Goal: Information Seeking & Learning: Learn about a topic

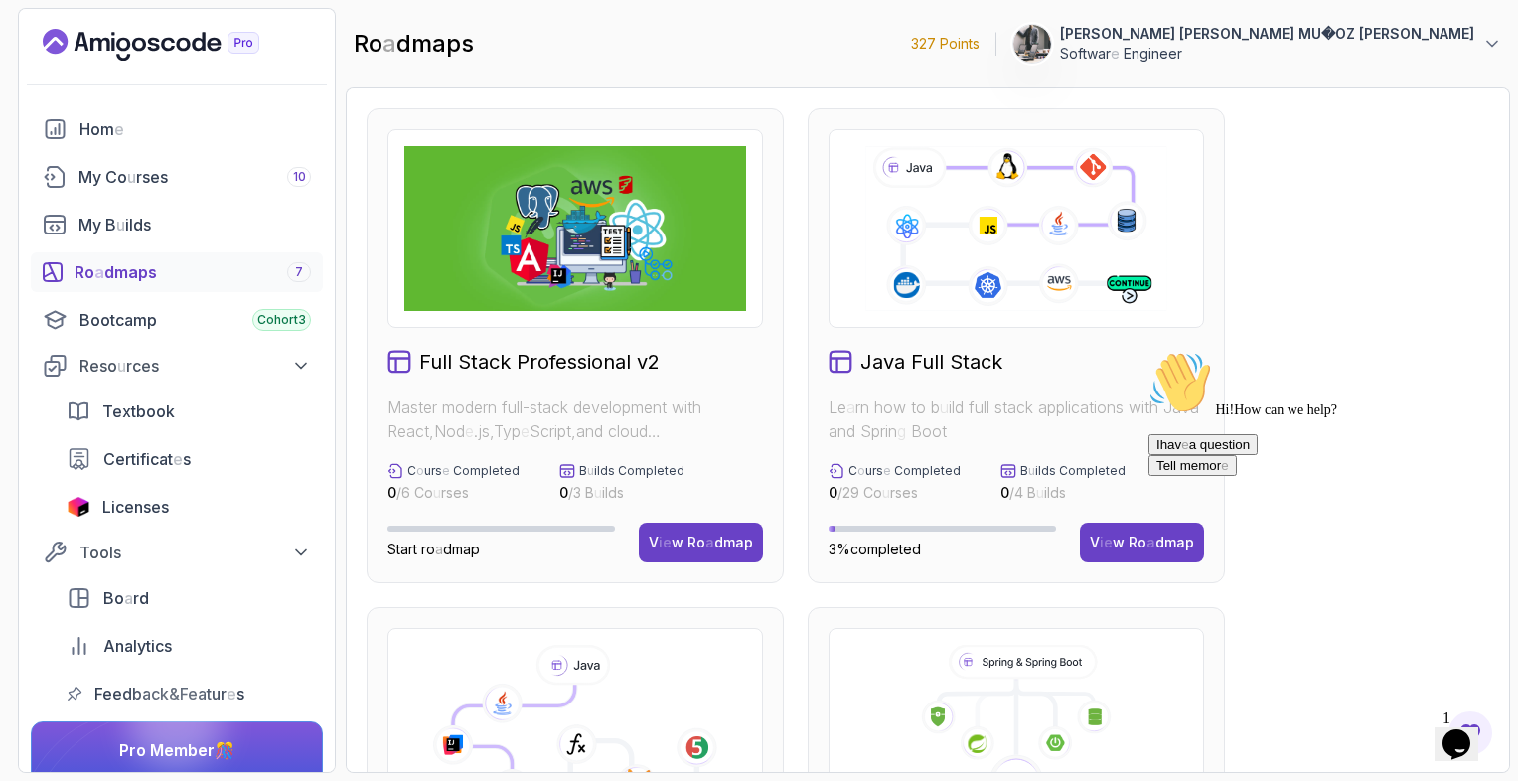
click at [155, 186] on readpronunciation-text "My Co u rses" at bounding box center [122, 177] width 89 height 24
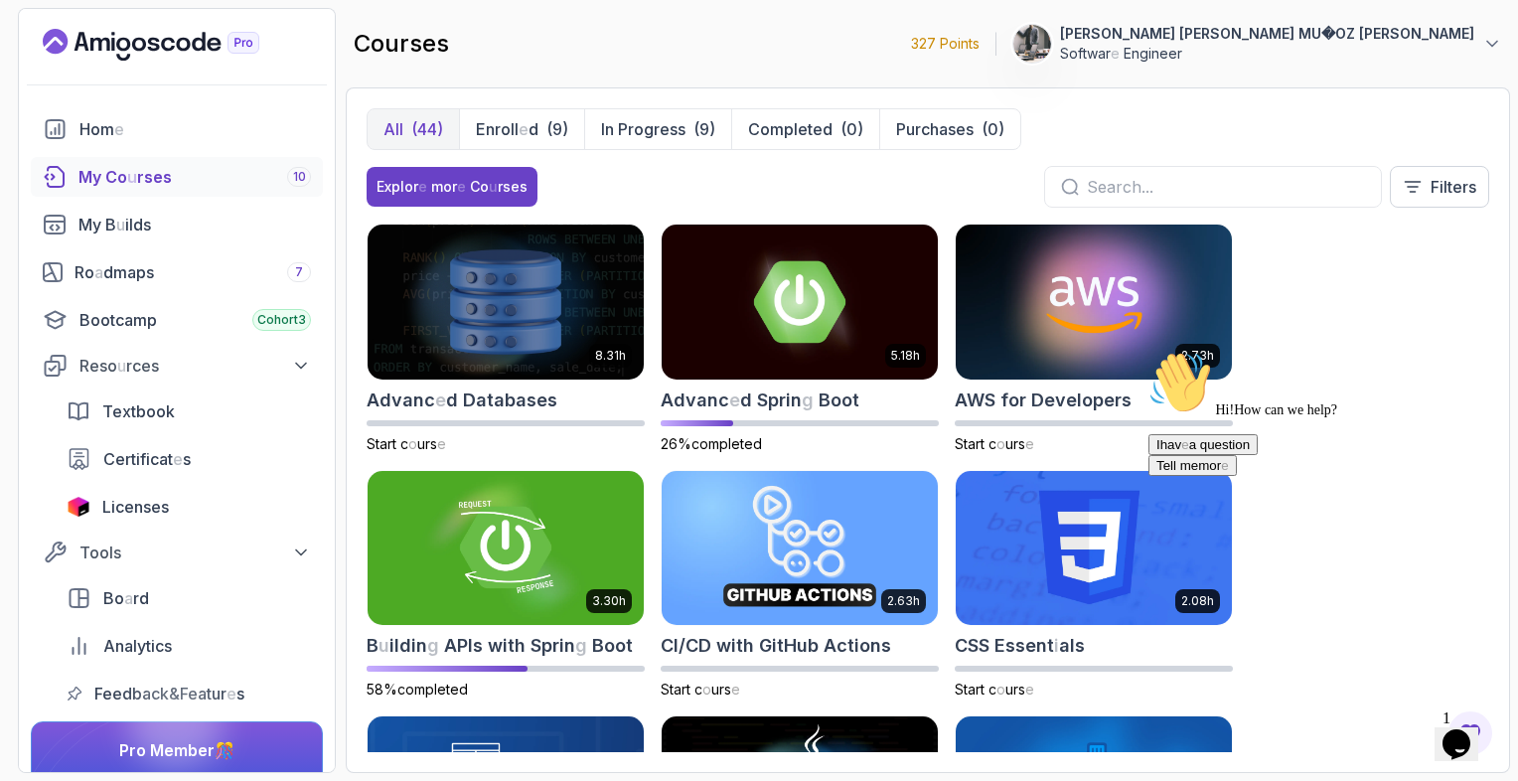
click at [1512, 129] on section "327 Points 1 [PERSON_NAME] MU � OZ [PERSON_NAME] Softwar e Engineer Hom e My Co…" at bounding box center [759, 390] width 1518 height 781
click at [1478, 294] on div "8.31 h Advanc e d Databases Start c o urs e 5.18 h Advanc e d Sprin g Boot 26% …" at bounding box center [928, 488] width 1123 height 528
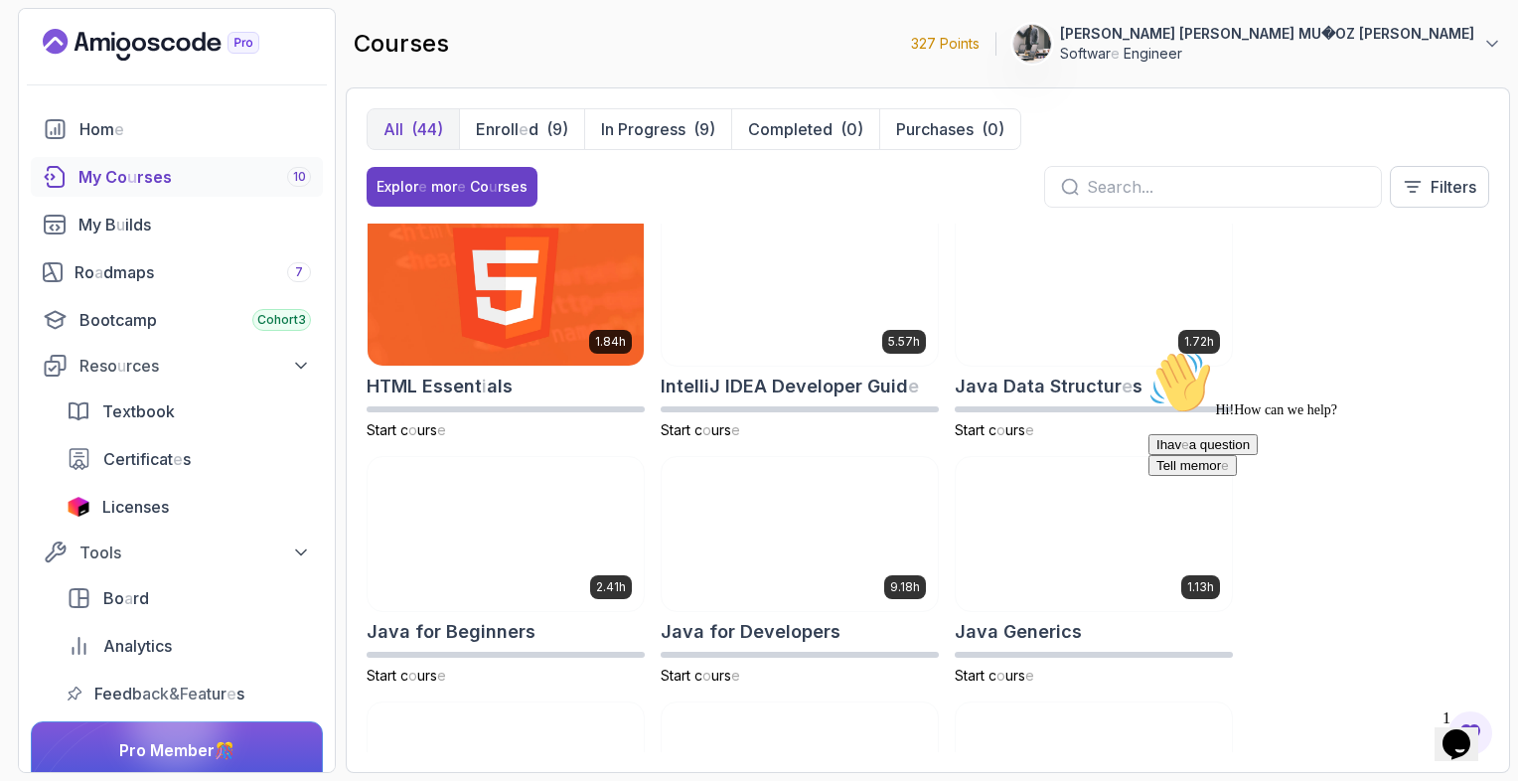
scroll to position [1192, 0]
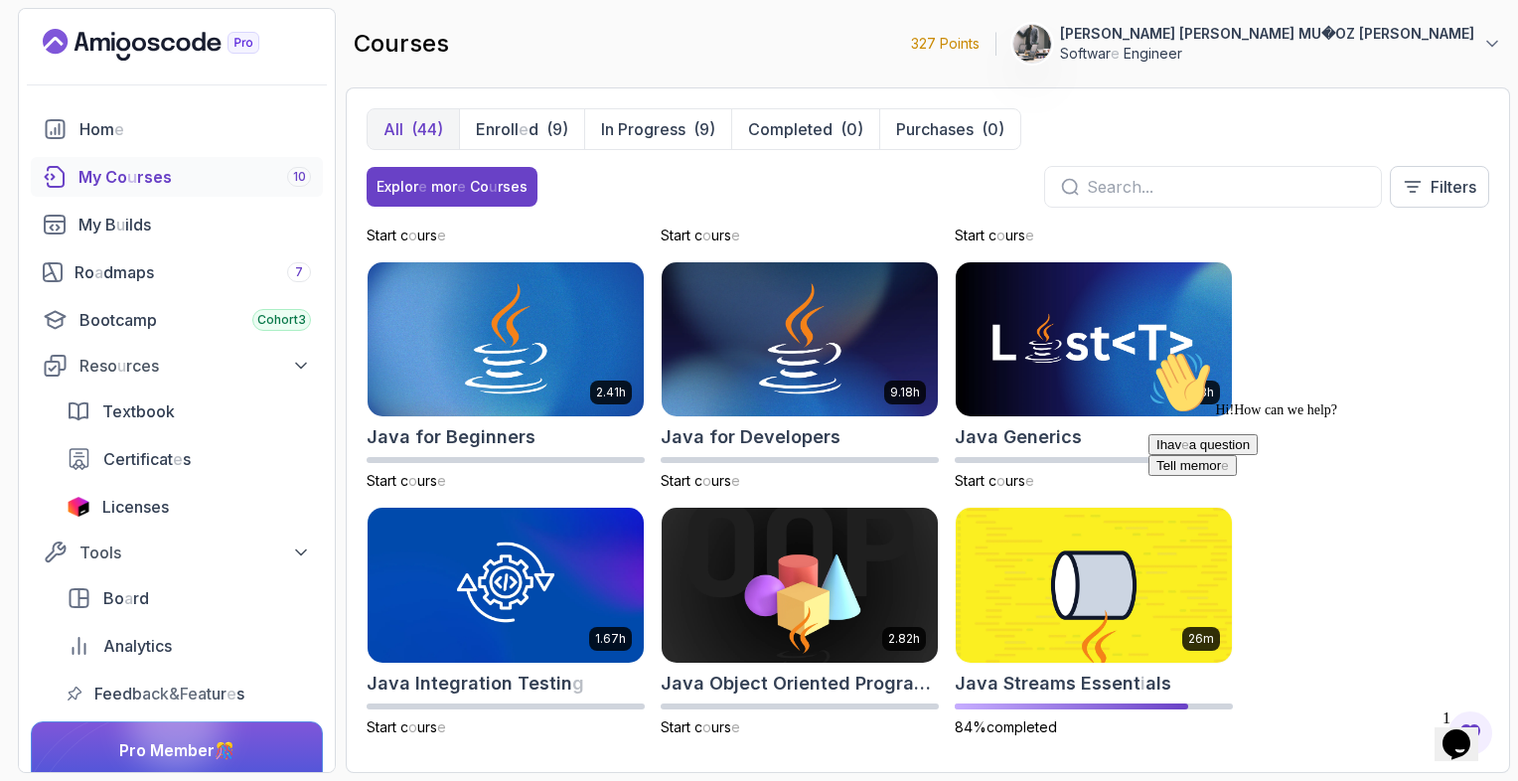
click at [1448, 324] on div "8.31 h Advanc e d Databases Start c o urs e 5.18 h Advanc e d Sprin g Boot 26% …" at bounding box center [928, 488] width 1123 height 528
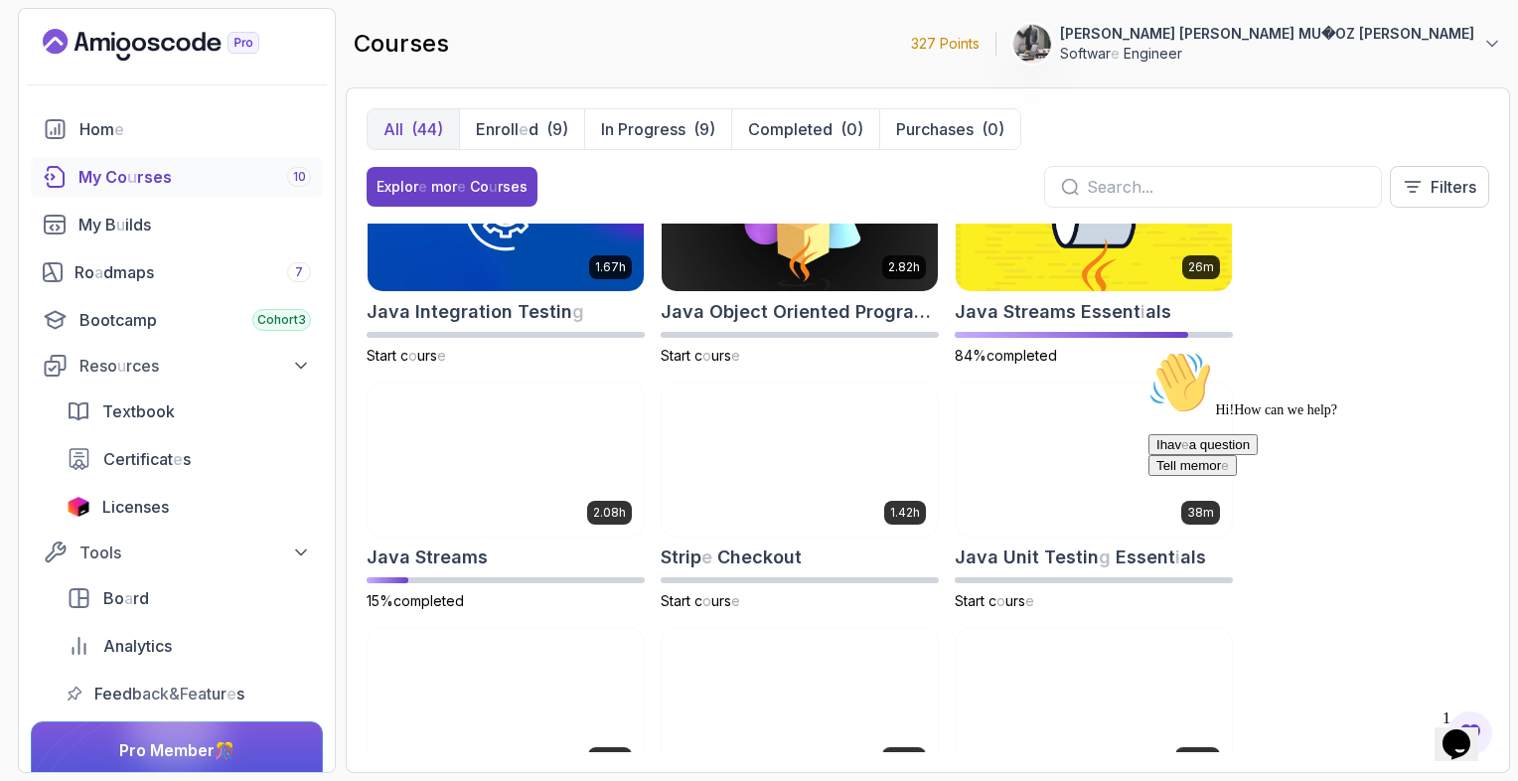
scroll to position [1470, 0]
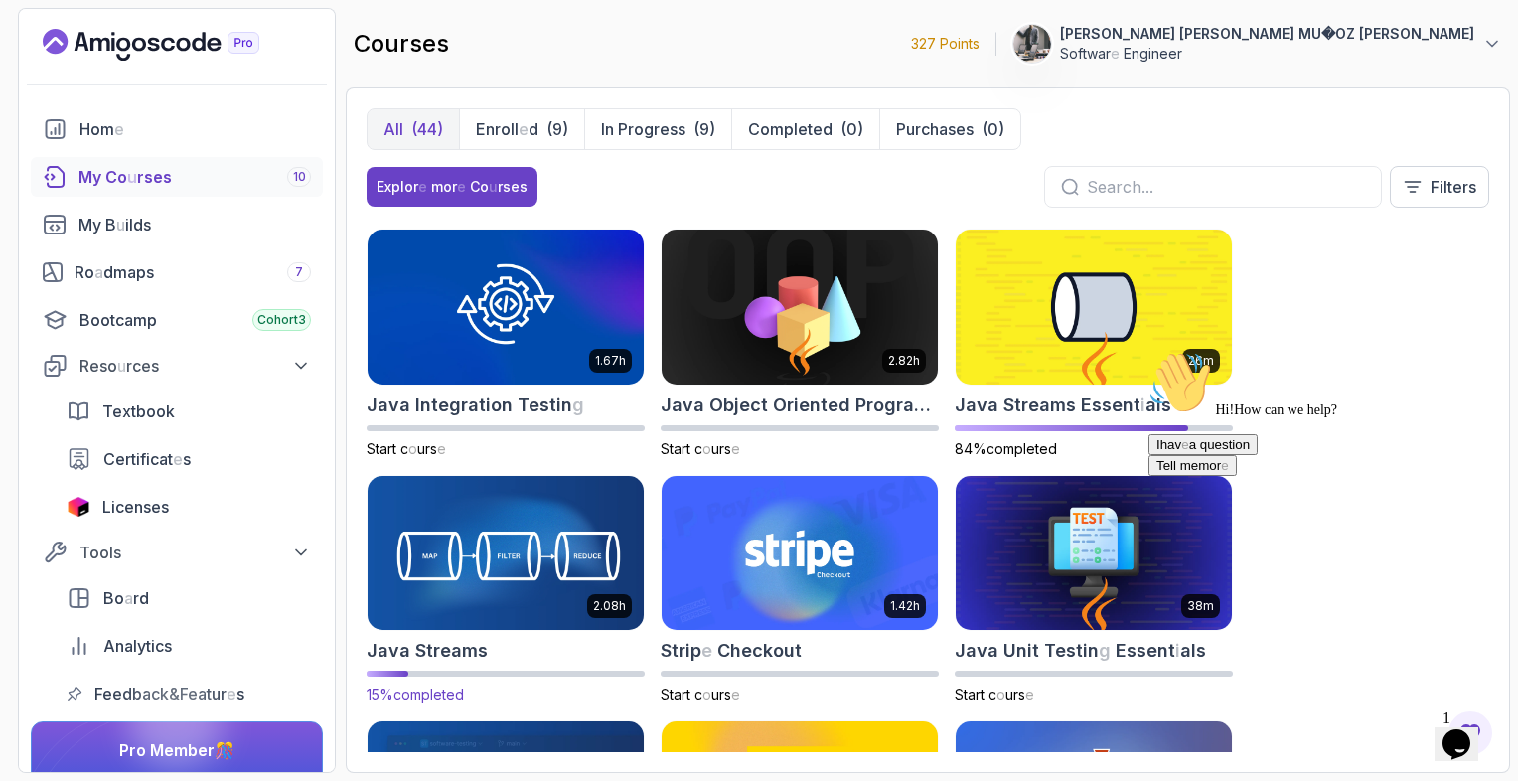
click at [511, 585] on img at bounding box center [506, 553] width 290 height 162
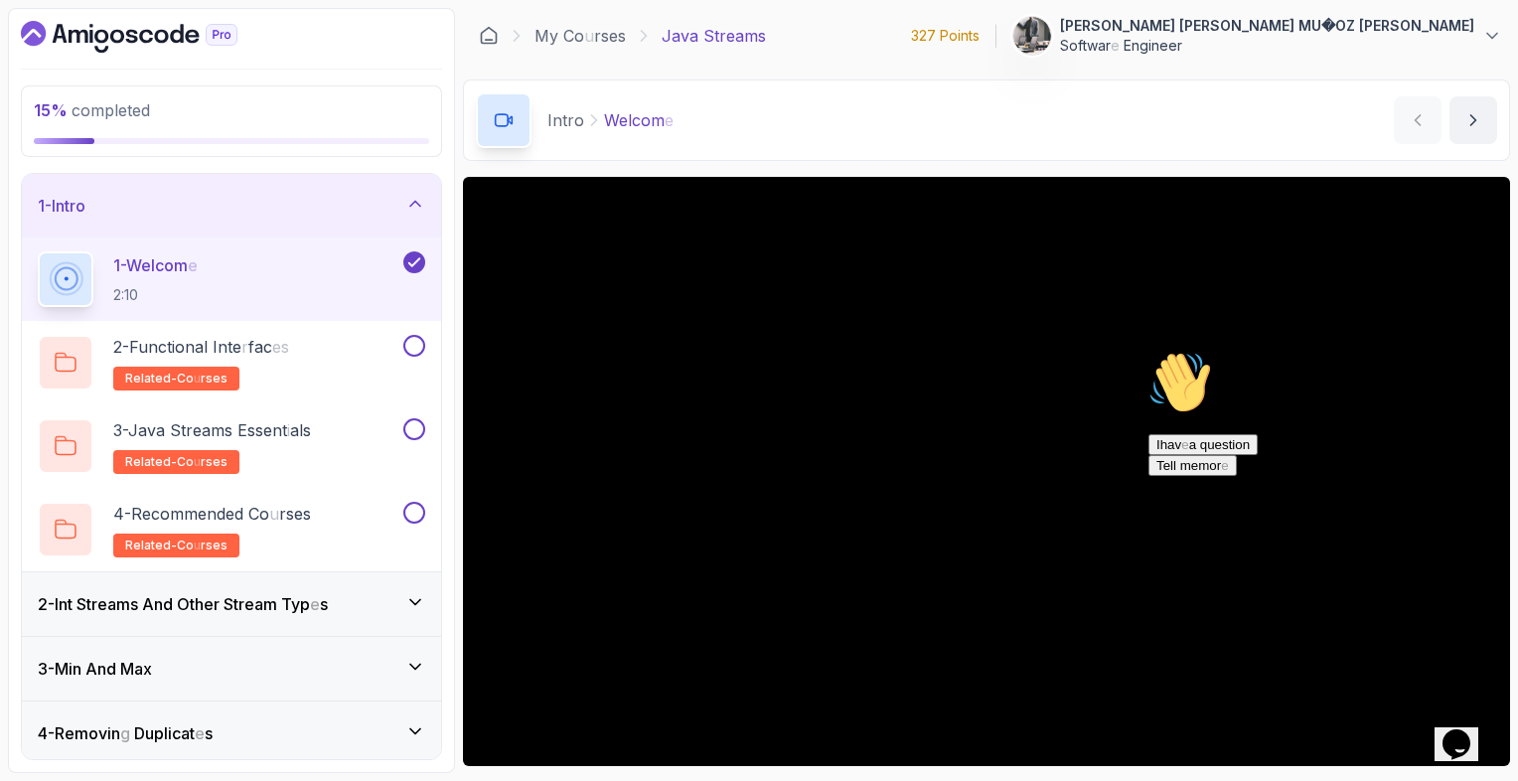
click at [294, 601] on readpronunciation-span "Typ" at bounding box center [295, 604] width 29 height 20
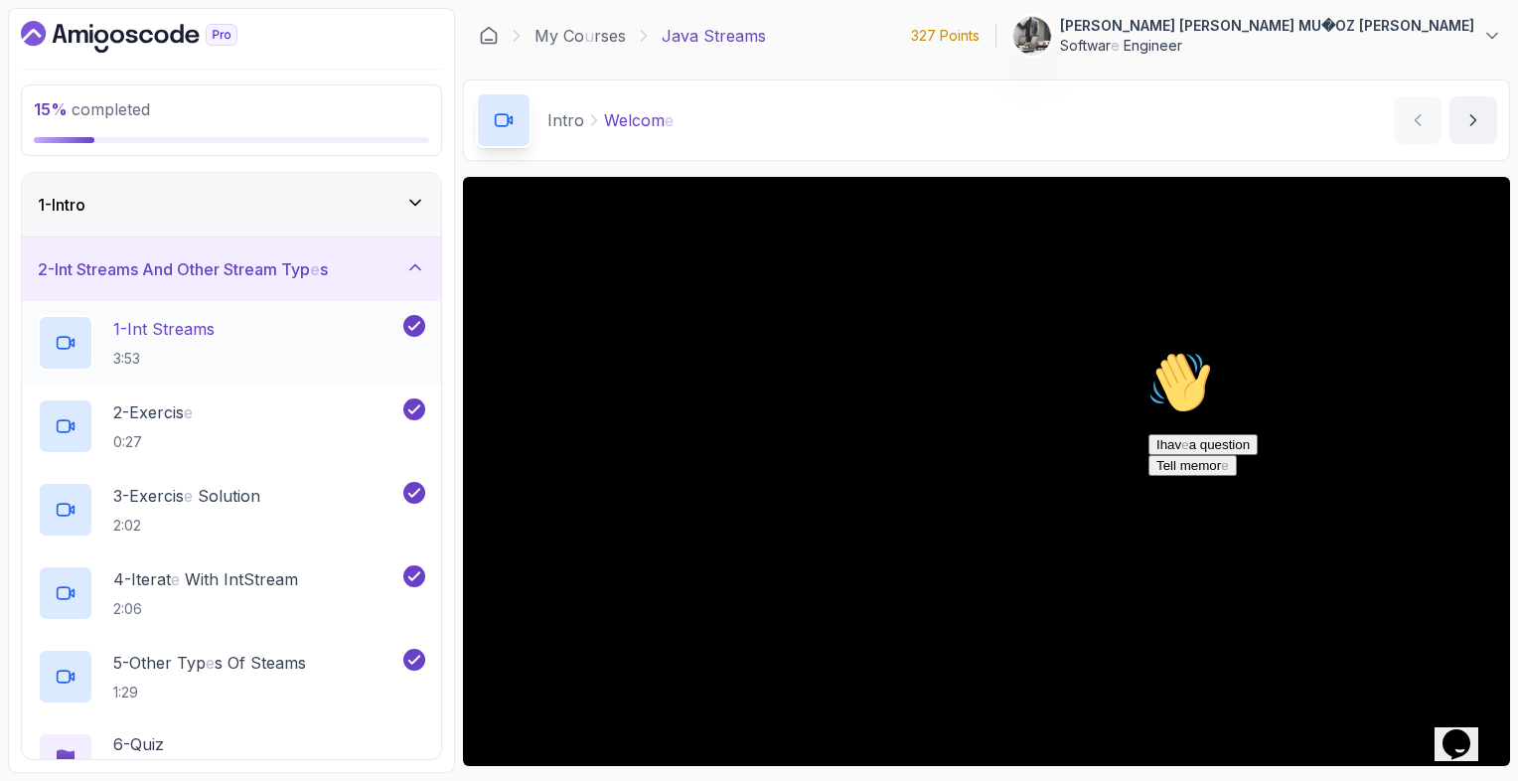
click at [278, 354] on div "1 - Int Streams 3:53" at bounding box center [219, 343] width 362 height 56
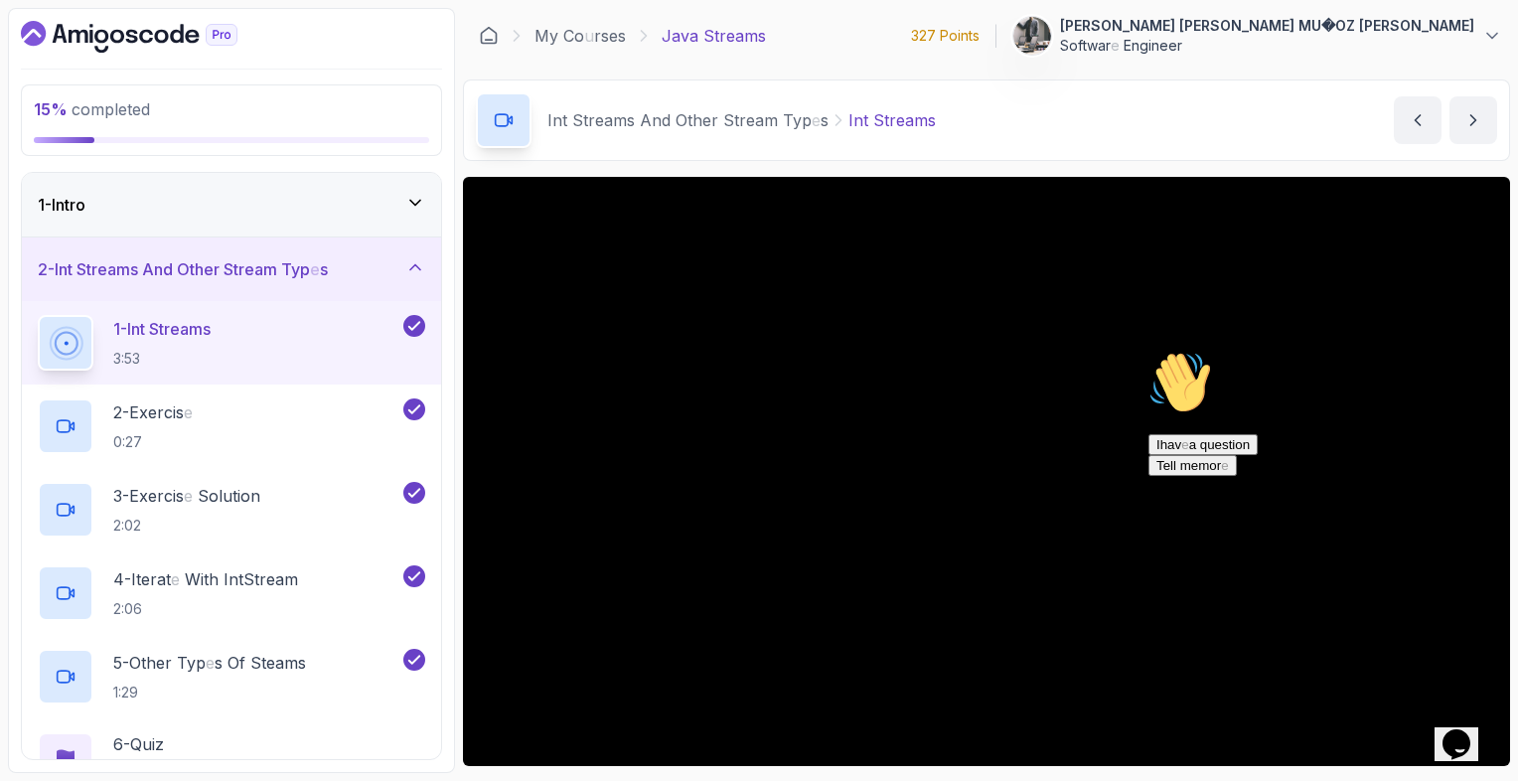
click at [1148, 351] on icon "Chat attention grabber" at bounding box center [1148, 351] width 0 height 0
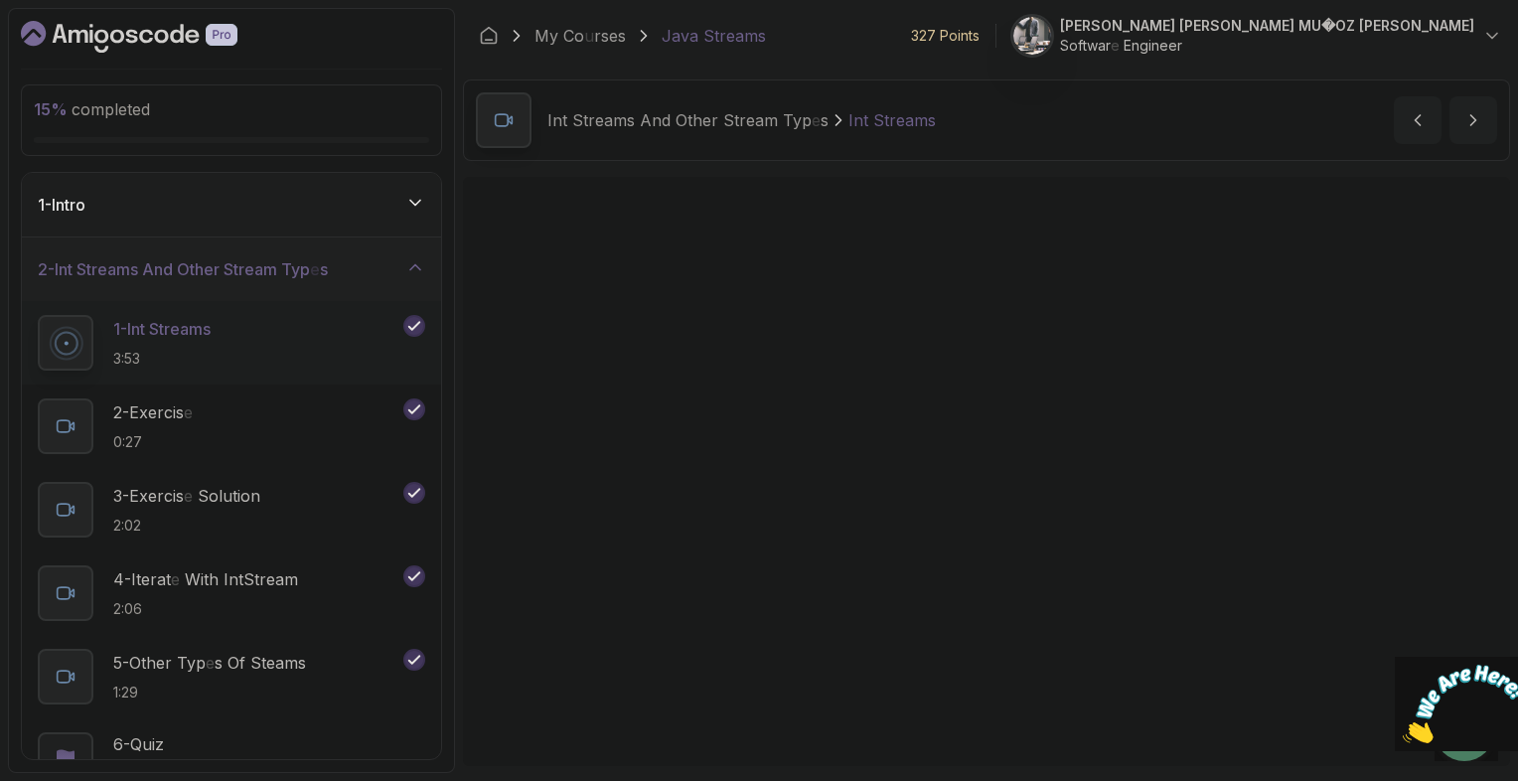
click at [1225, 119] on div "Int Streams And Other Stream Typ e s Int Streams Int Streams by [PERSON_NAME]" at bounding box center [986, 119] width 1047 height 81
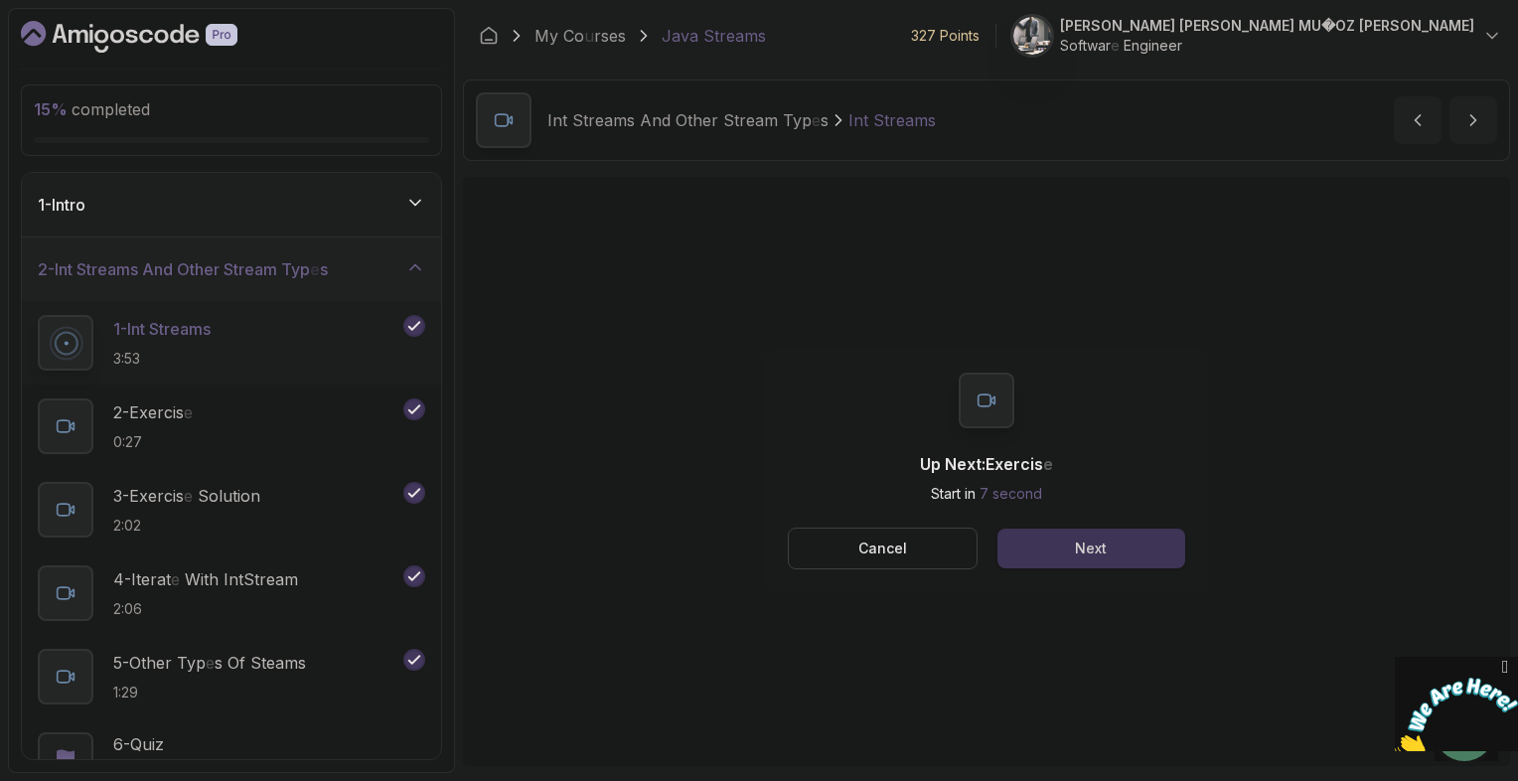
click at [1129, 544] on button "Next" at bounding box center [1091, 548] width 188 height 40
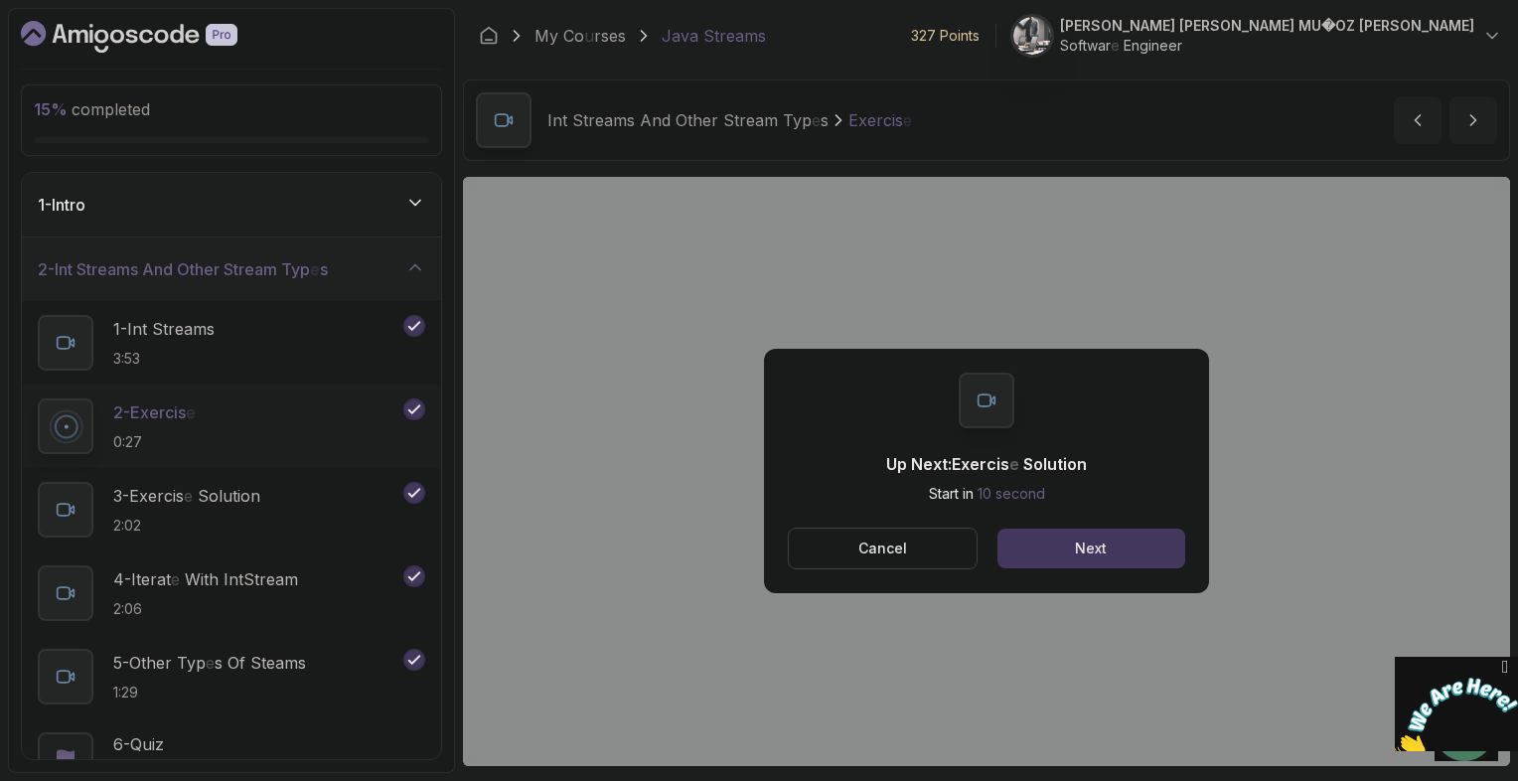
click at [1149, 542] on button "Next" at bounding box center [1091, 548] width 188 height 40
click at [1042, 536] on button "Next" at bounding box center [1091, 548] width 188 height 40
click at [1169, 549] on button "Next" at bounding box center [1091, 548] width 188 height 40
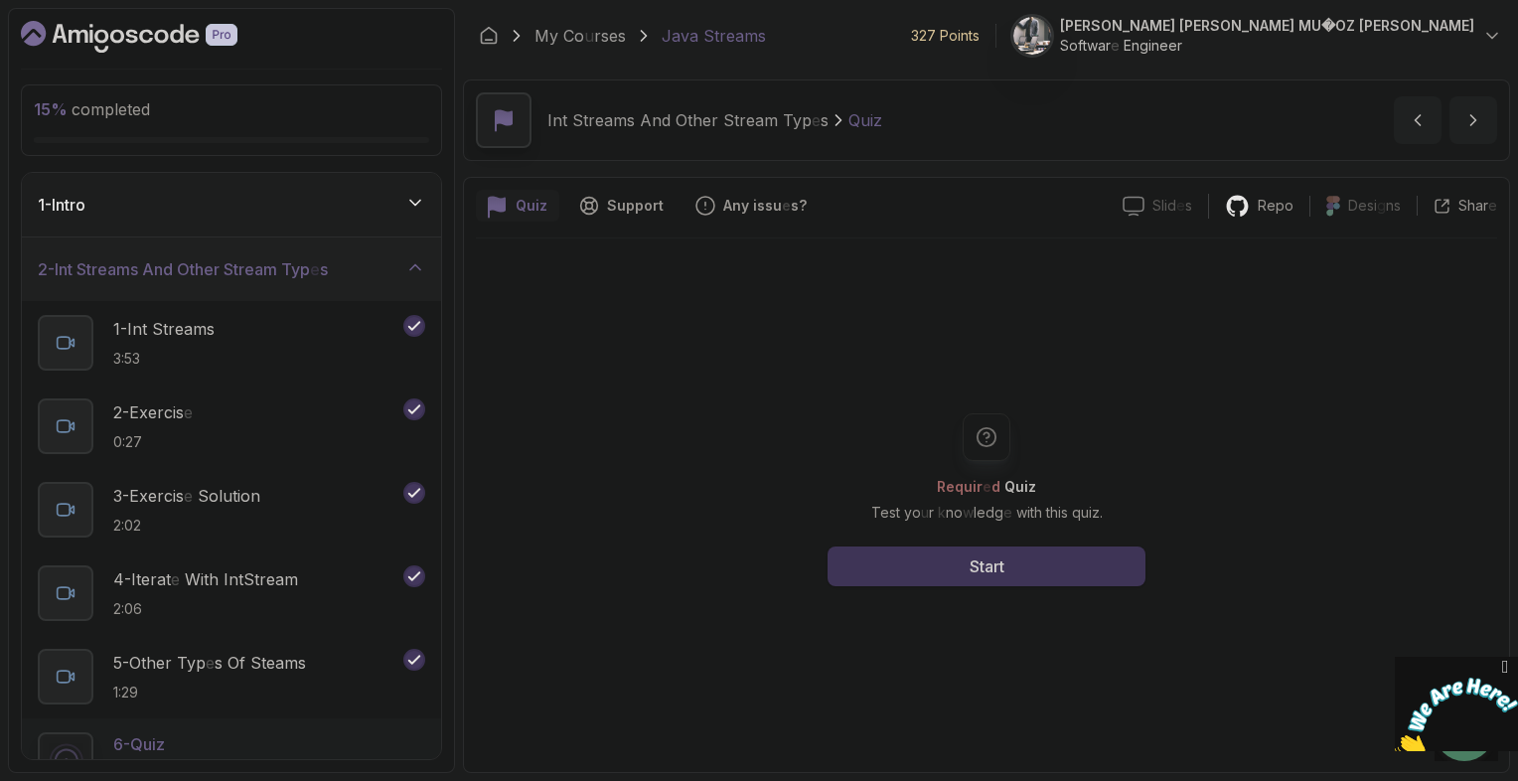
click at [998, 570] on readpronunciation-word "Start" at bounding box center [987, 566] width 35 height 20
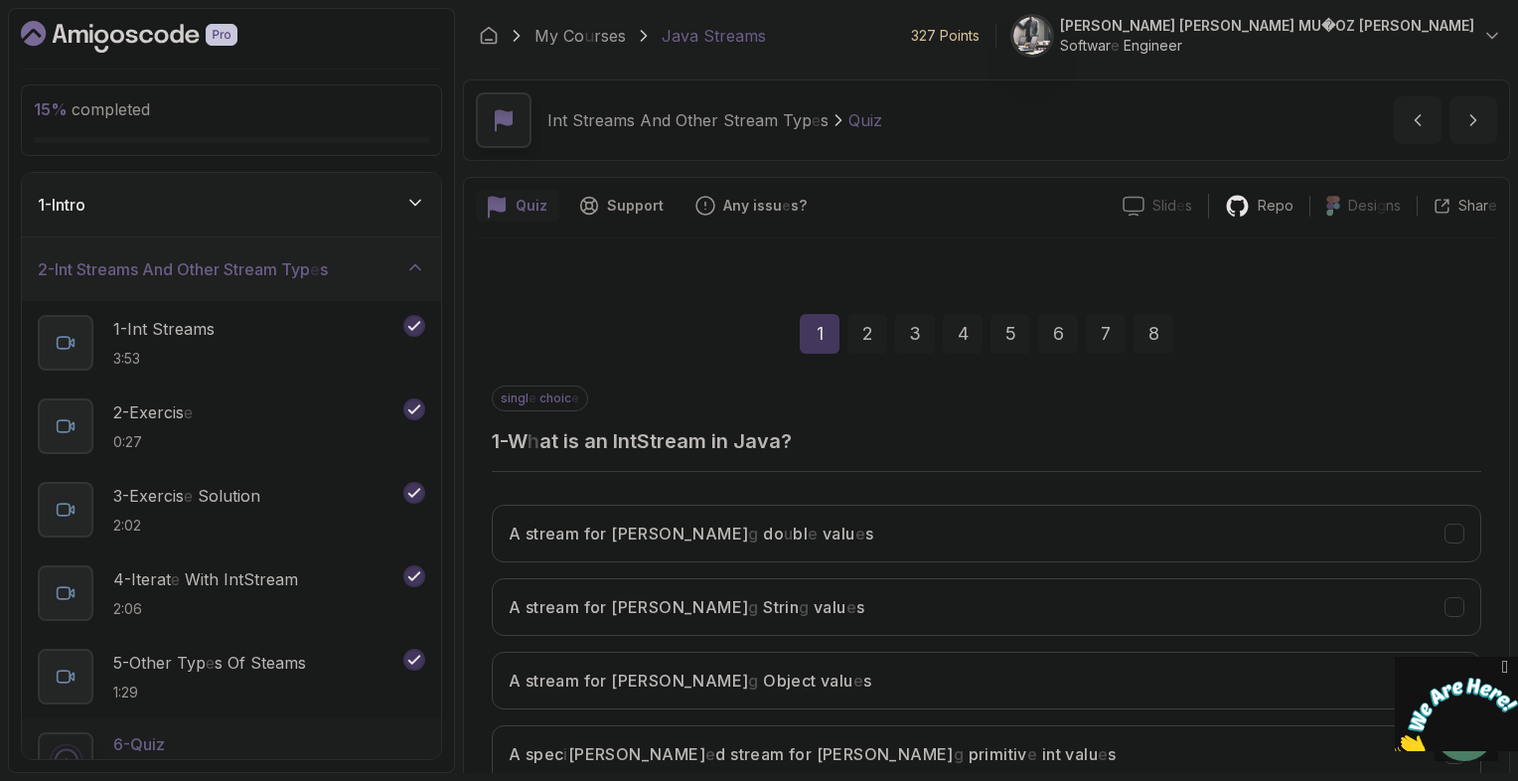
click at [1505, 550] on div "Quiz Support Any issu e s ? Slid e s Slid e s not availabl e Repo Desi g ns Des…" at bounding box center [986, 544] width 1047 height 734
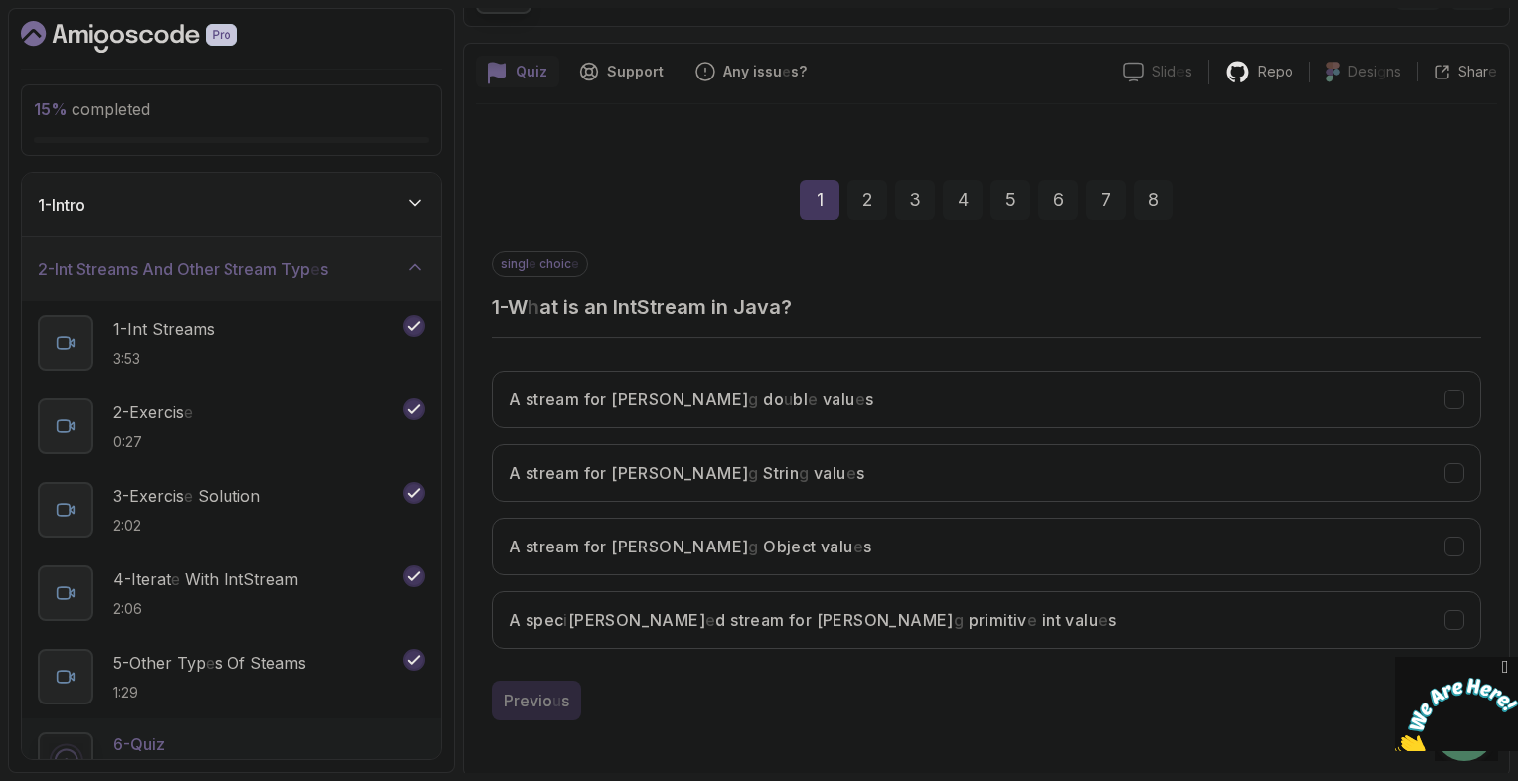
scroll to position [135, 0]
click at [1411, 605] on button "A spec i [PERSON_NAME] [PERSON_NAME] stream for [PERSON_NAME] g primitiv e int …" at bounding box center [986, 619] width 989 height 58
click at [1290, 679] on div "Previo u s Next" at bounding box center [986, 699] width 989 height 40
click at [1505, 664] on icon "Close" at bounding box center [1505, 667] width 18 height 21
click at [1446, 687] on div "Next" at bounding box center [1451, 699] width 36 height 24
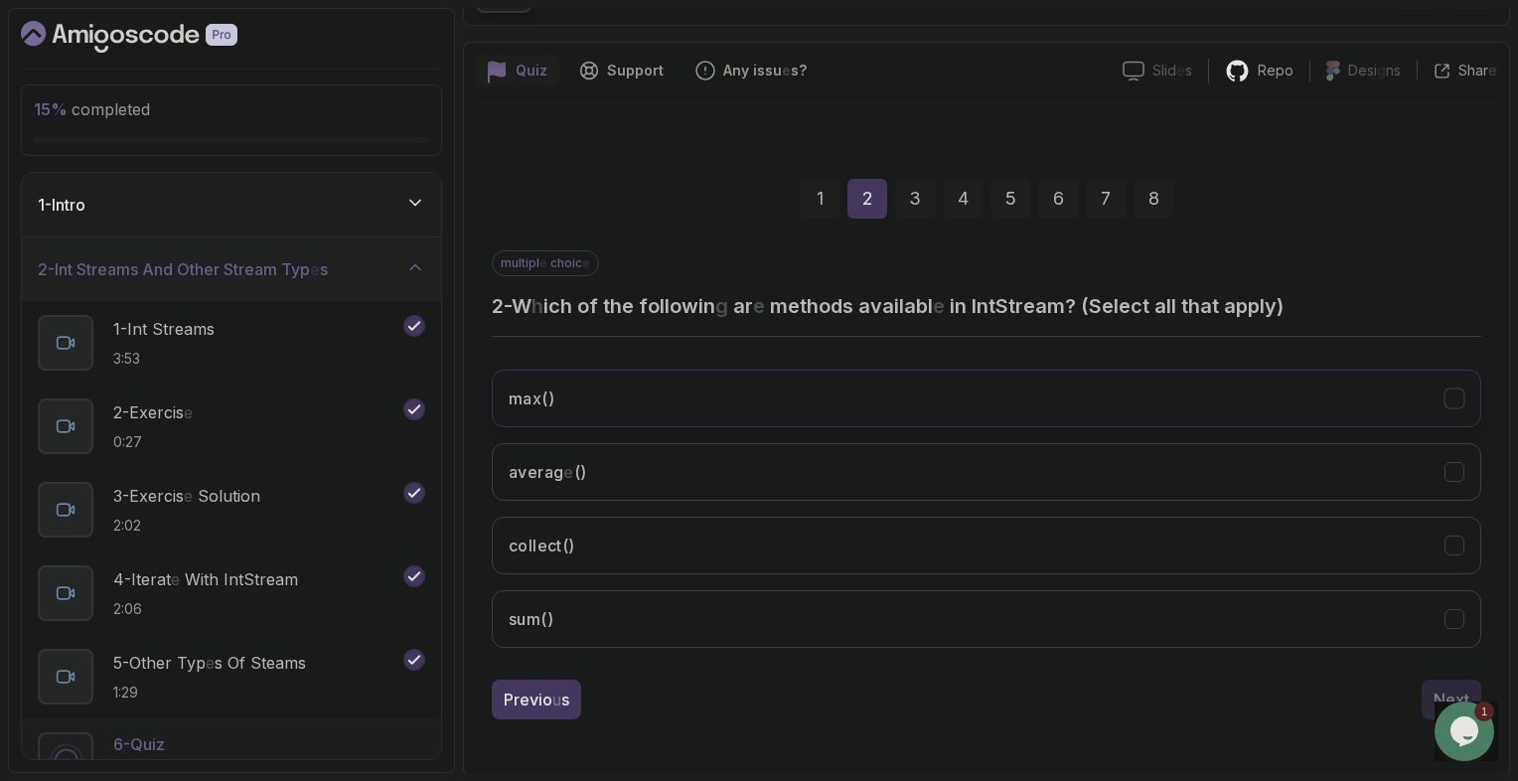
click at [694, 404] on button "max ()" at bounding box center [986, 399] width 989 height 58
click at [671, 469] on button "averag e ()" at bounding box center [986, 472] width 989 height 58
click at [598, 619] on button "sum ()" at bounding box center [986, 619] width 989 height 58
click at [1435, 689] on readpronunciation-word "Next" at bounding box center [1451, 699] width 36 height 20
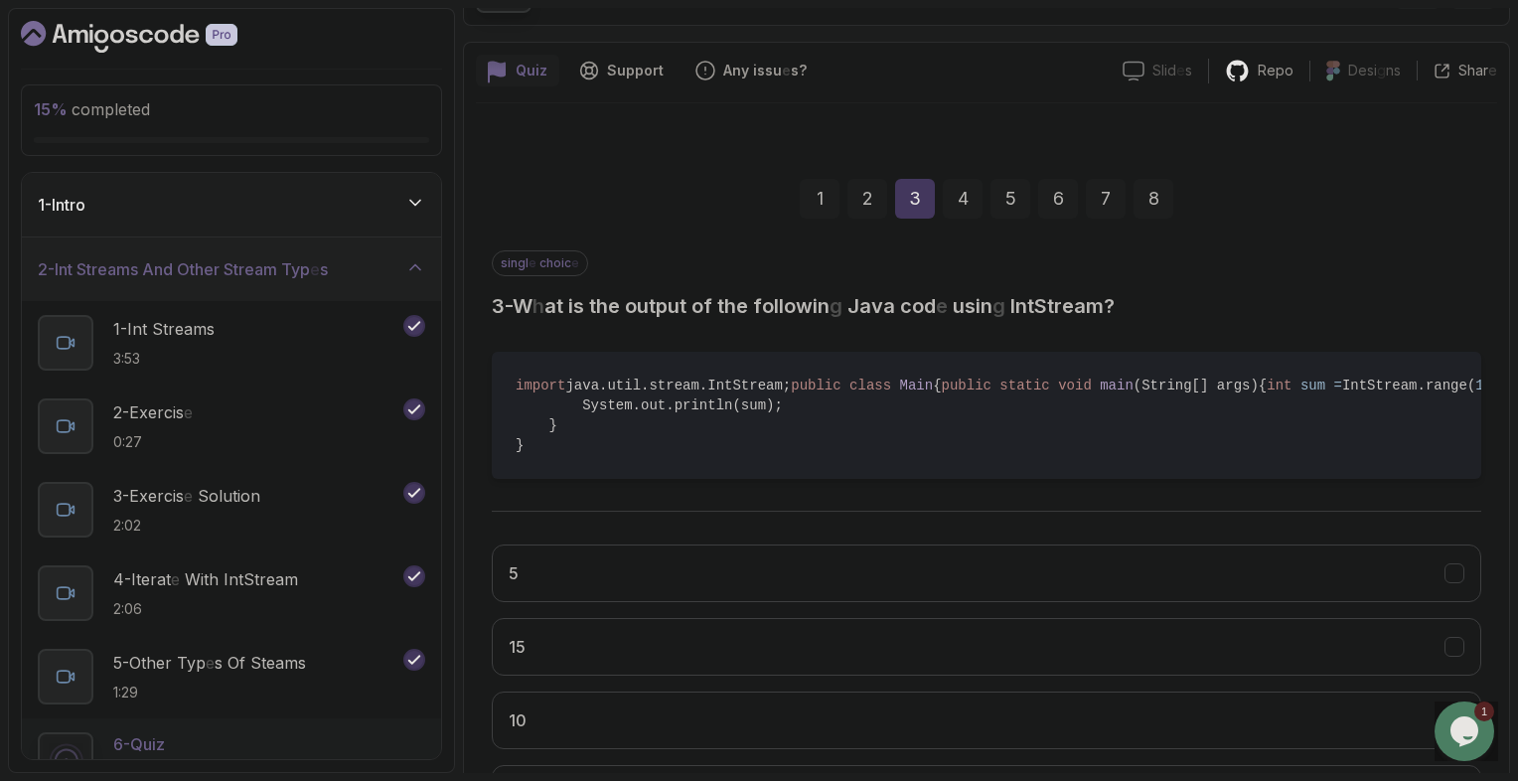
click at [1503, 427] on div "Quiz Support Any issu e s ? Slid e s Slid e s not availabl e Repo Desi g ns Des…" at bounding box center [986, 496] width 1047 height 909
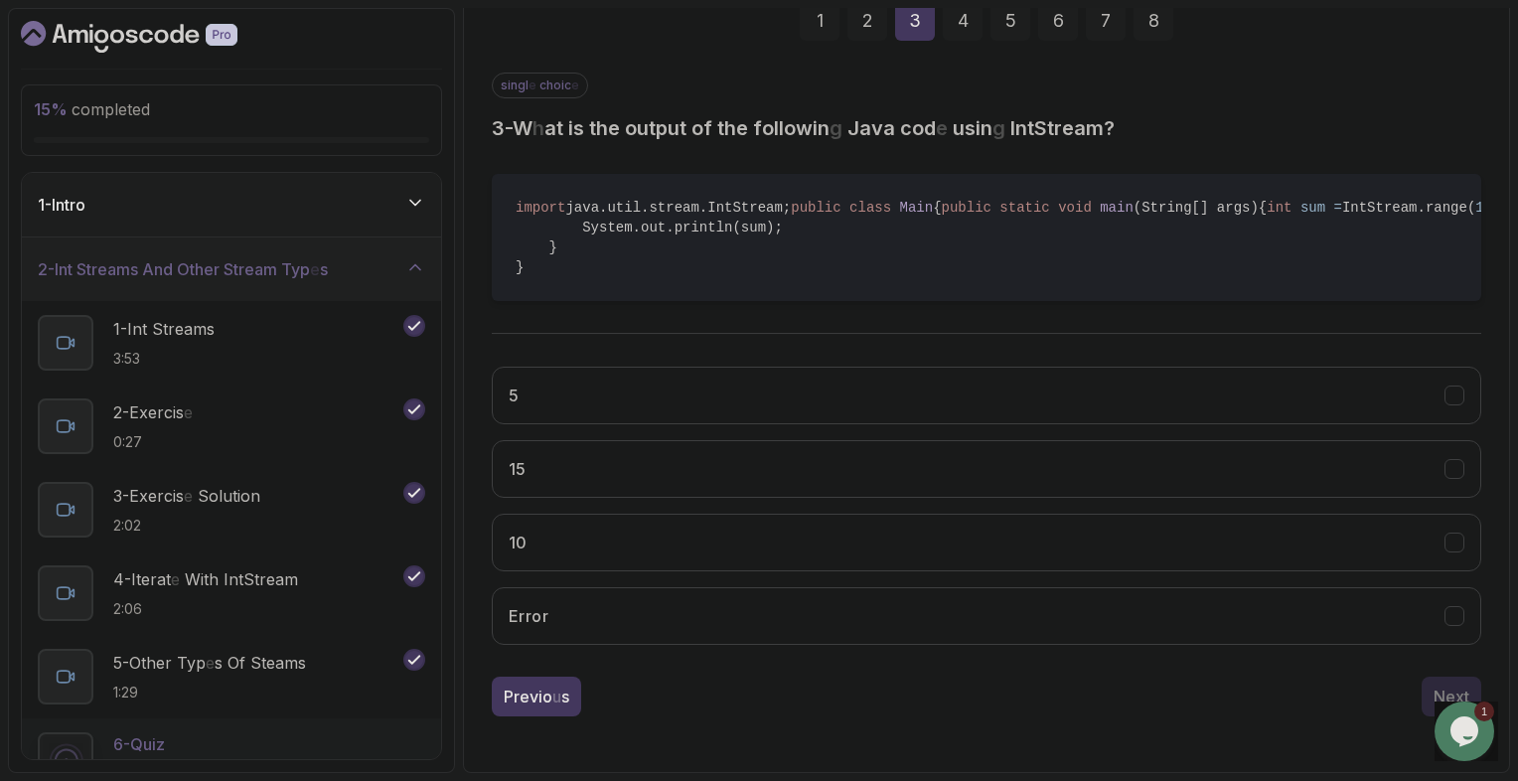
scroll to position [389, 0]
click at [1274, 558] on button "10" at bounding box center [986, 543] width 989 height 58
click at [1430, 687] on button "Next" at bounding box center [1452, 696] width 60 height 40
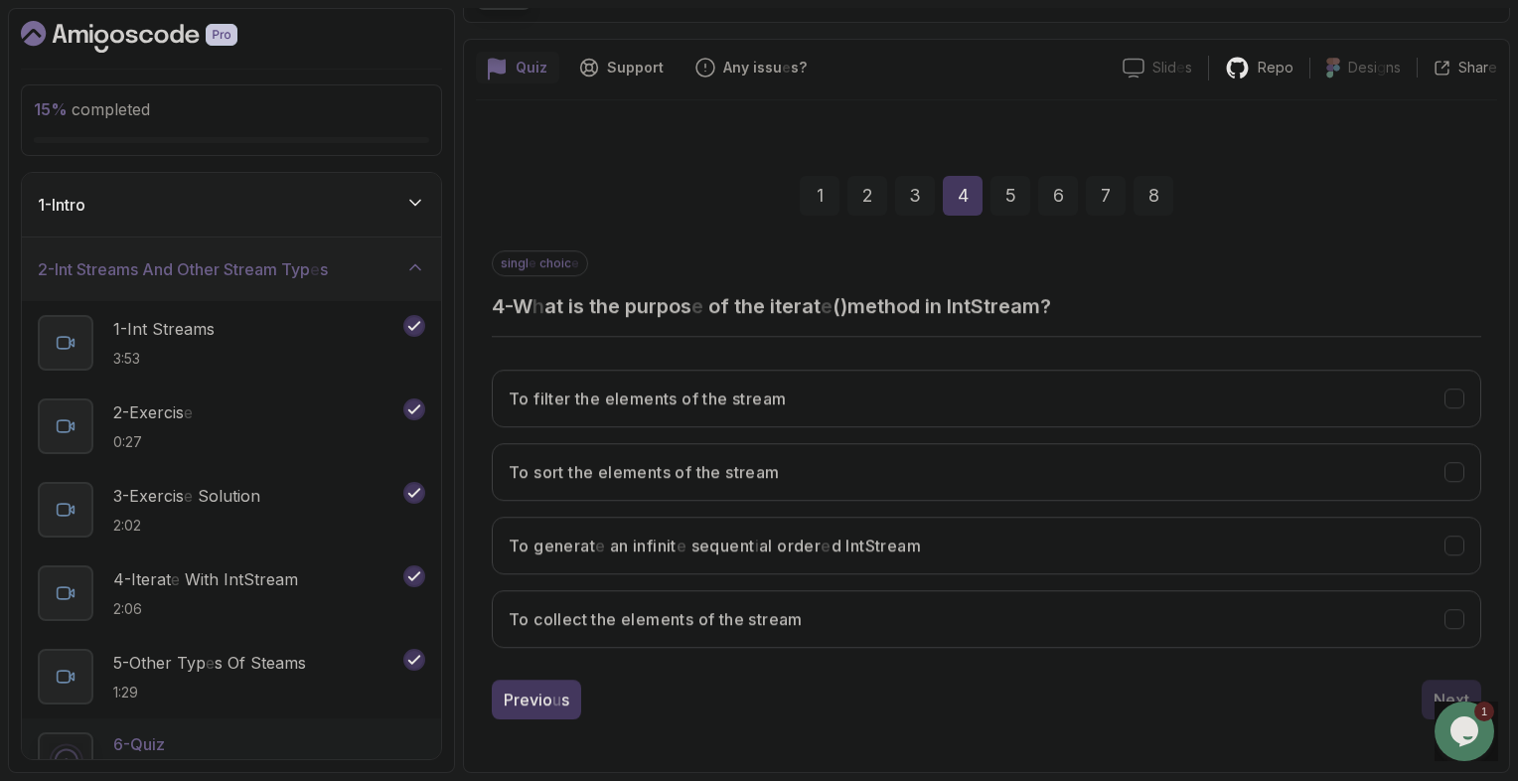
scroll to position [135, 0]
click at [1189, 567] on button "To generat e an infinit e sequent i al order e d IntStream" at bounding box center [986, 546] width 989 height 58
click at [1438, 691] on readpronunciation-word "Next" at bounding box center [1451, 699] width 36 height 20
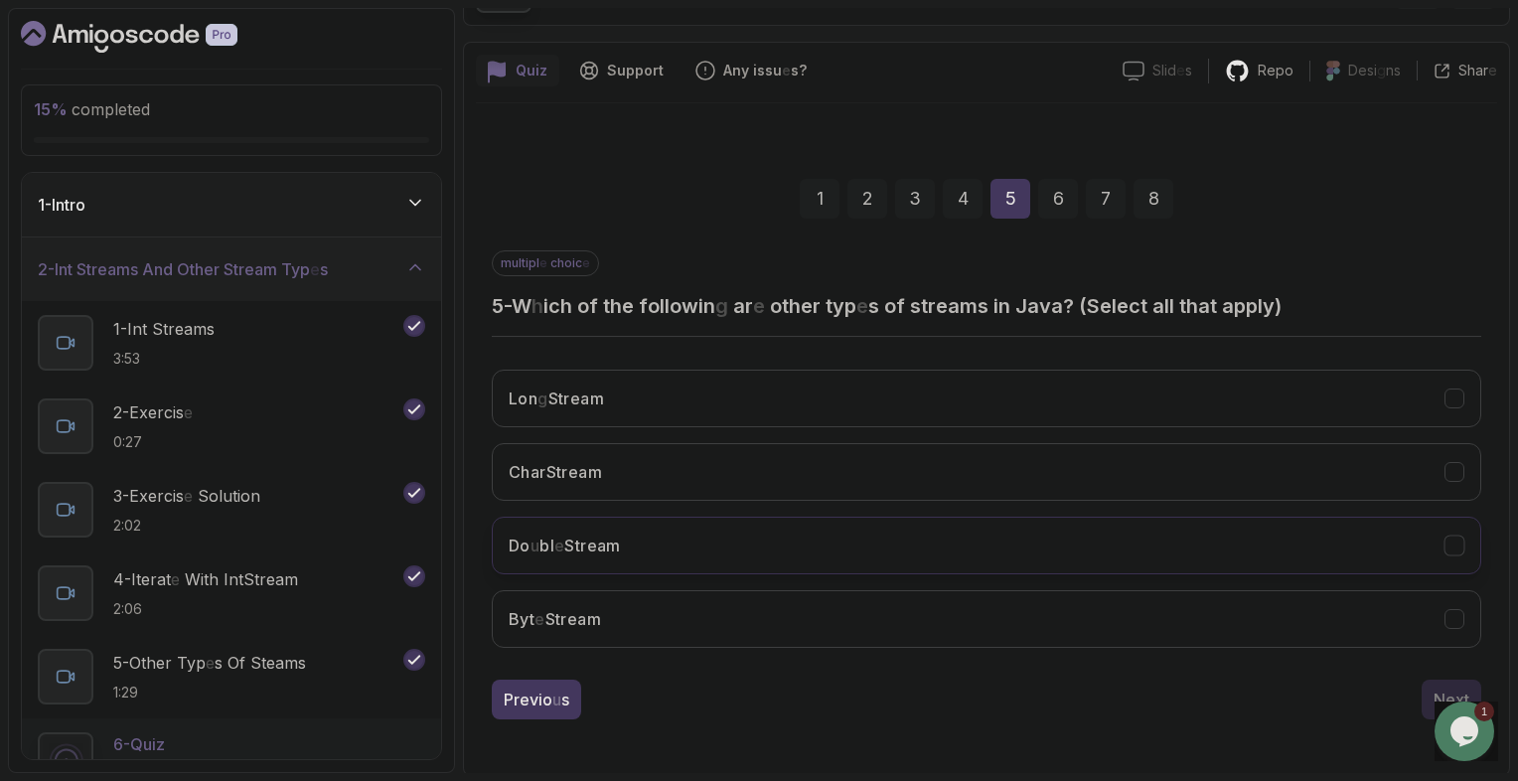
click at [826, 552] on button "Do u bl e Stream" at bounding box center [986, 546] width 989 height 58
click at [1334, 395] on button "Lon g Stream" at bounding box center [986, 399] width 989 height 58
click at [1447, 687] on div "Next" at bounding box center [1451, 699] width 36 height 24
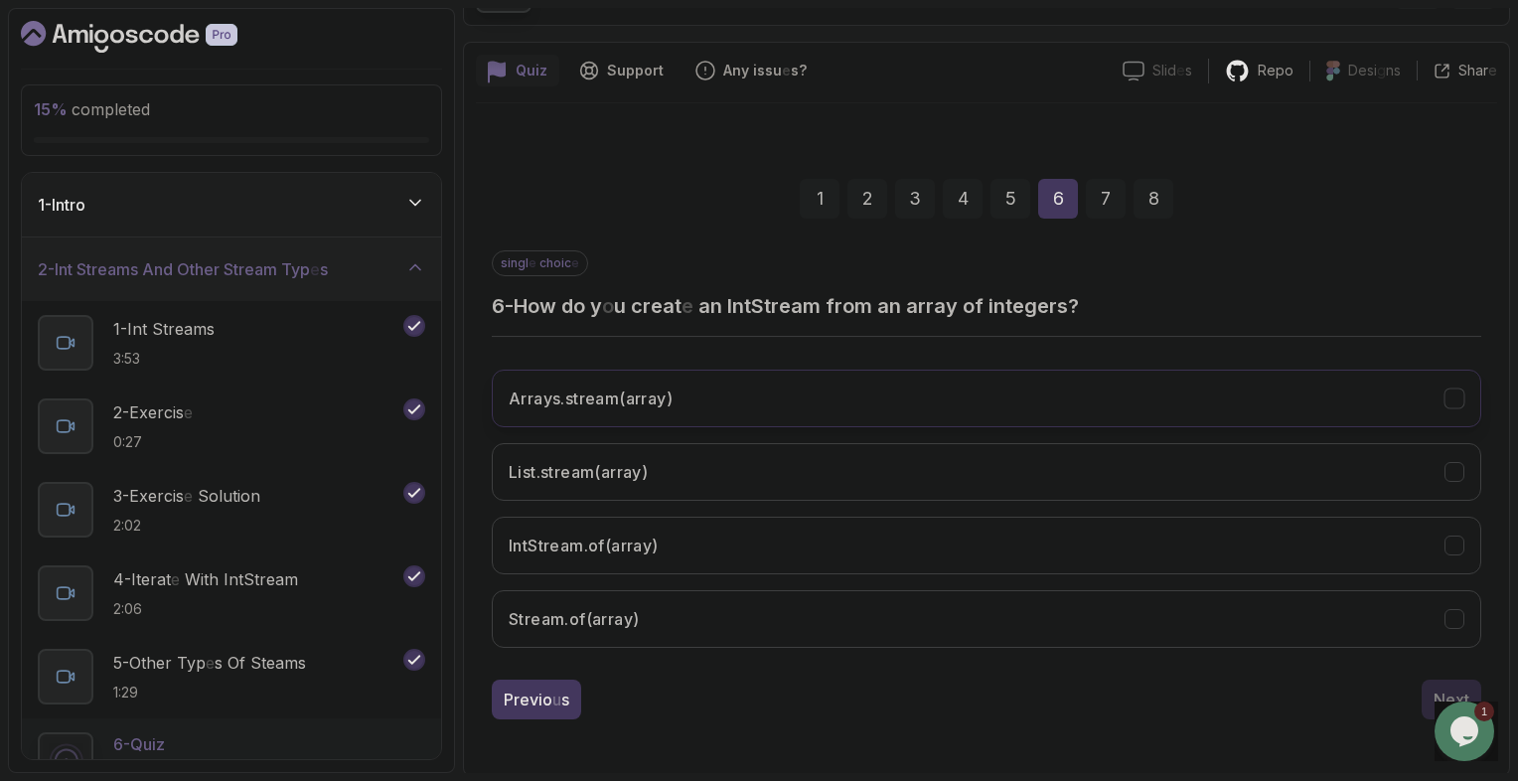
click at [1224, 398] on button "Arrays . stream ( array )" at bounding box center [986, 399] width 989 height 58
click at [1448, 693] on readpronunciation-word "Next" at bounding box center [1451, 699] width 36 height 20
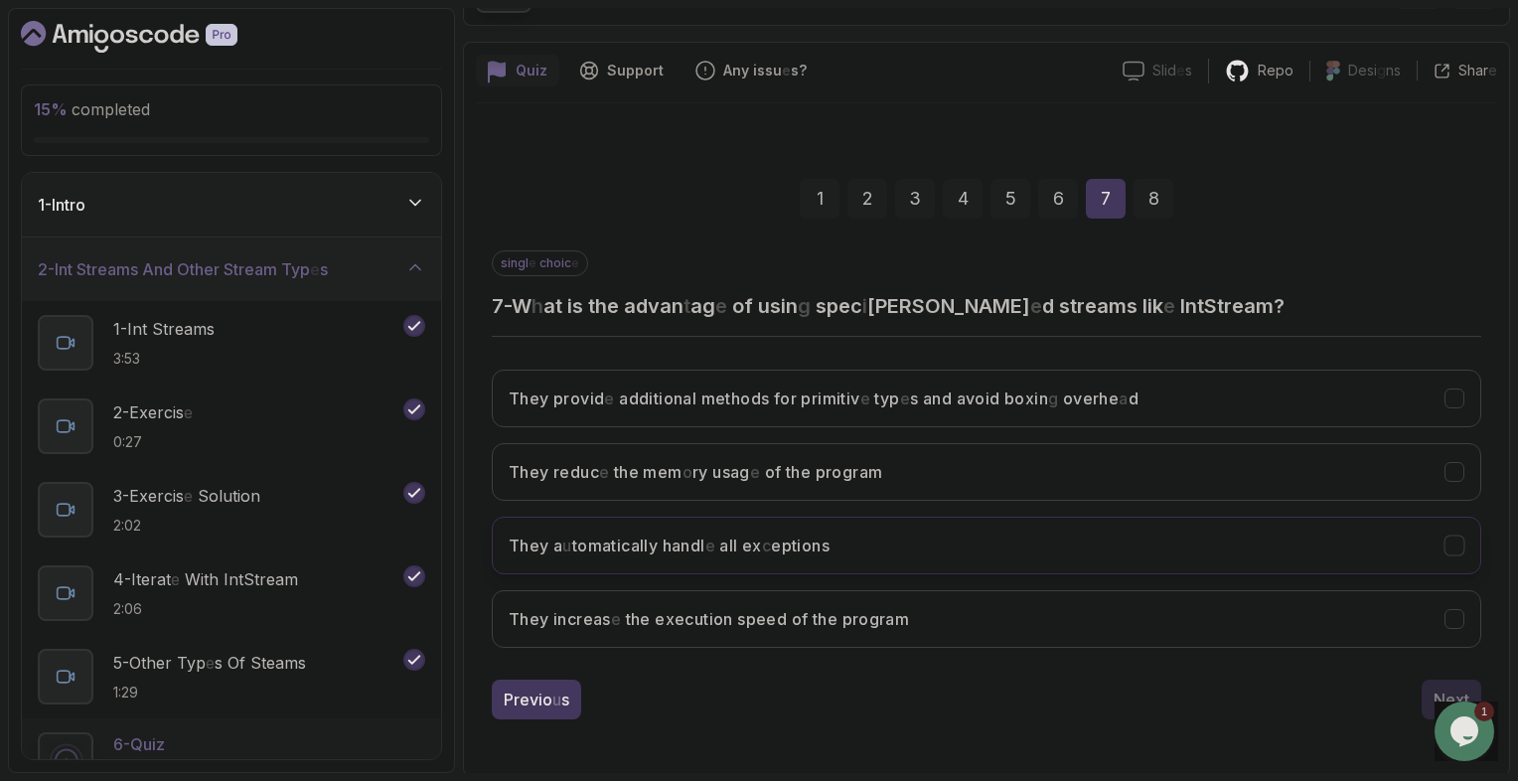
click at [1153, 558] on button "They a u tomatically handl e all ex c eptions" at bounding box center [986, 546] width 989 height 58
click at [1454, 690] on readpronunciation-word "Next" at bounding box center [1451, 699] width 36 height 20
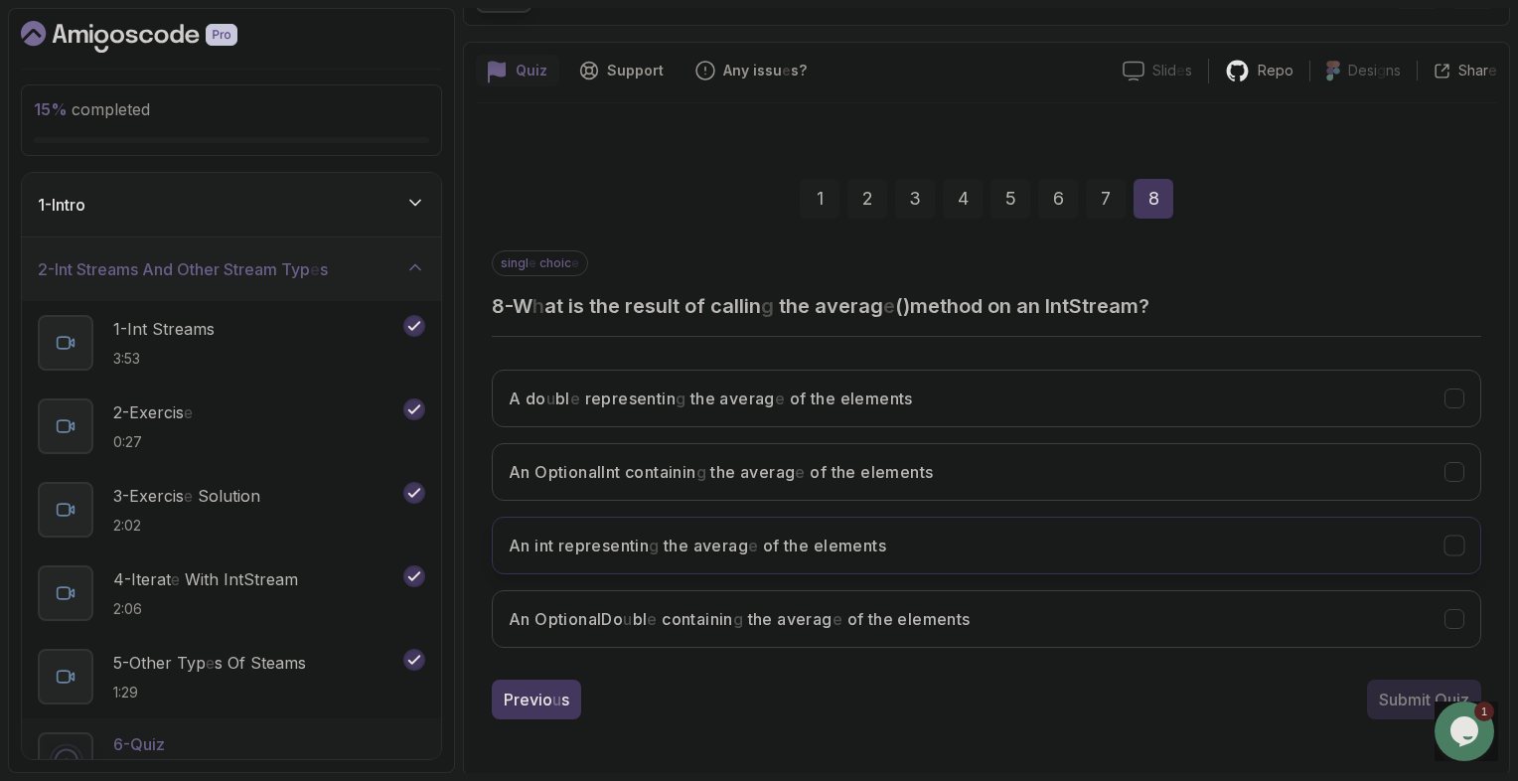
click at [1093, 532] on button "An int representin g the averag e of the elements" at bounding box center [986, 546] width 989 height 58
click at [930, 411] on button "A do u bl e representin g the averag e of the elements" at bounding box center [986, 399] width 989 height 58
click at [1383, 707] on div "Submit Quiz" at bounding box center [1424, 699] width 90 height 24
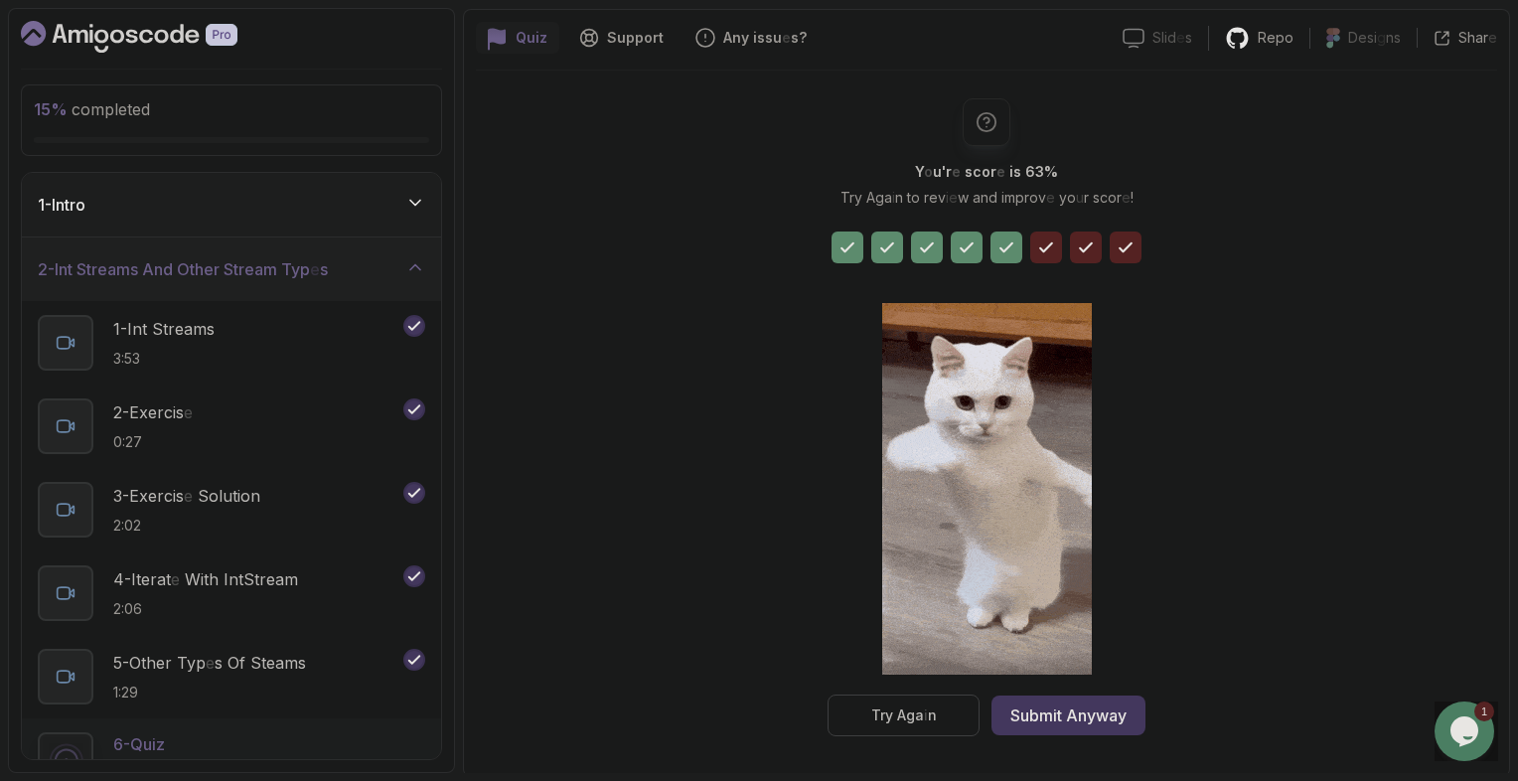
scroll to position [171, 0]
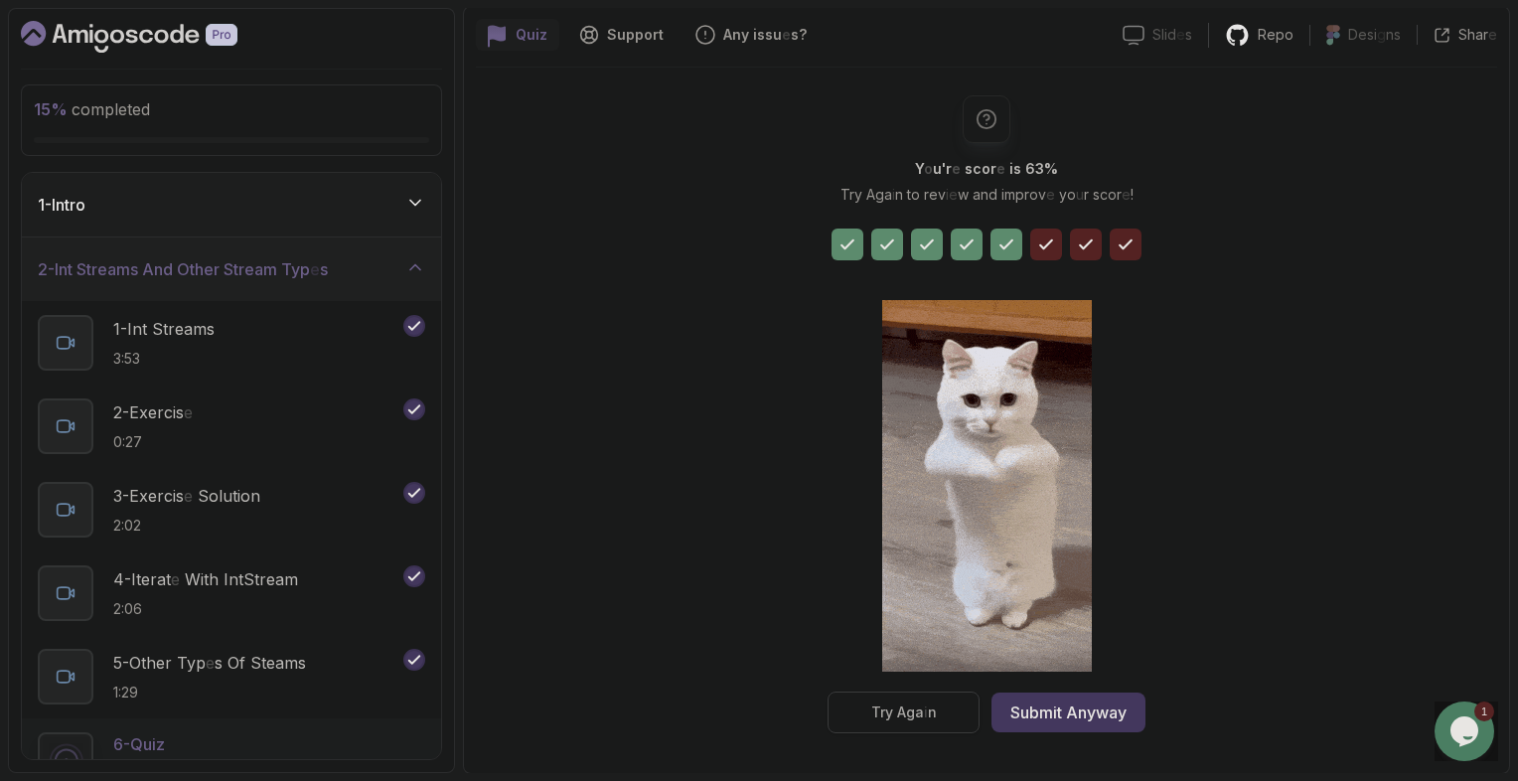
click at [873, 703] on readpronunciation-word "Try" at bounding box center [882, 711] width 22 height 17
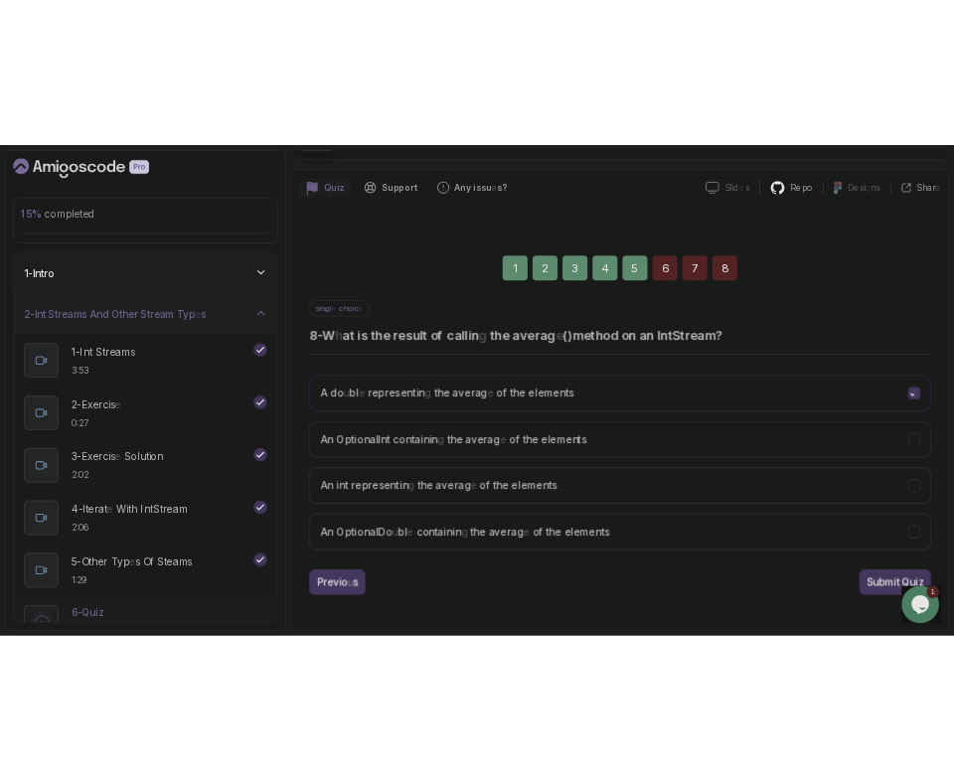
scroll to position [135, 0]
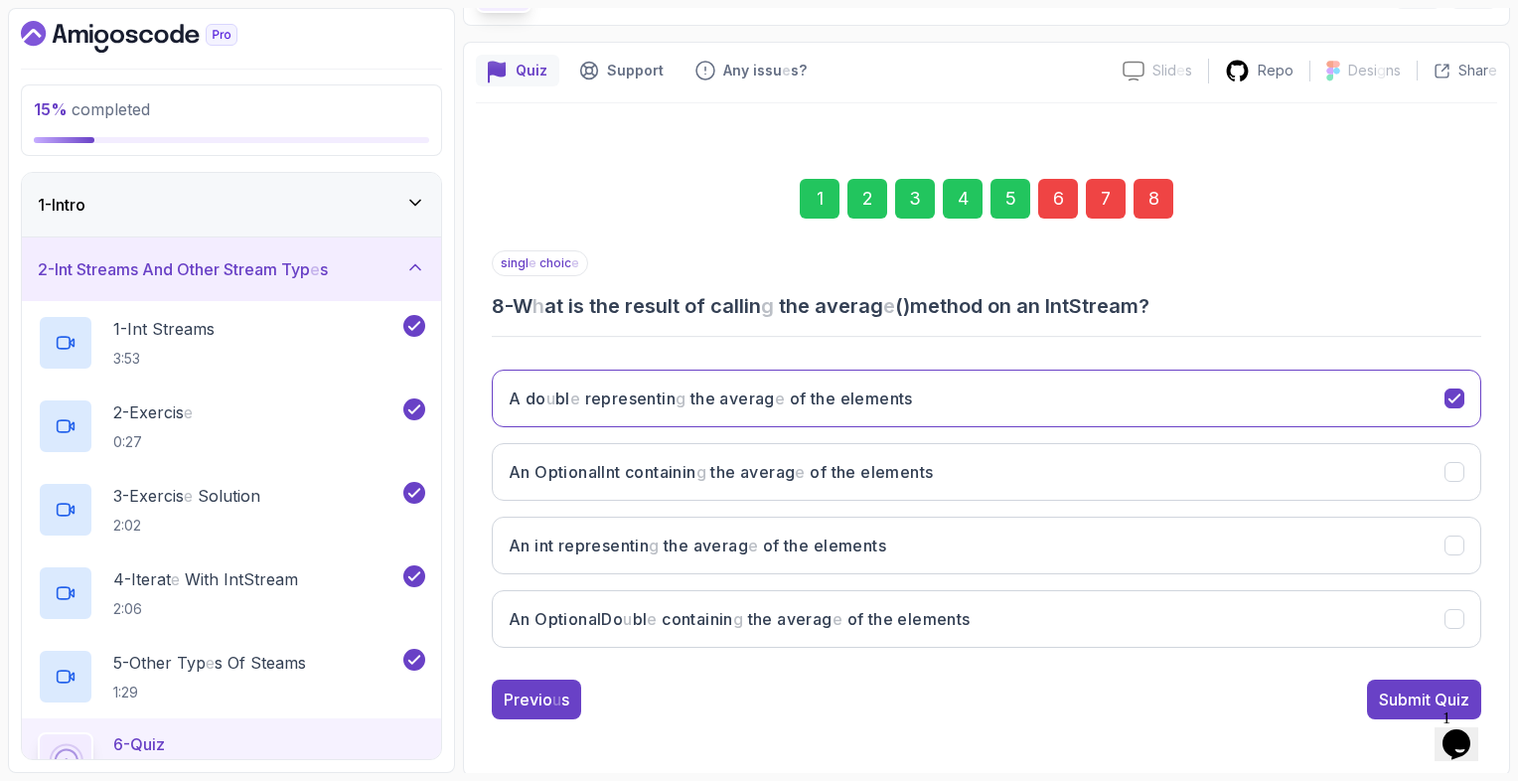
click at [1295, 236] on div "1 2 3 4 5 6 7 8" at bounding box center [986, 198] width 989 height 103
click at [1112, 545] on button "An int representin g the averag e of the elements" at bounding box center [986, 546] width 989 height 58
click at [1046, 200] on div "6" at bounding box center [1058, 199] width 40 height 40
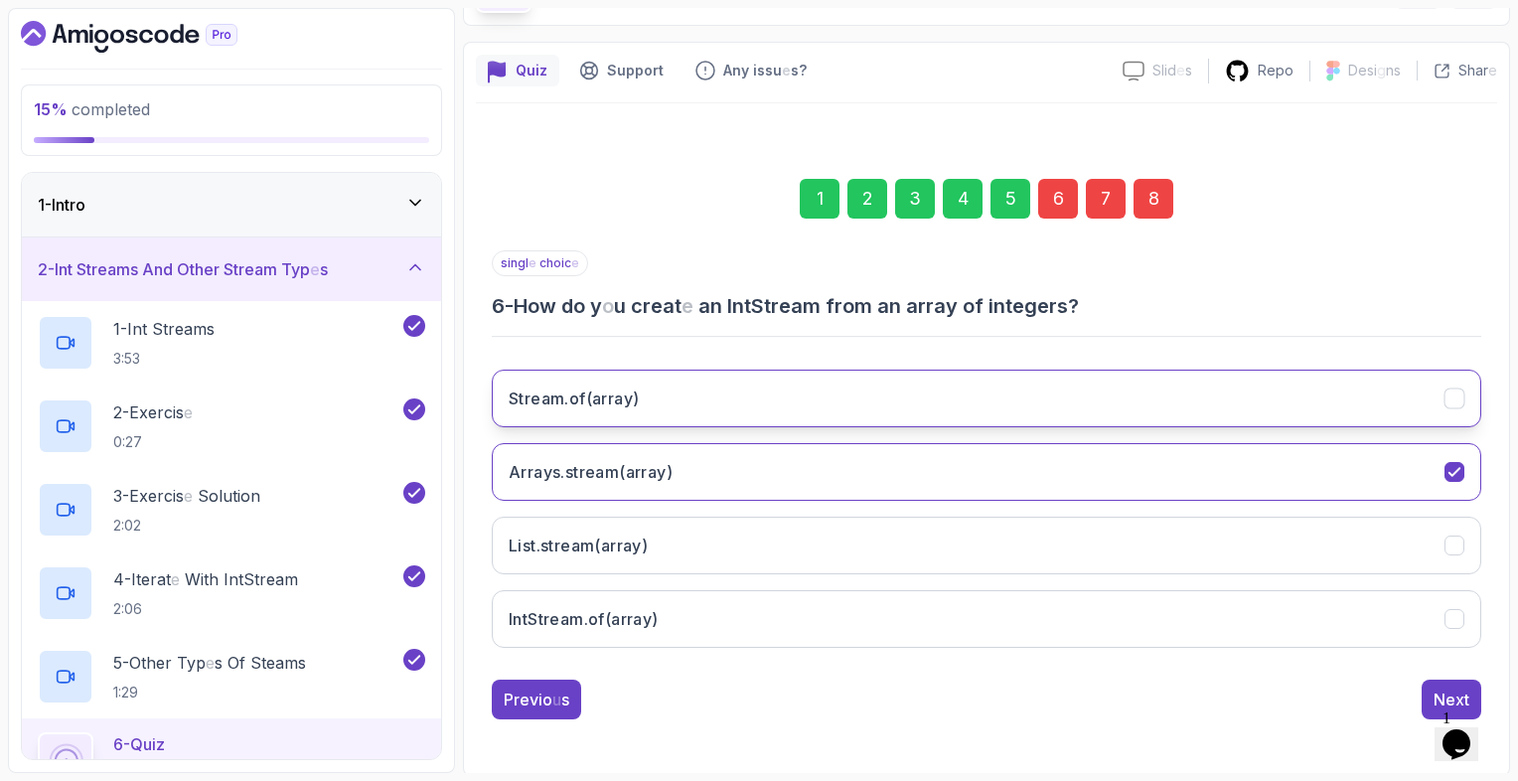
click at [840, 396] on button "Stream . of ( array )" at bounding box center [986, 399] width 989 height 58
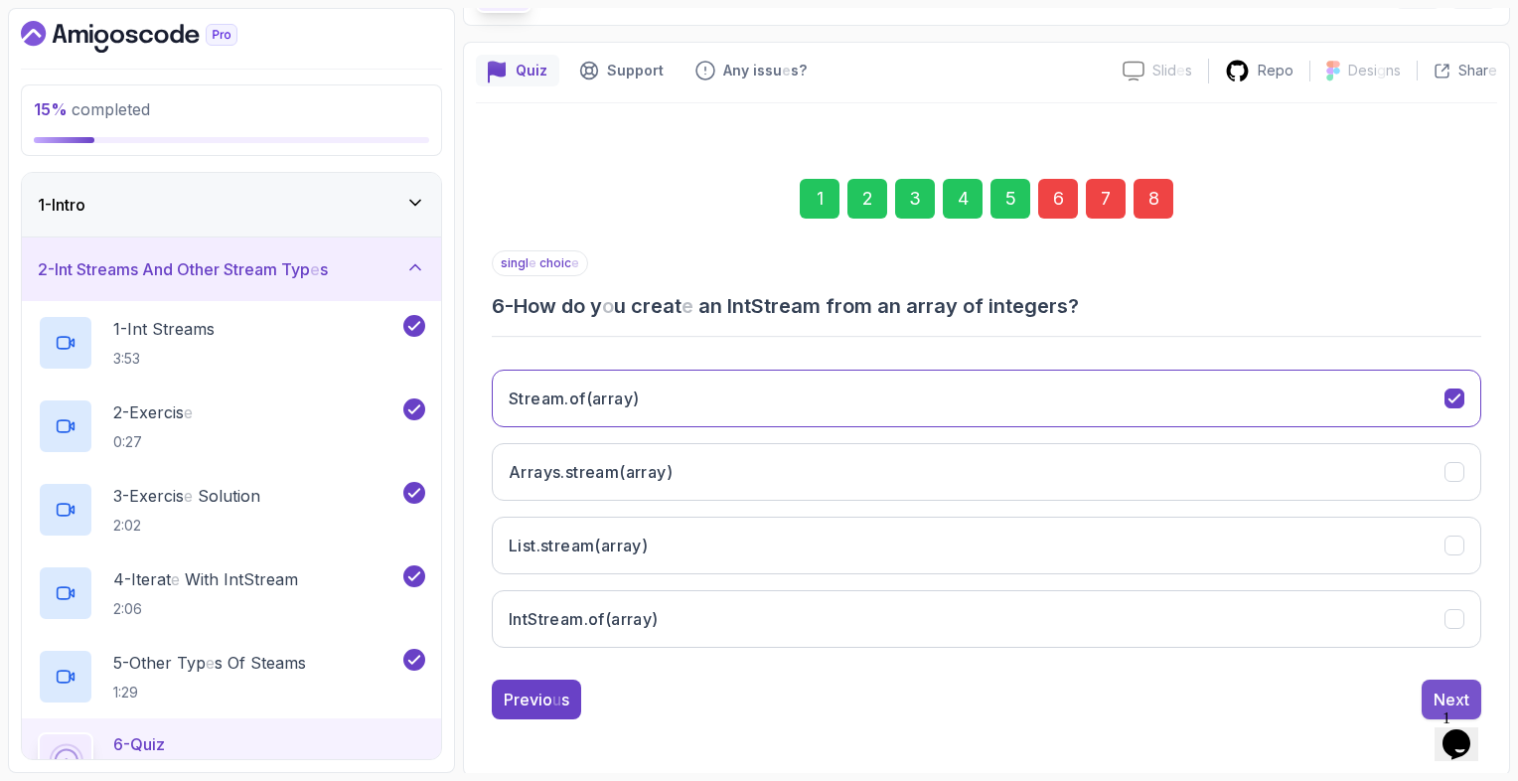
click at [1429, 693] on button "Next" at bounding box center [1452, 699] width 60 height 40
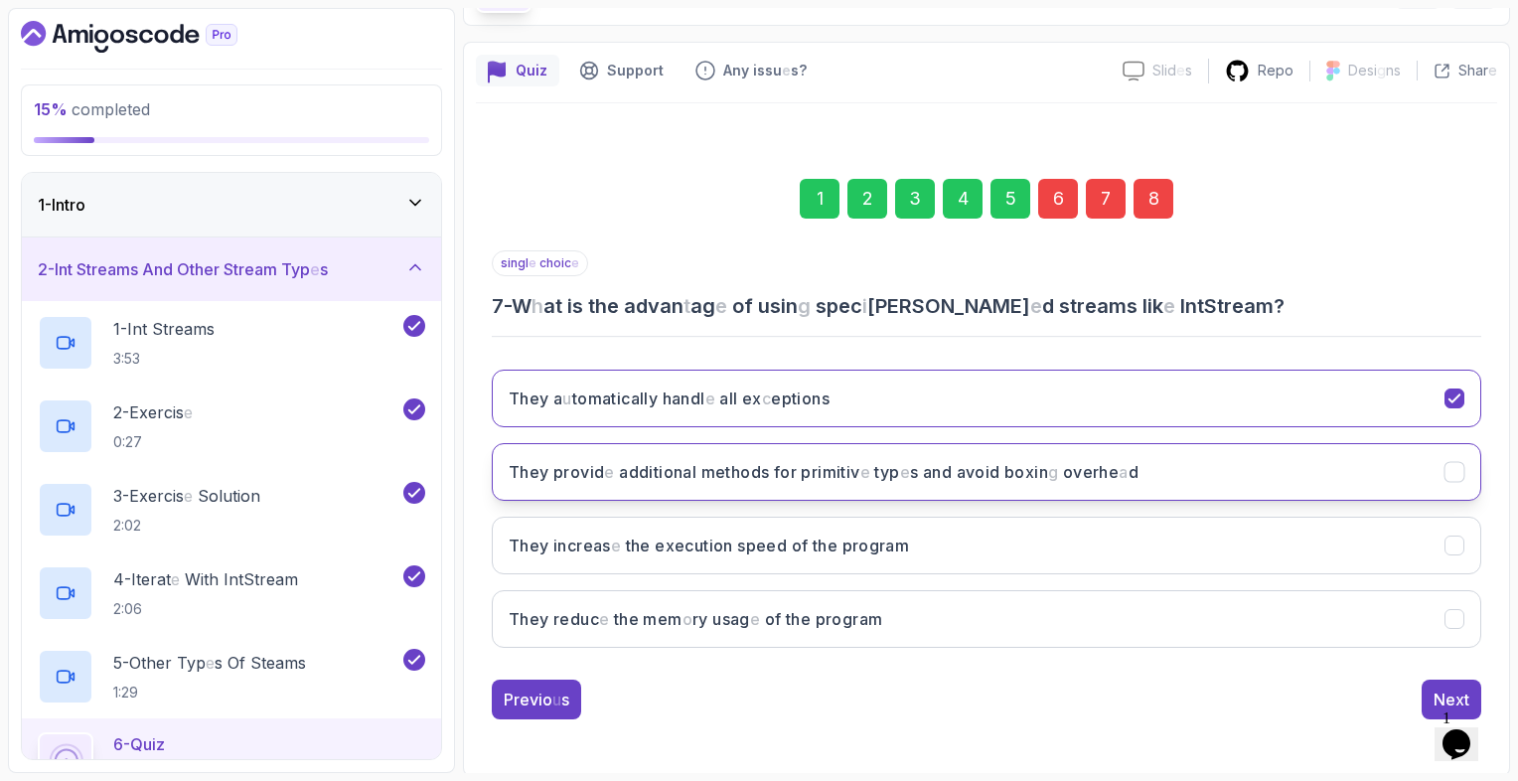
click at [1138, 479] on h3 "They provid e additional methods for primitiv e typ e s and avoid boxin g overh…" at bounding box center [824, 472] width 630 height 24
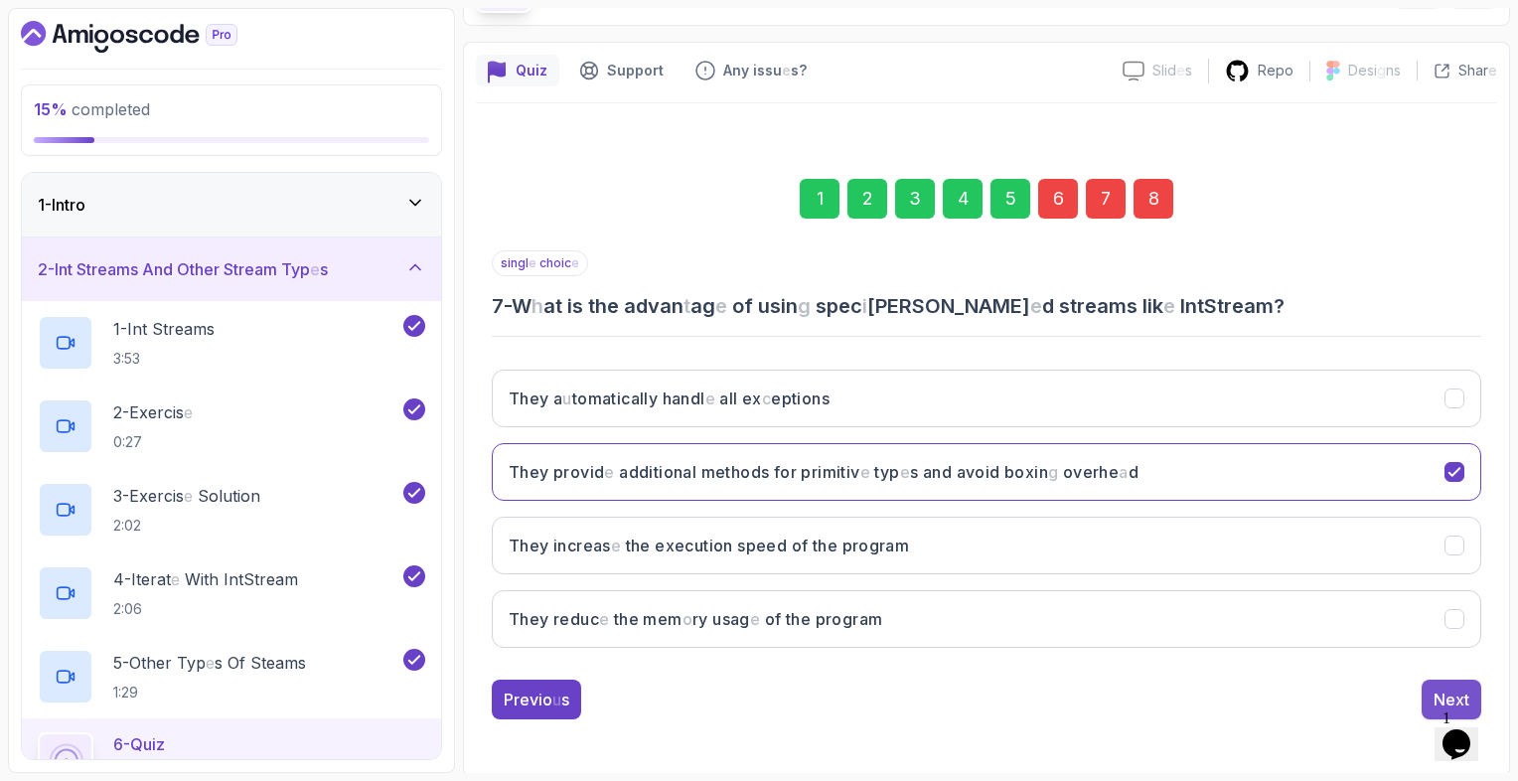
click at [1425, 693] on button "Next" at bounding box center [1452, 699] width 60 height 40
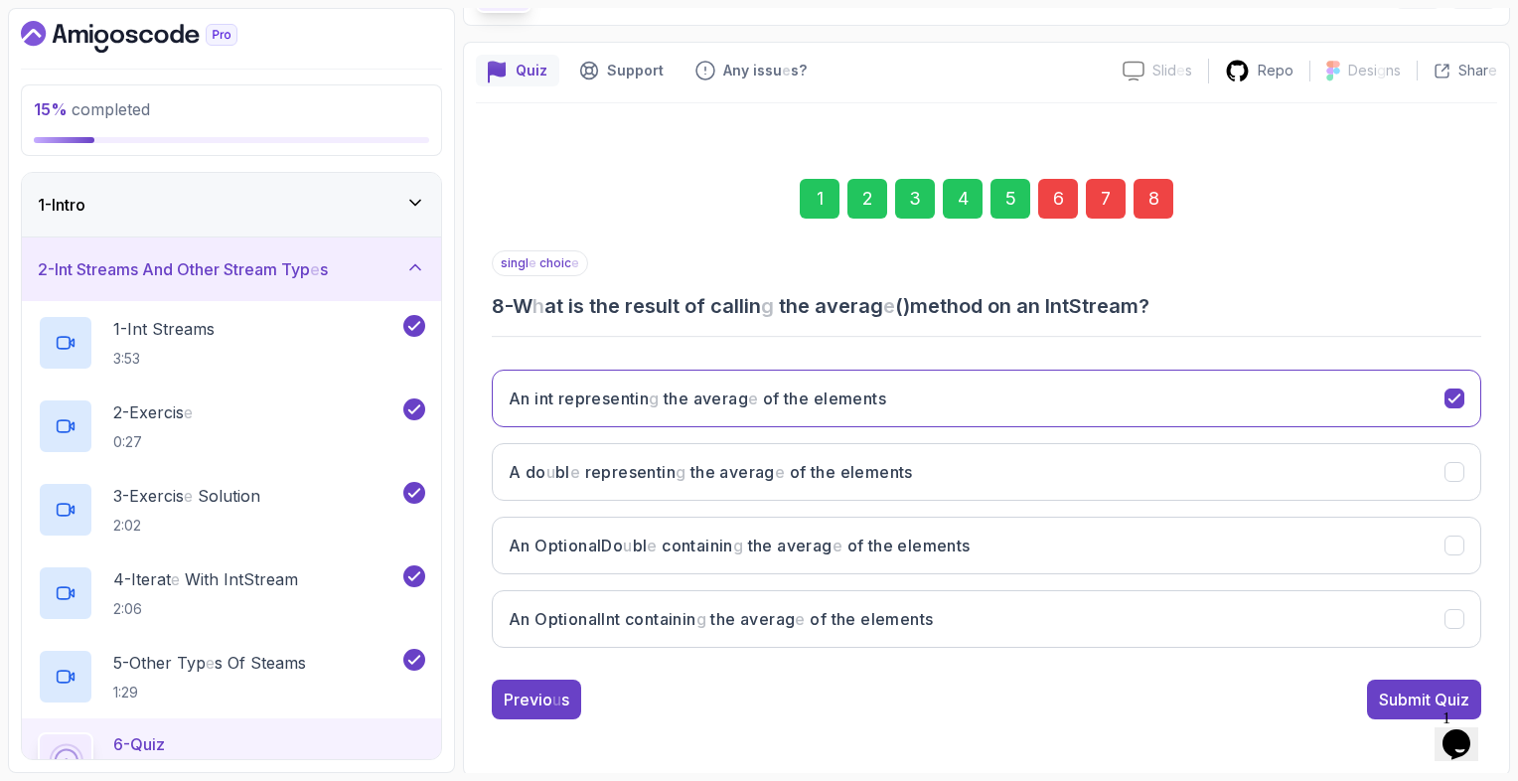
click at [1425, 693] on readpronunciation-word "Submit" at bounding box center [1405, 699] width 52 height 20
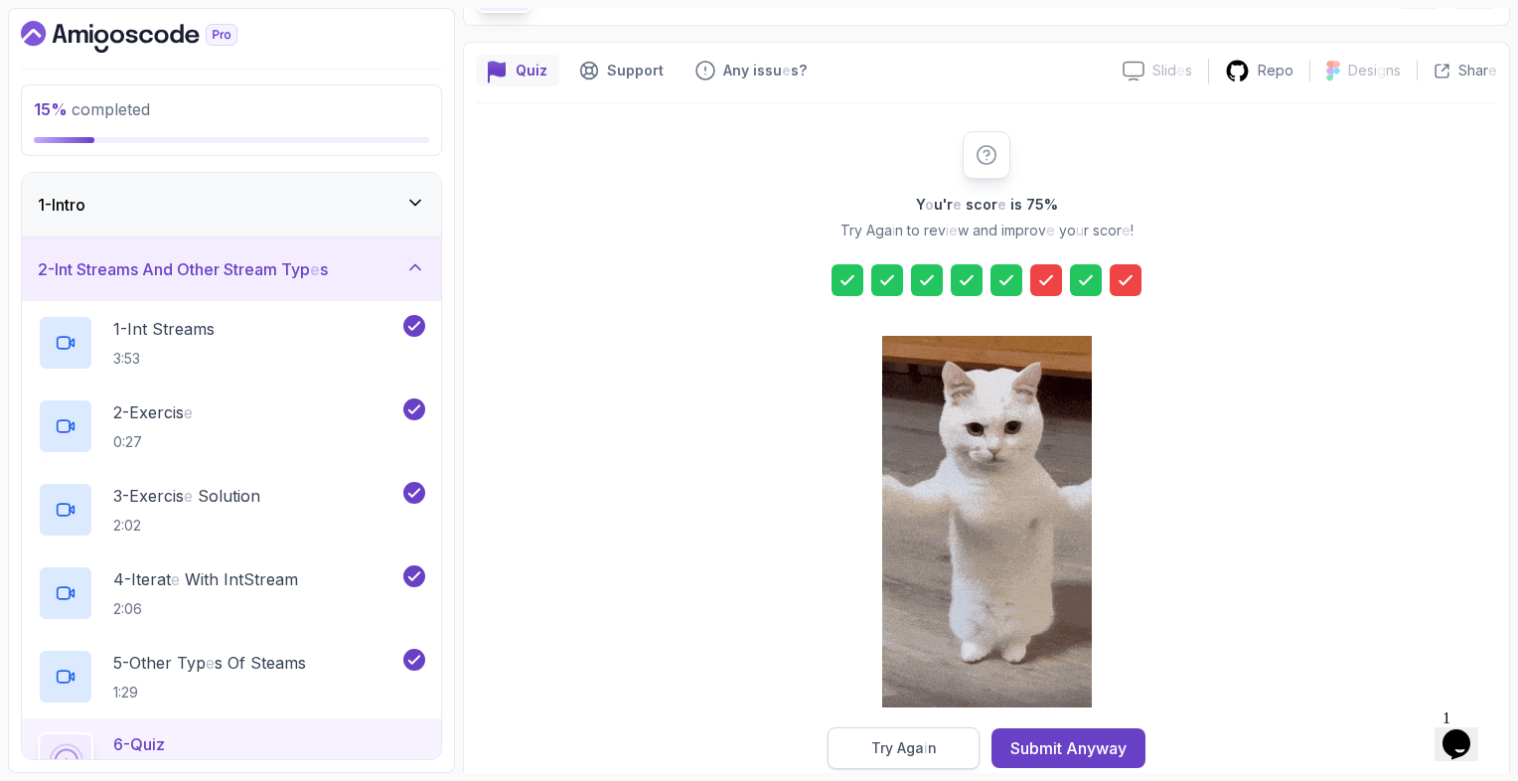
click at [951, 731] on button "Try Aga i n" at bounding box center [903, 748] width 152 height 42
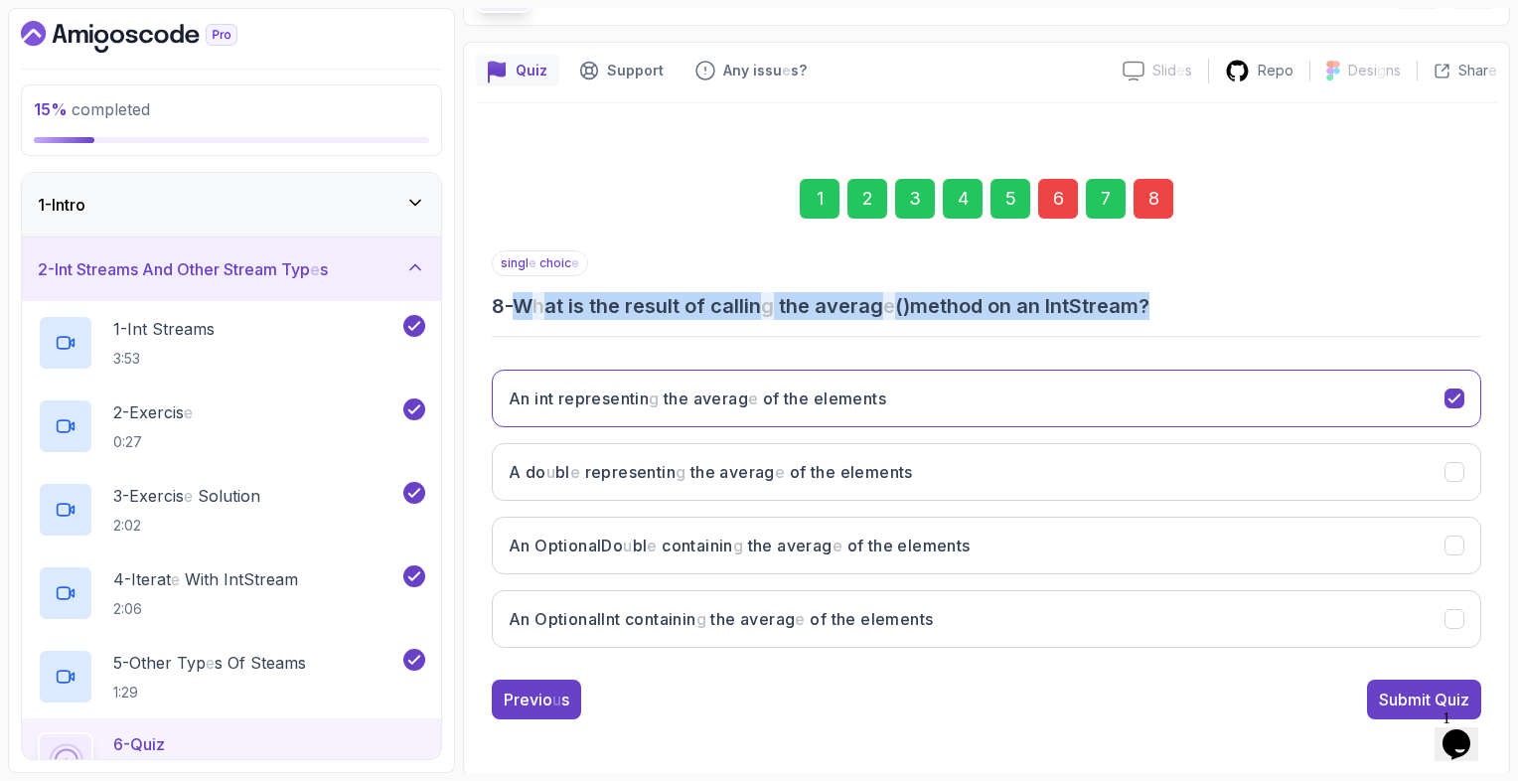
drag, startPoint x: 528, startPoint y: 302, endPoint x: 1230, endPoint y: 292, distance: 701.4
click at [1230, 292] on h3 "8 - W h at is the result of callin g the averag e () method on an IntStream ?" at bounding box center [986, 306] width 989 height 28
copy readpronunciation-text "W h at is the result of callin g the averag e () method on an IntStream ?"
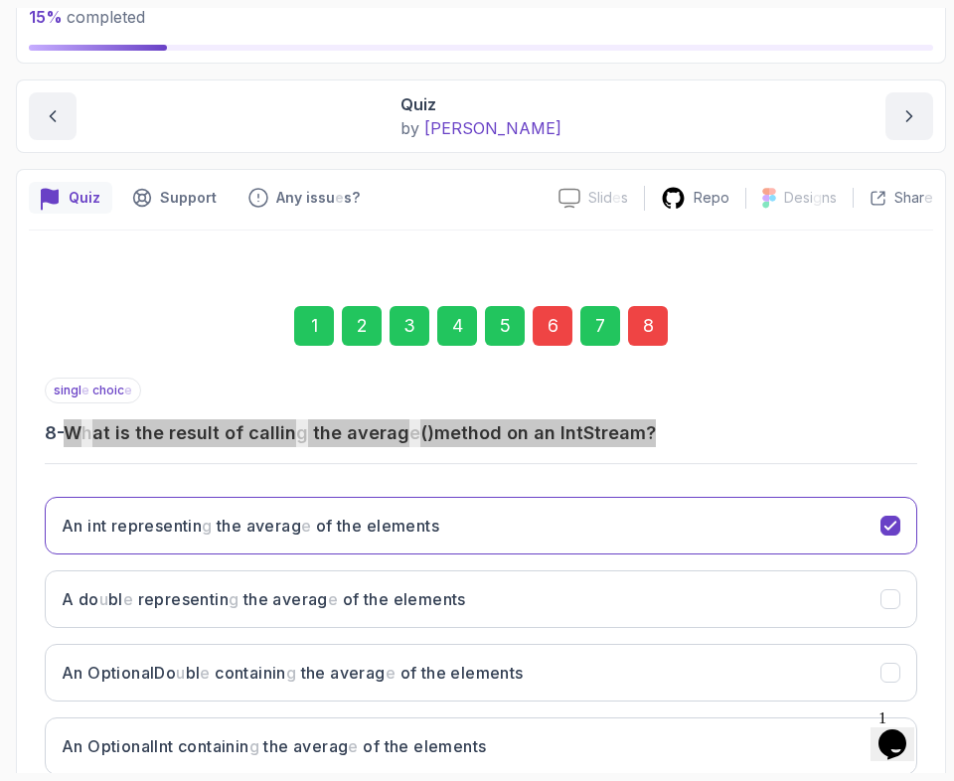
scroll to position [262, 0]
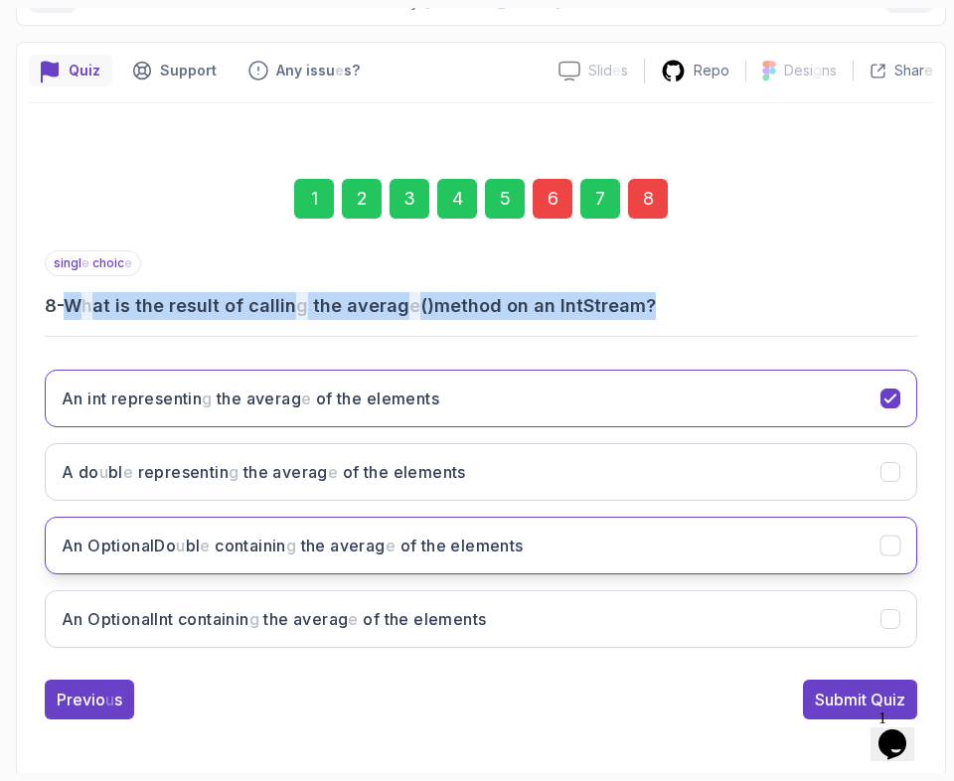
click at [768, 550] on button "An Optional Do u bl e containin g the averag e of the elements" at bounding box center [481, 546] width 872 height 58
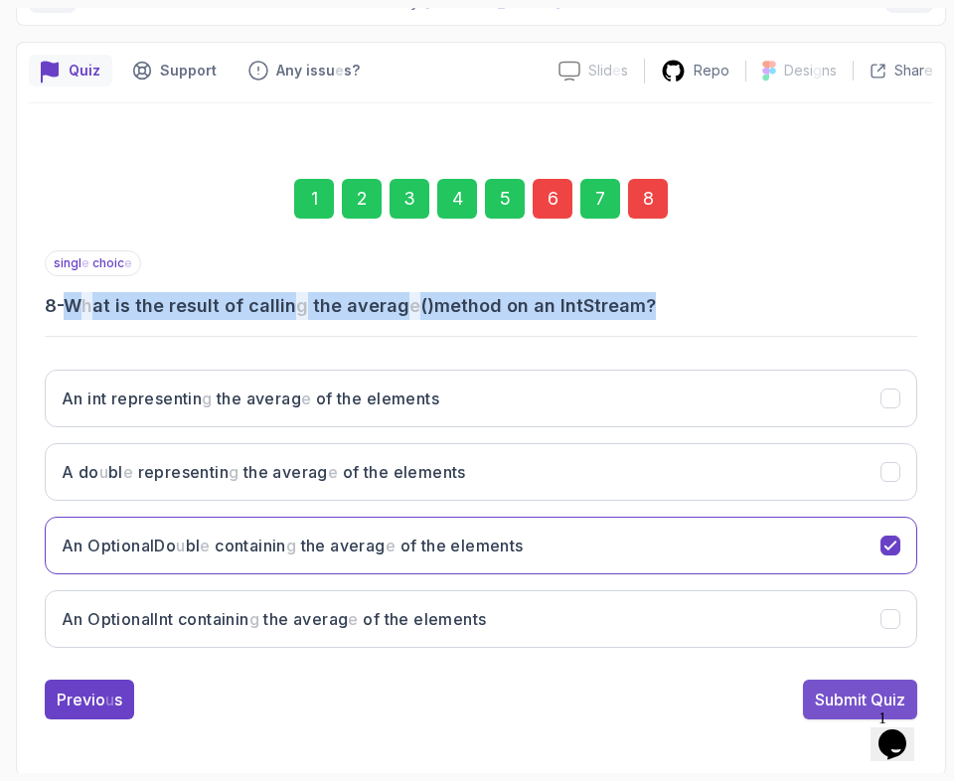
click at [838, 689] on readpronunciation-word "Submit" at bounding box center [841, 699] width 52 height 20
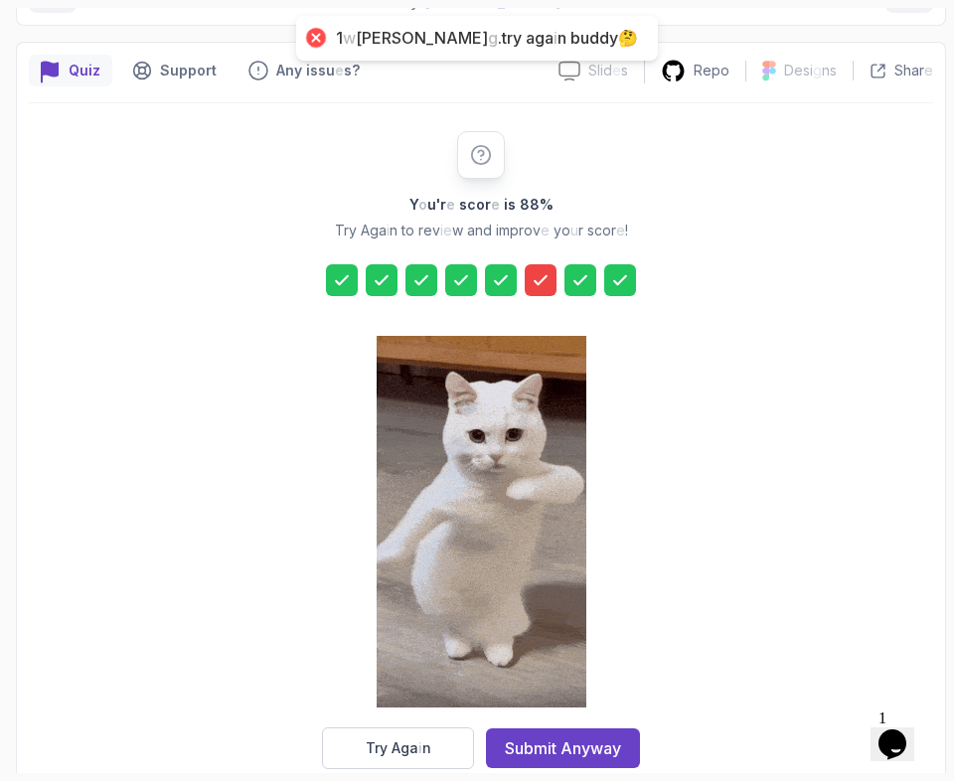
click at [852, 419] on div "Y o u'r e scor e is 88 % Try Aga i n to rev ie w and improv e yo u r scor e ! T…" at bounding box center [481, 450] width 904 height 638
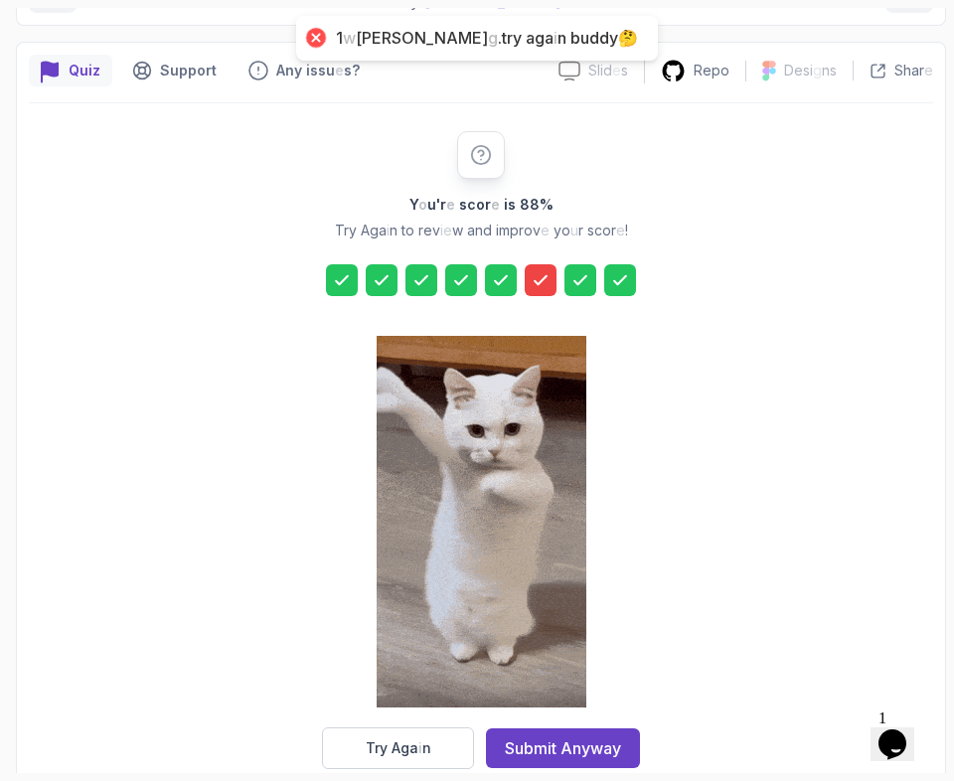
scroll to position [297, 0]
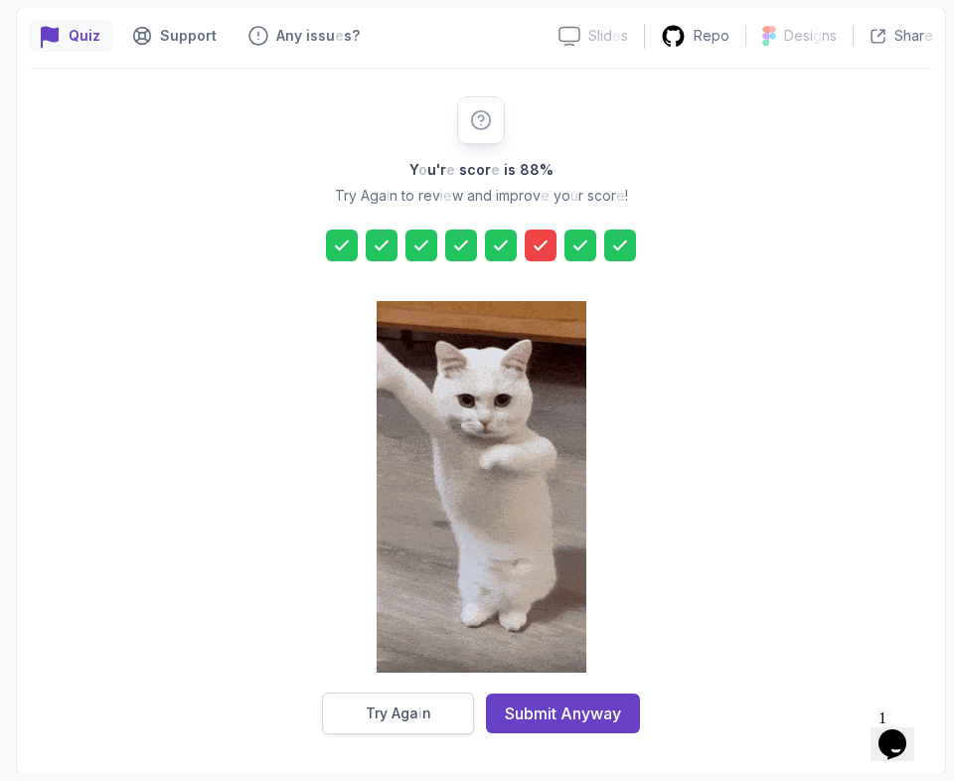
click at [412, 699] on button "Try Aga i n" at bounding box center [398, 713] width 152 height 42
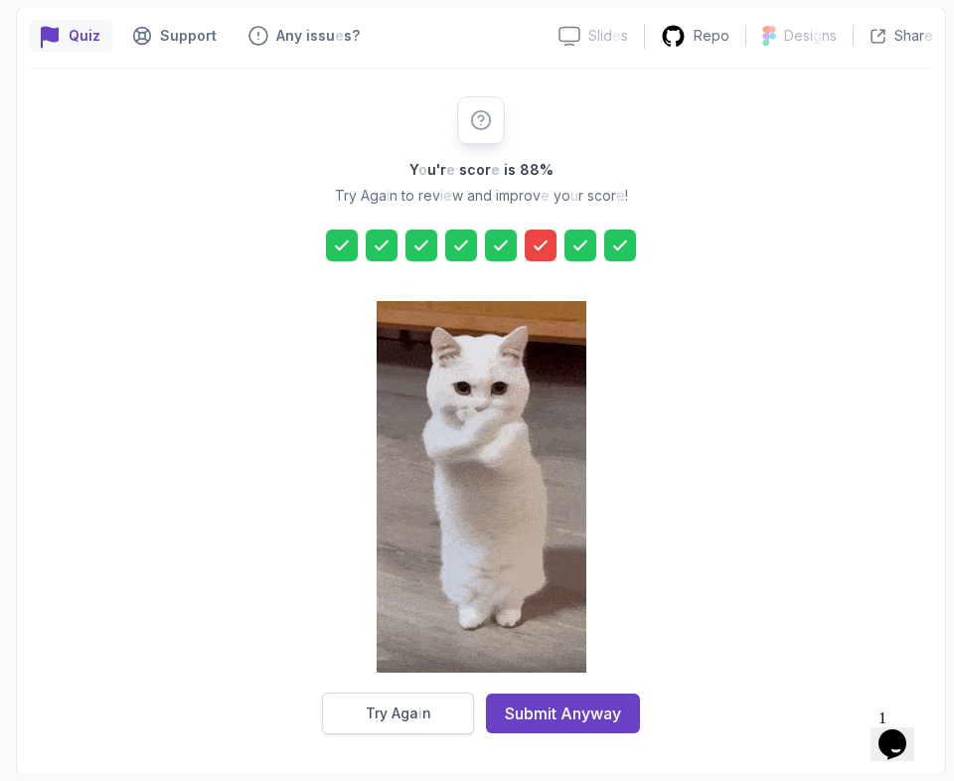
scroll to position [262, 0]
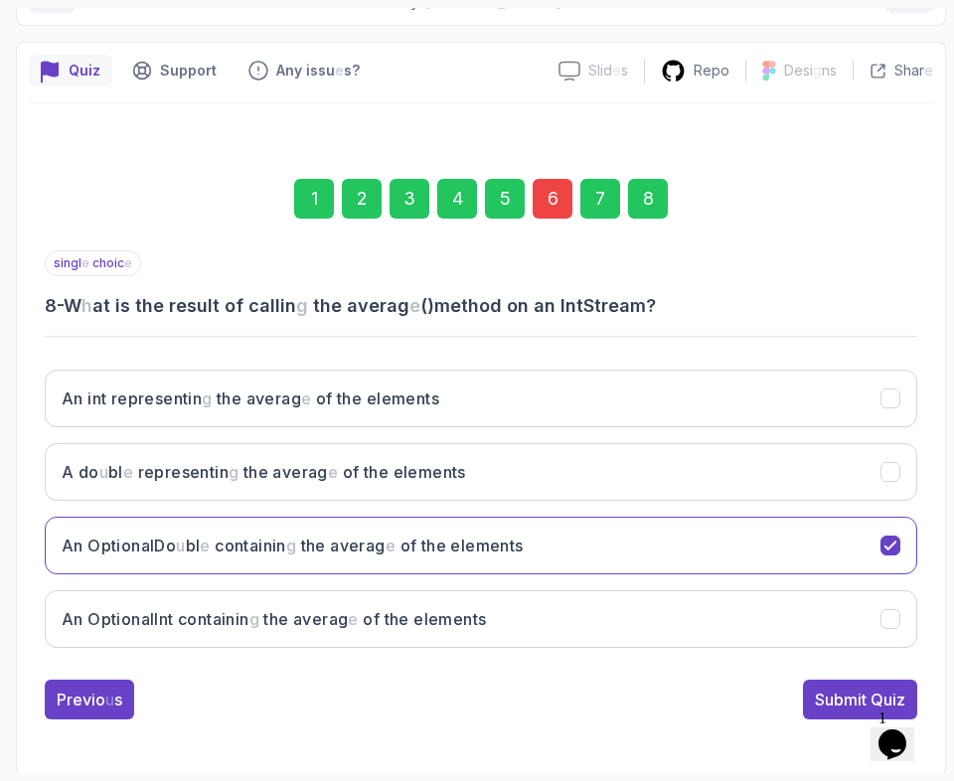
click at [544, 194] on div "6" at bounding box center [552, 199] width 40 height 40
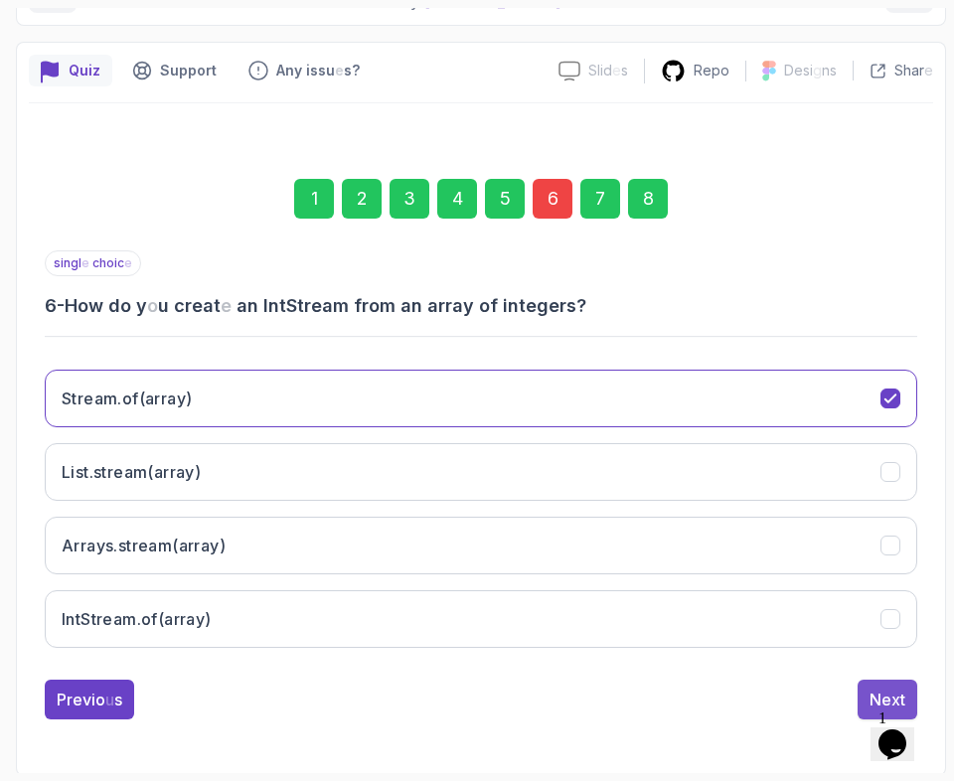
click at [867, 688] on button "Next" at bounding box center [887, 699] width 60 height 40
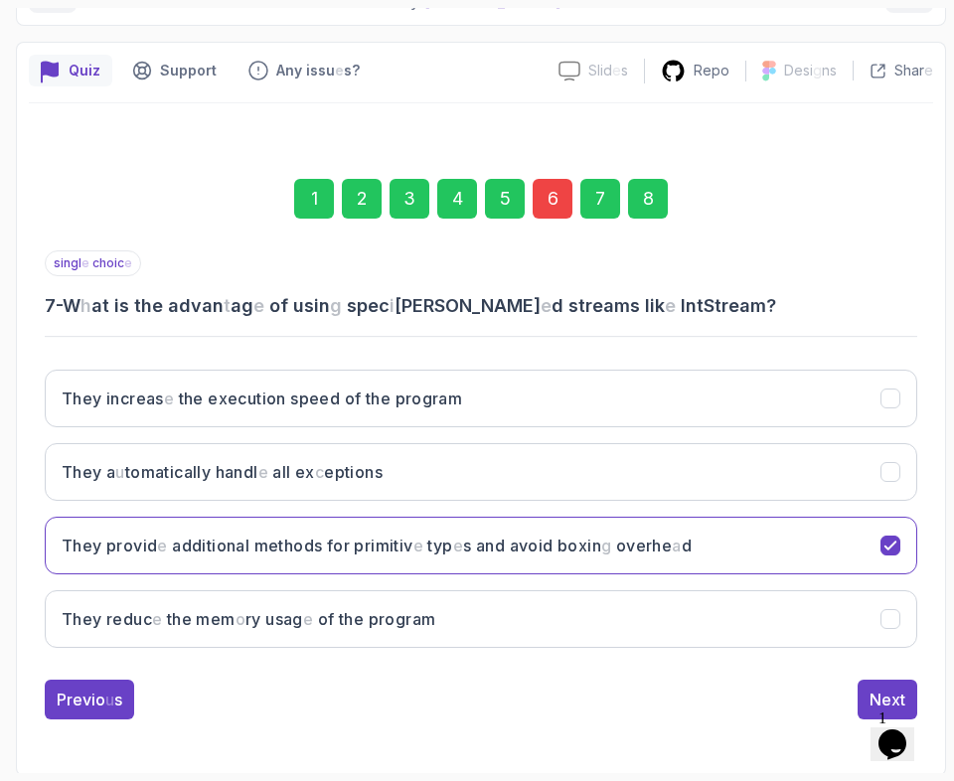
click at [867, 688] on button "Next" at bounding box center [887, 699] width 60 height 40
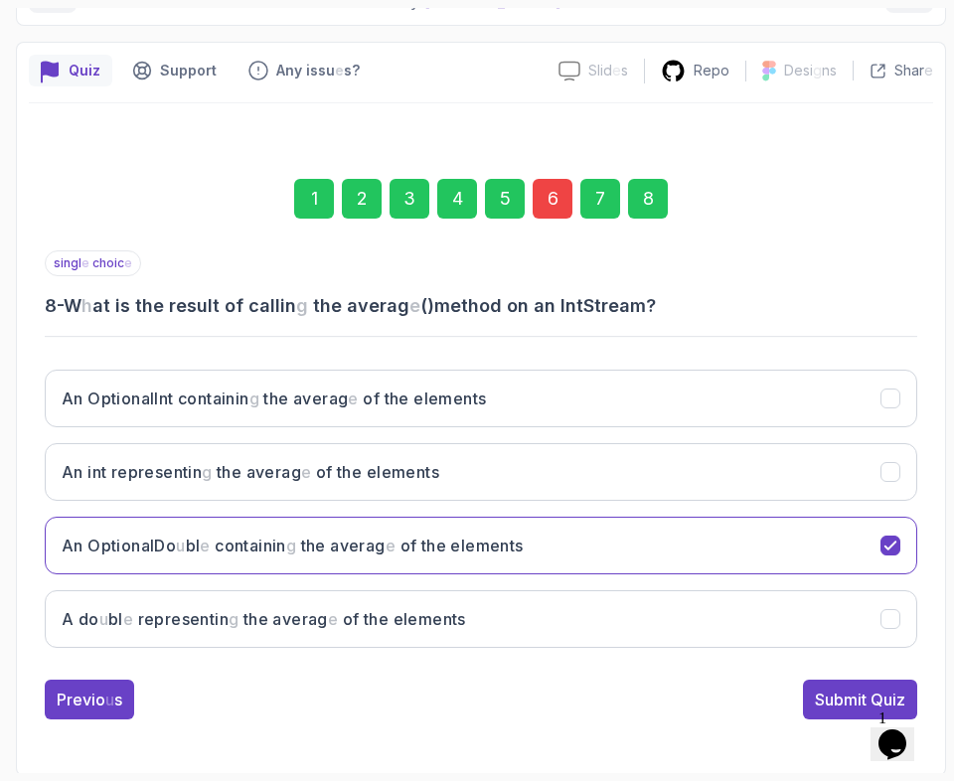
click at [867, 689] on readpronunciation-span at bounding box center [868, 699] width 4 height 20
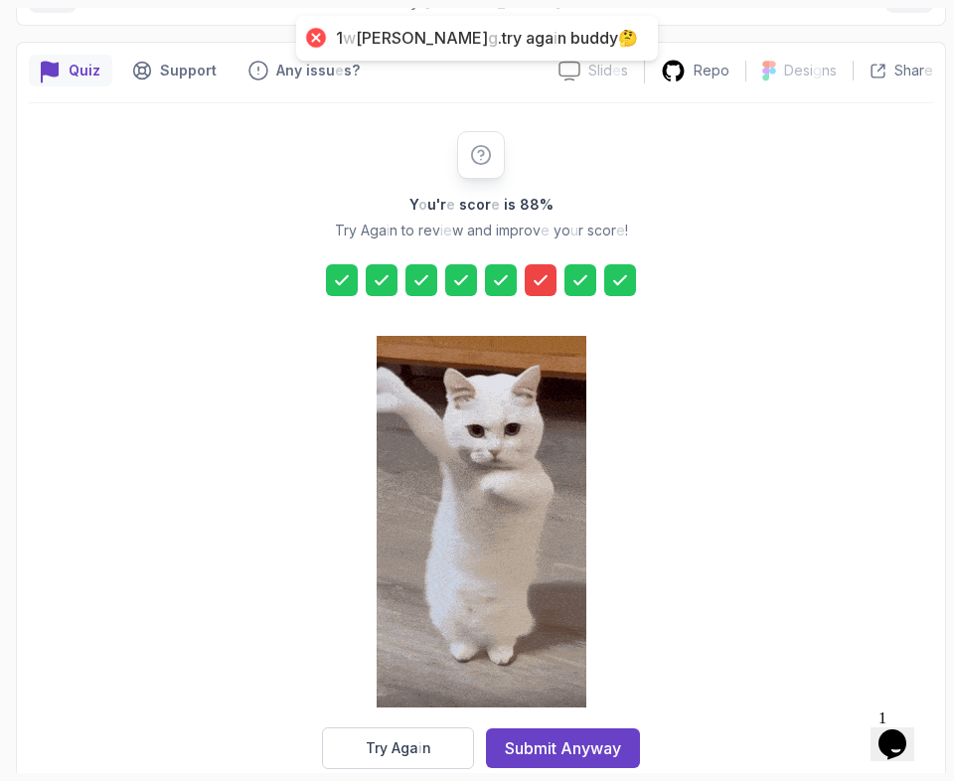
click at [540, 276] on icon at bounding box center [540, 280] width 20 height 20
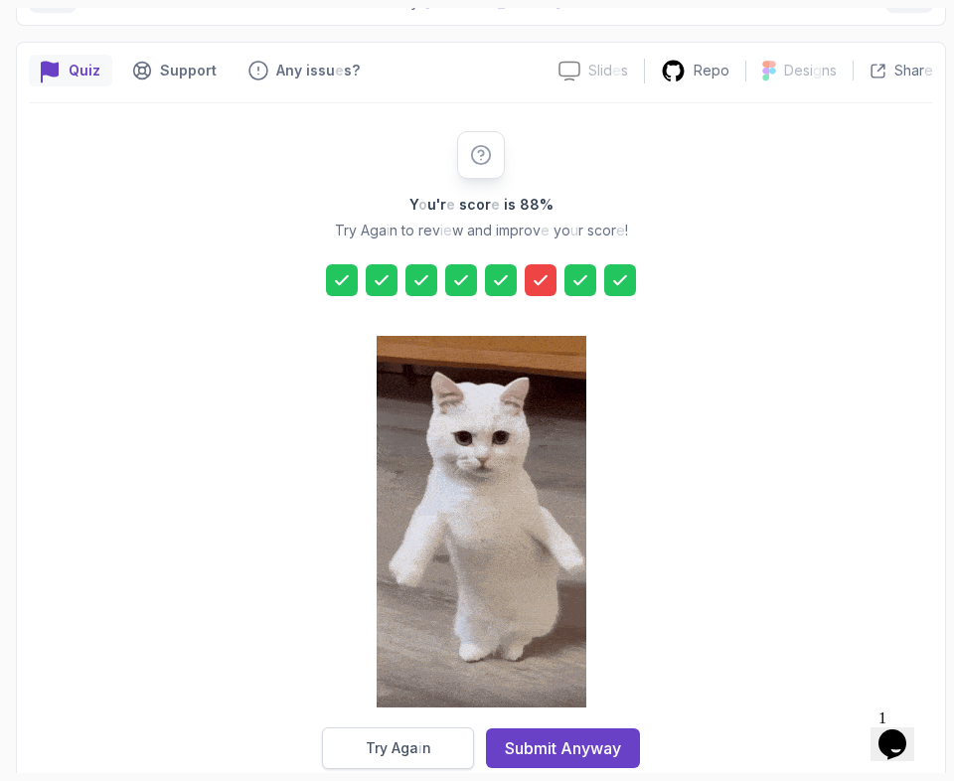
click at [429, 737] on button "Try Aga i n" at bounding box center [398, 748] width 152 height 42
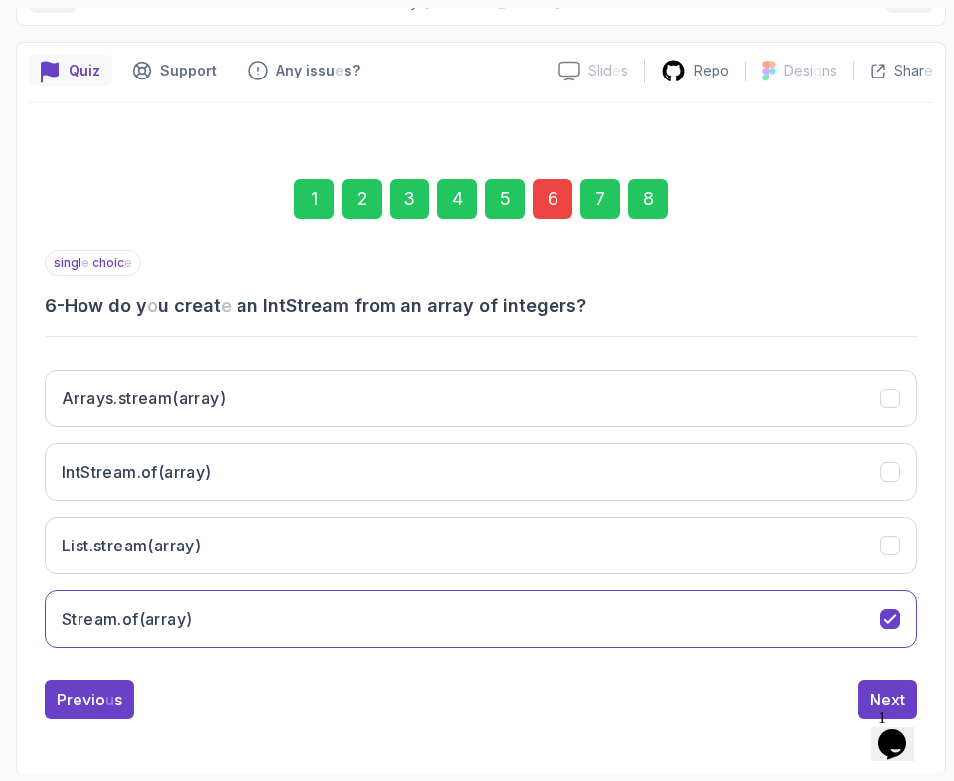
click at [538, 191] on div "6" at bounding box center [552, 199] width 40 height 40
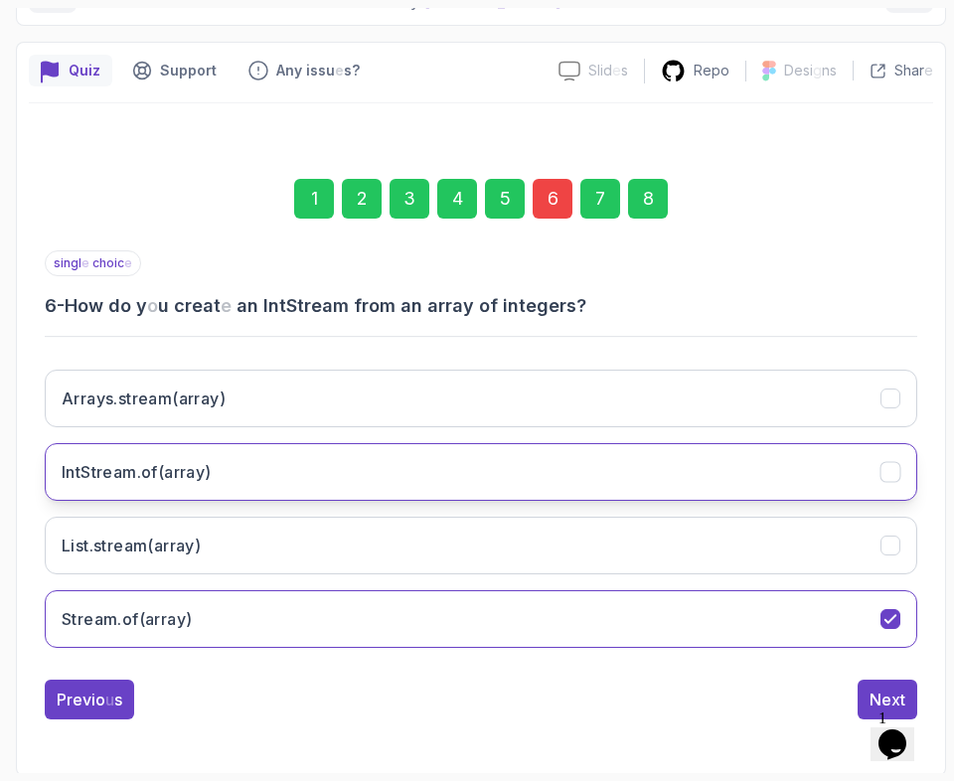
click at [362, 464] on button "IntStream . of ( array )" at bounding box center [481, 472] width 872 height 58
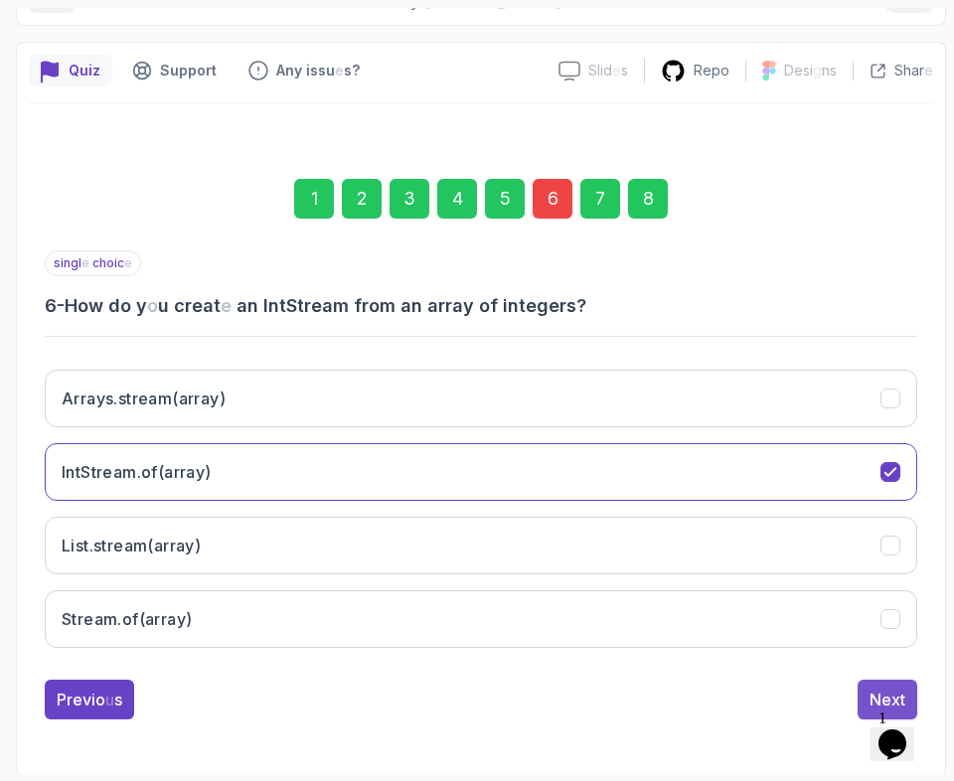
click at [874, 689] on readpronunciation-word "Next" at bounding box center [887, 699] width 36 height 20
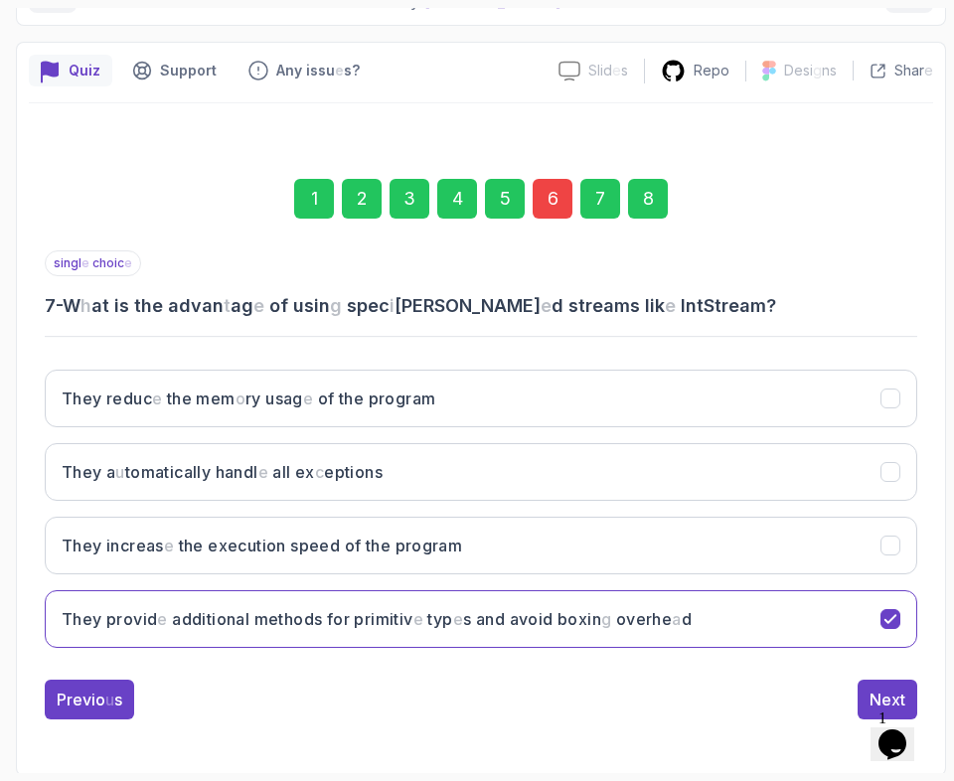
click at [874, 689] on readpronunciation-word "Next" at bounding box center [887, 699] width 36 height 20
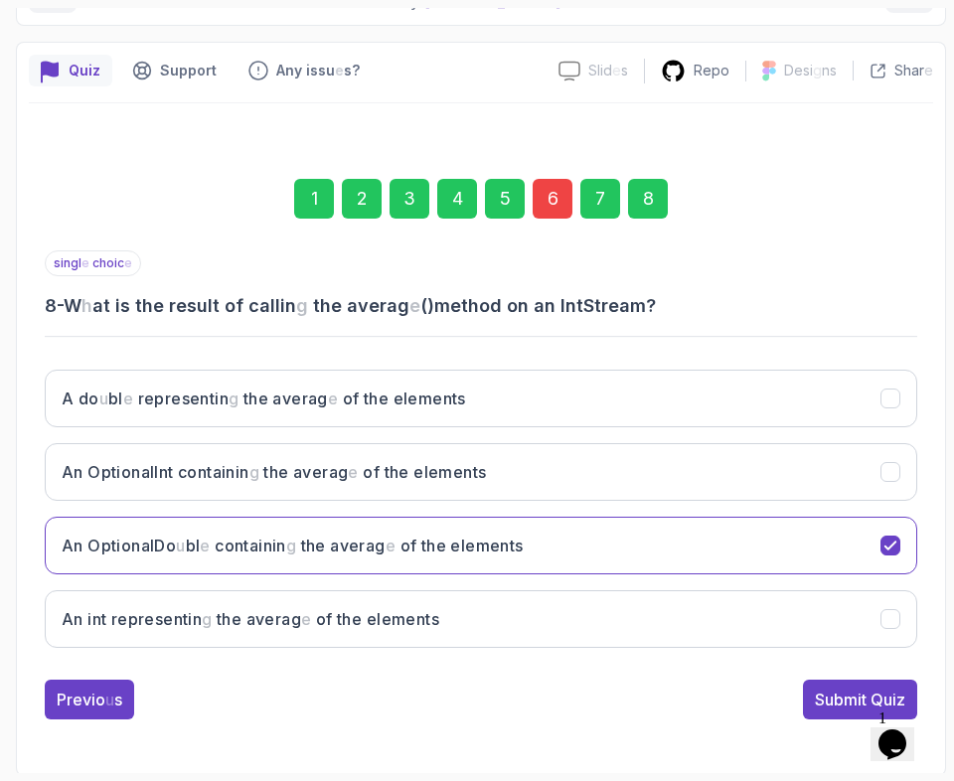
click at [874, 689] on readpronunciation-word "Quiz" at bounding box center [887, 699] width 35 height 20
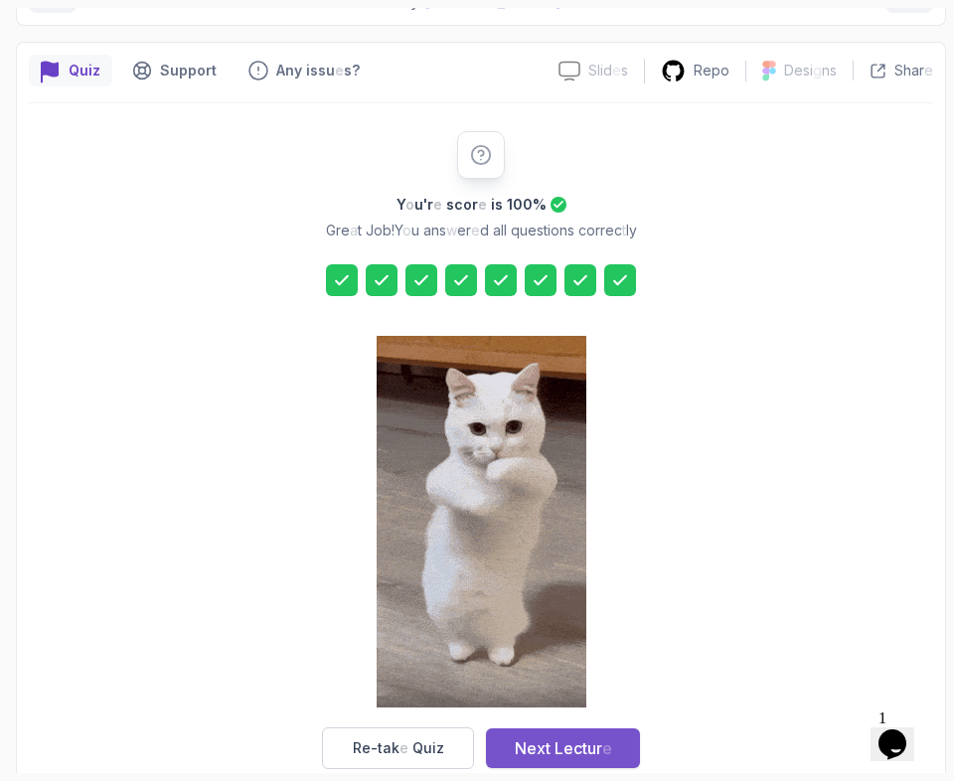
click at [536, 738] on readpronunciation-word "Next" at bounding box center [533, 748] width 36 height 20
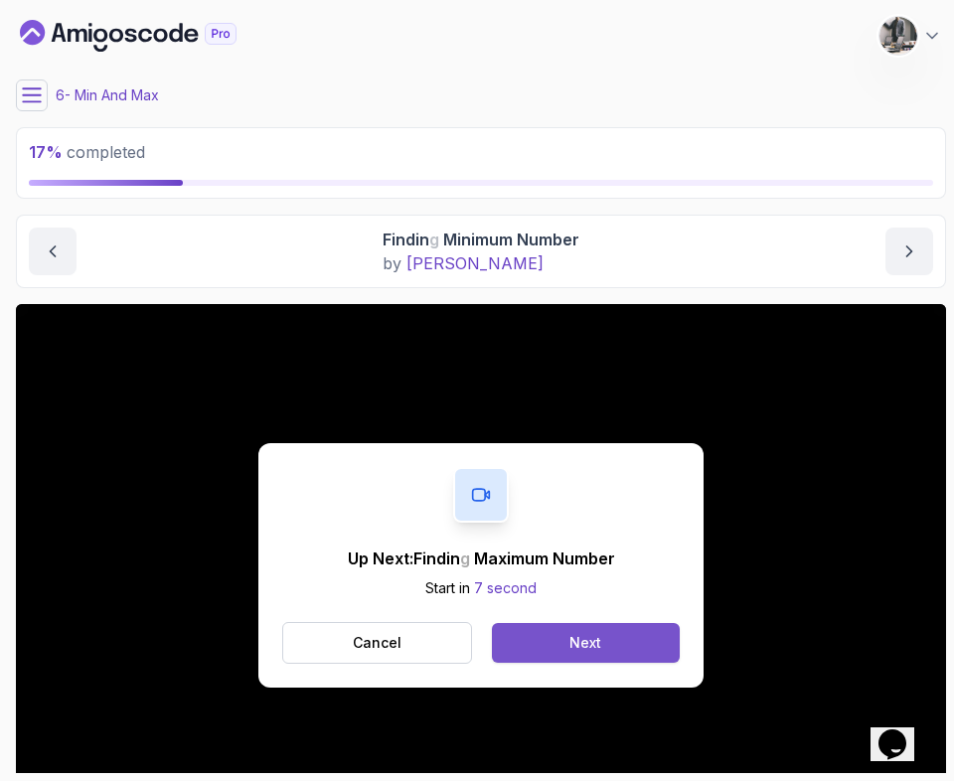
click at [582, 653] on button "Next" at bounding box center [586, 643] width 188 height 40
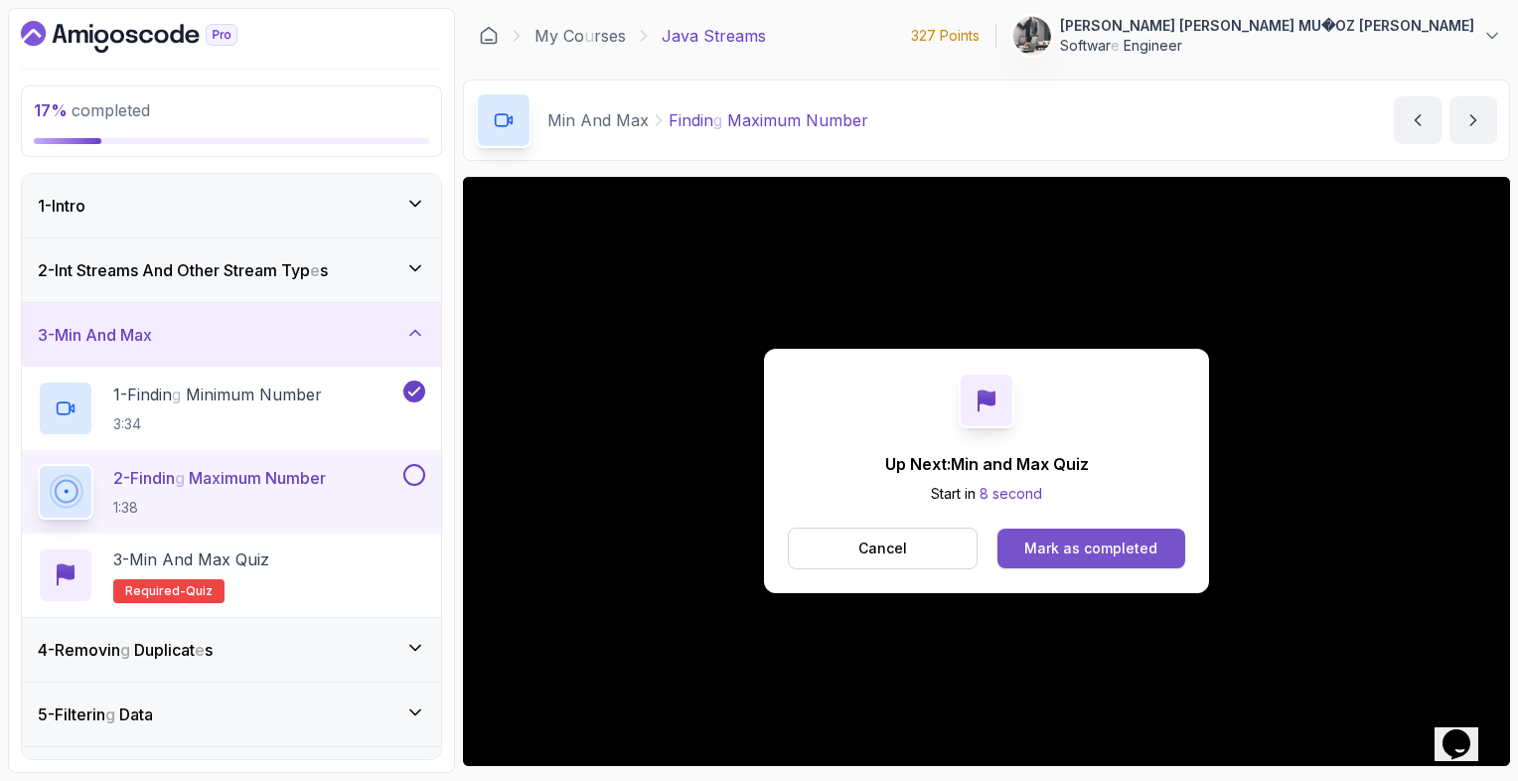
click at [1117, 562] on button "Mark as completed" at bounding box center [1091, 548] width 188 height 40
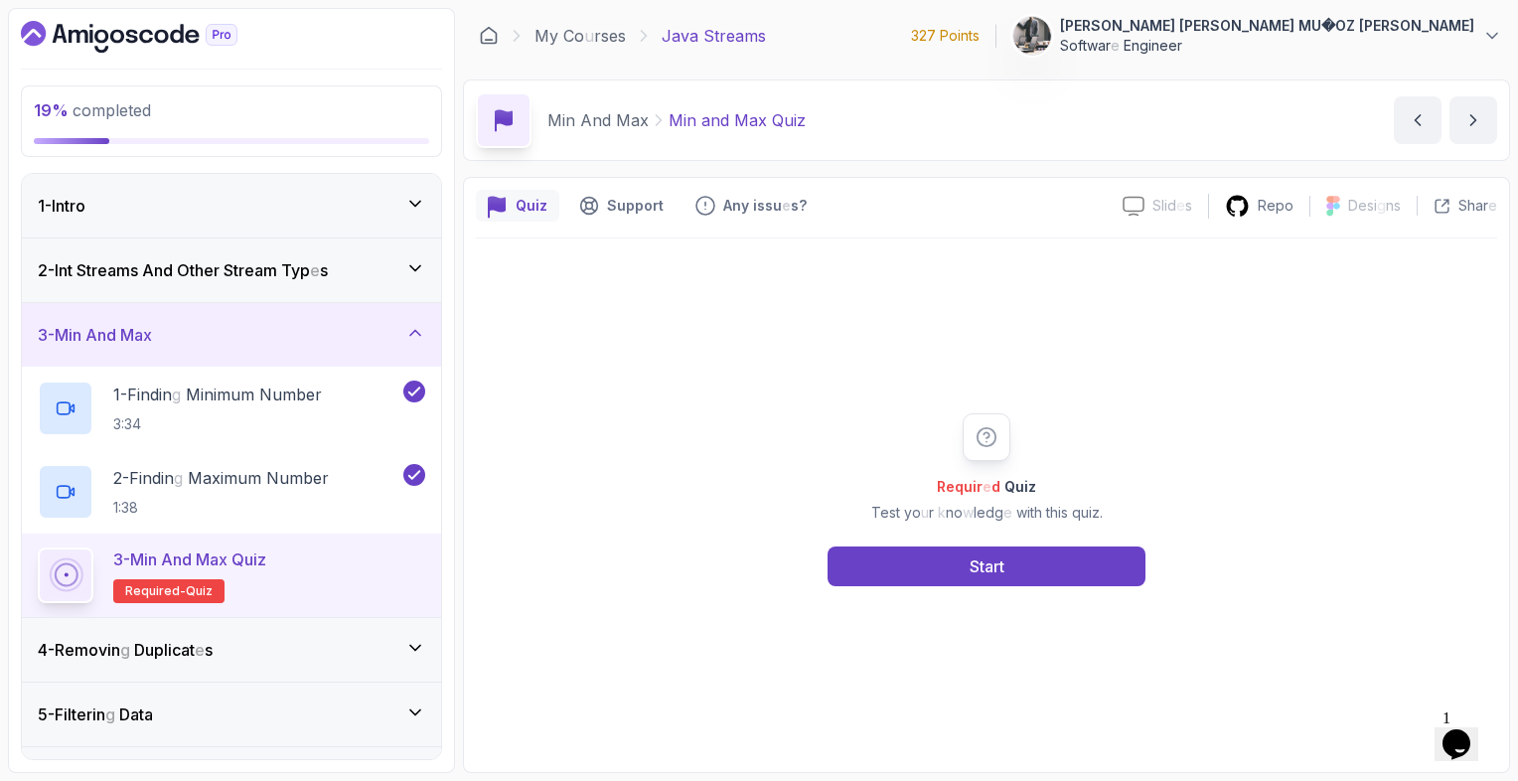
click at [1117, 562] on button "Start" at bounding box center [986, 566] width 318 height 40
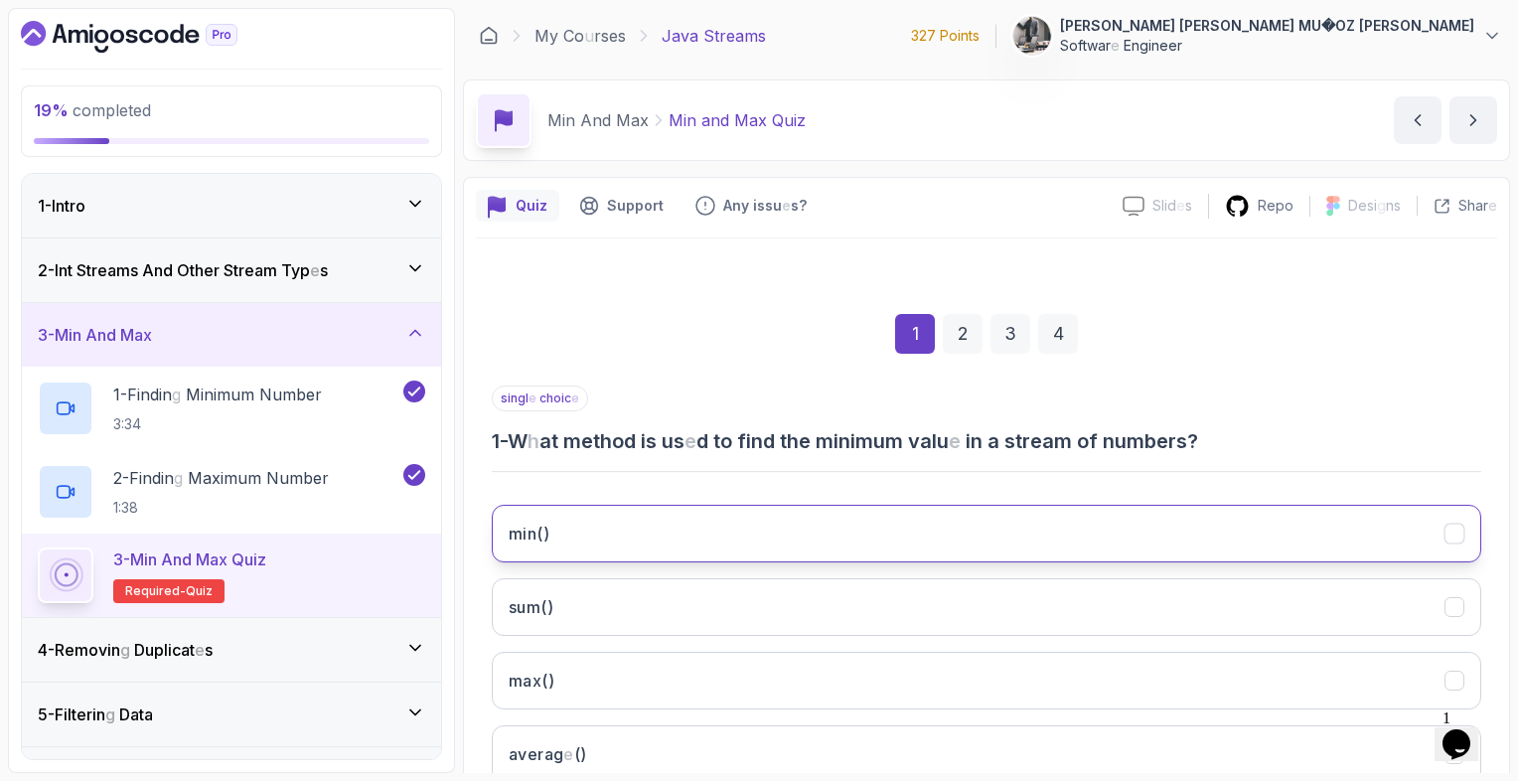
click at [1009, 525] on button "min ()" at bounding box center [986, 534] width 989 height 58
click at [1470, 311] on div "1 2 3 4" at bounding box center [986, 333] width 989 height 103
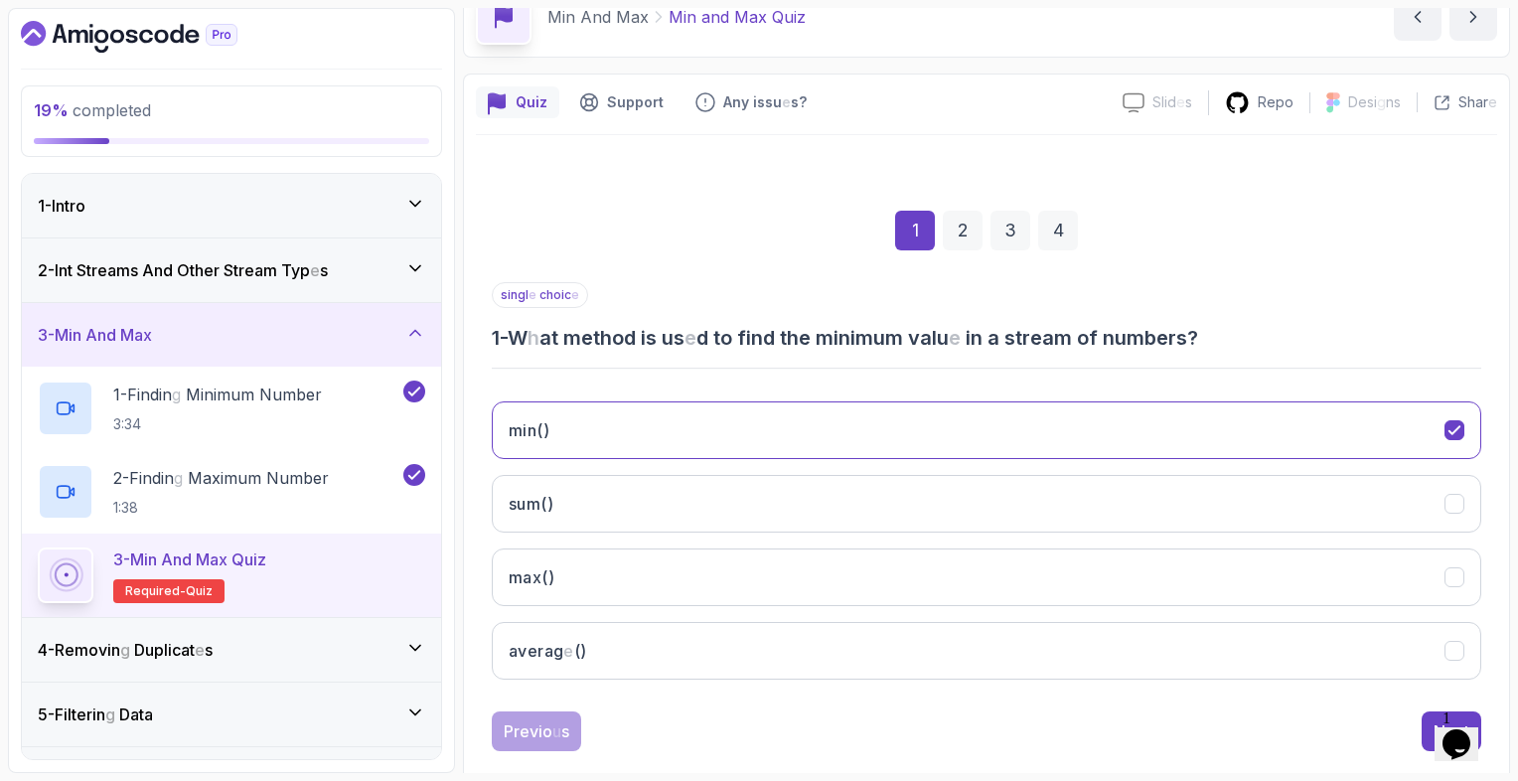
scroll to position [135, 0]
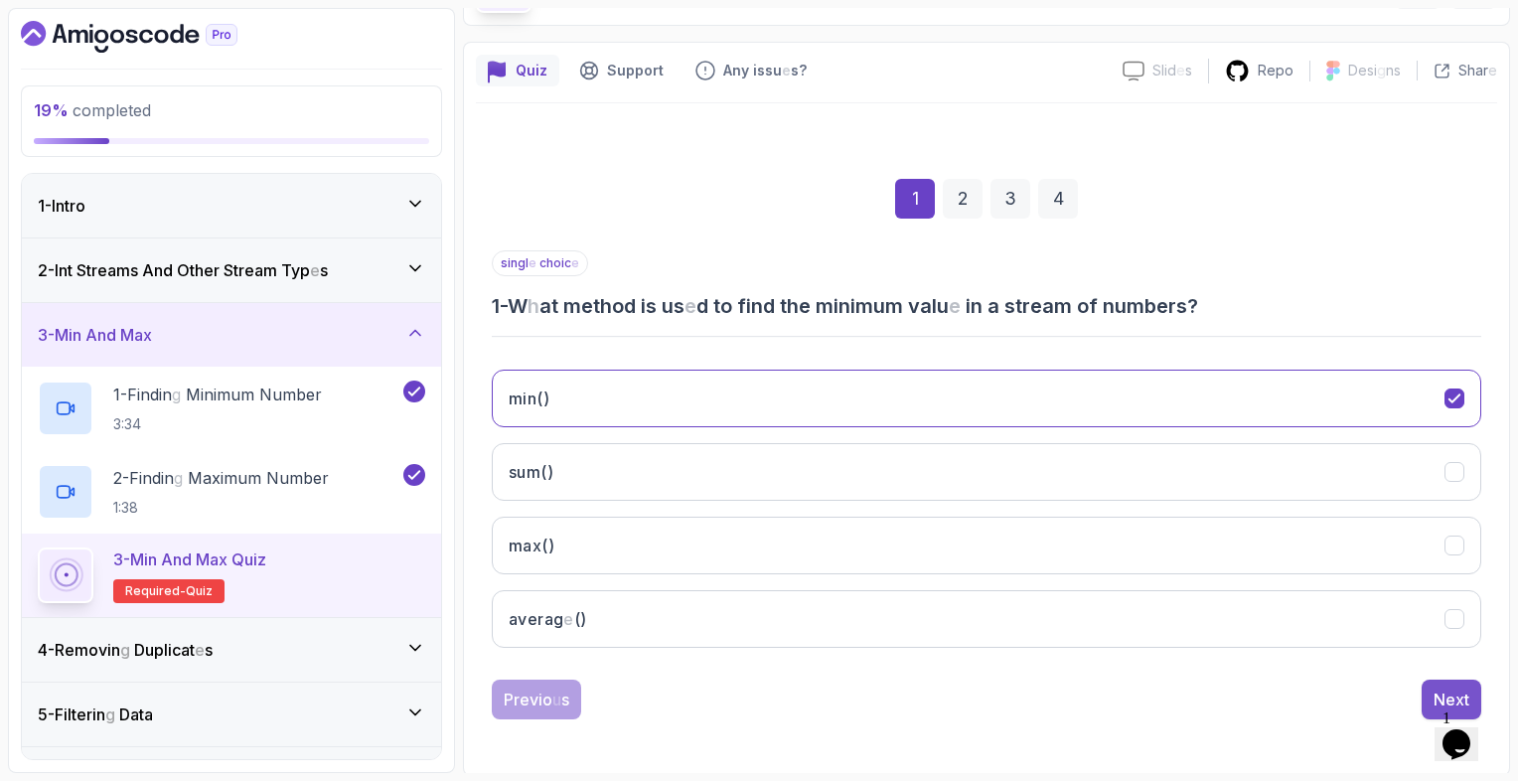
click at [1441, 689] on readpronunciation-word "Next" at bounding box center [1451, 699] width 36 height 20
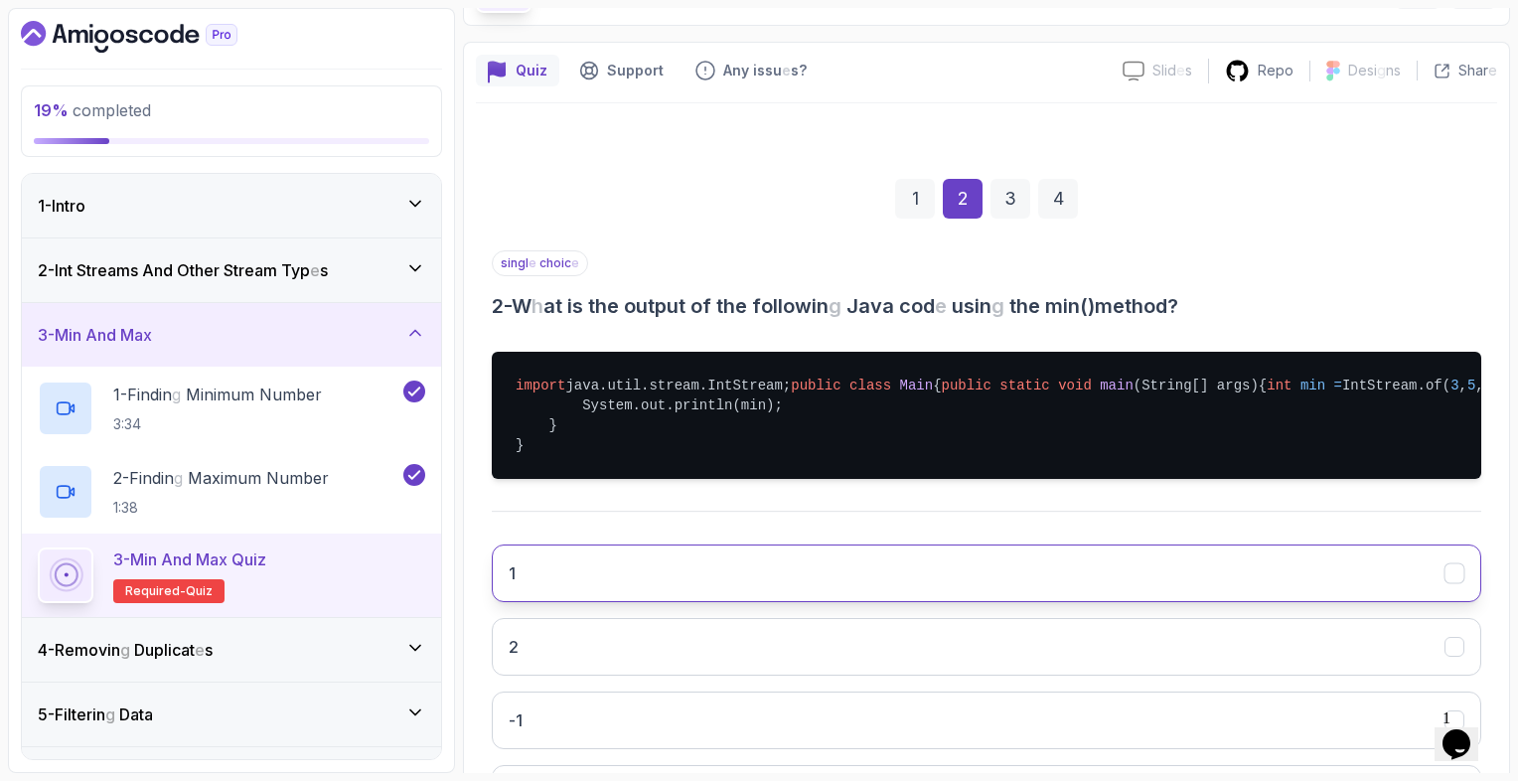
click at [808, 602] on button "1" at bounding box center [986, 573] width 989 height 58
click at [1502, 351] on div "Quiz Support Any issu e s ? Slid e s Slid e s not availabl e Repo Desi g ns Des…" at bounding box center [986, 496] width 1047 height 909
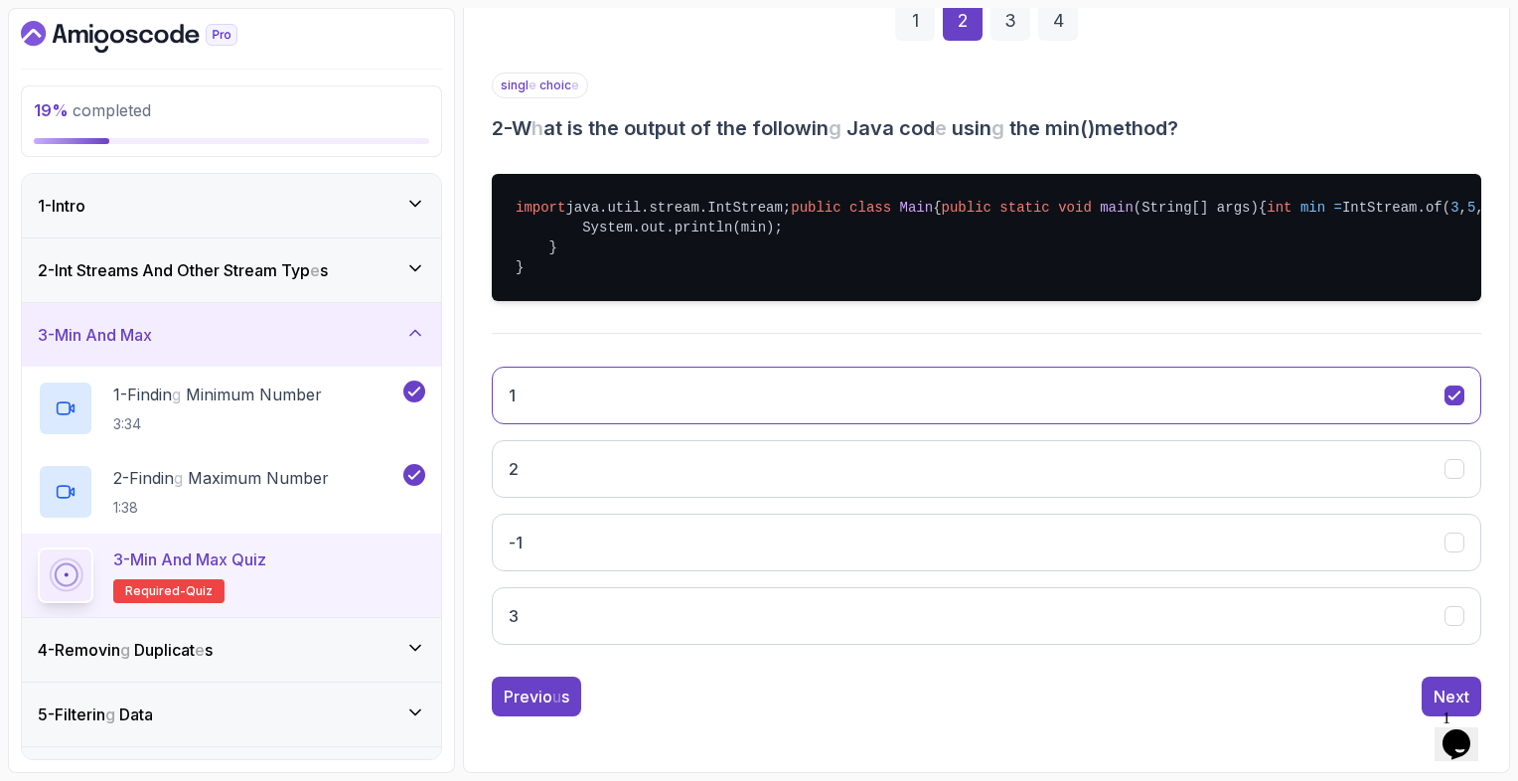
scroll to position [389, 0]
click at [1442, 689] on readpronunciation-word "Next" at bounding box center [1451, 696] width 36 height 20
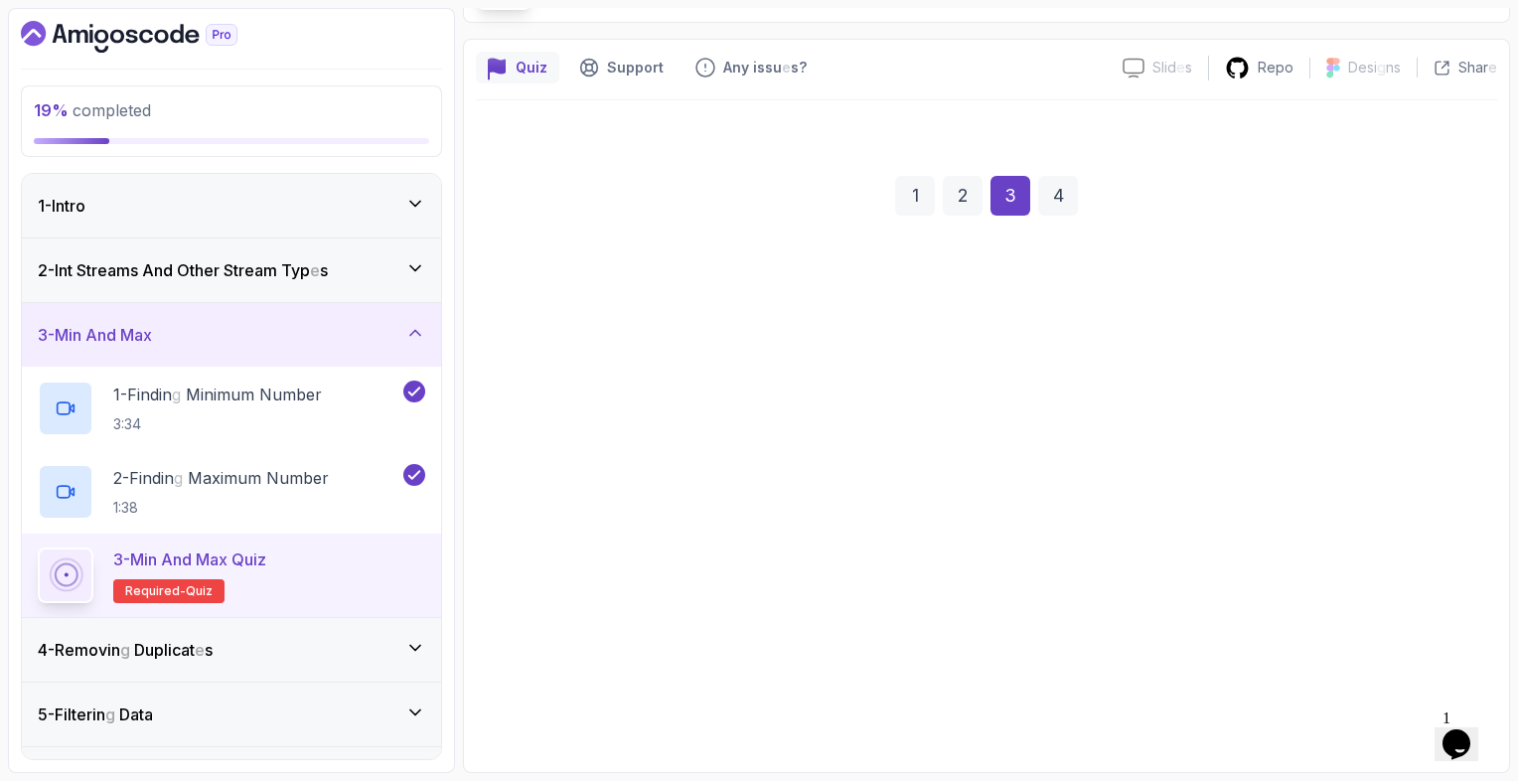
scroll to position [135, 0]
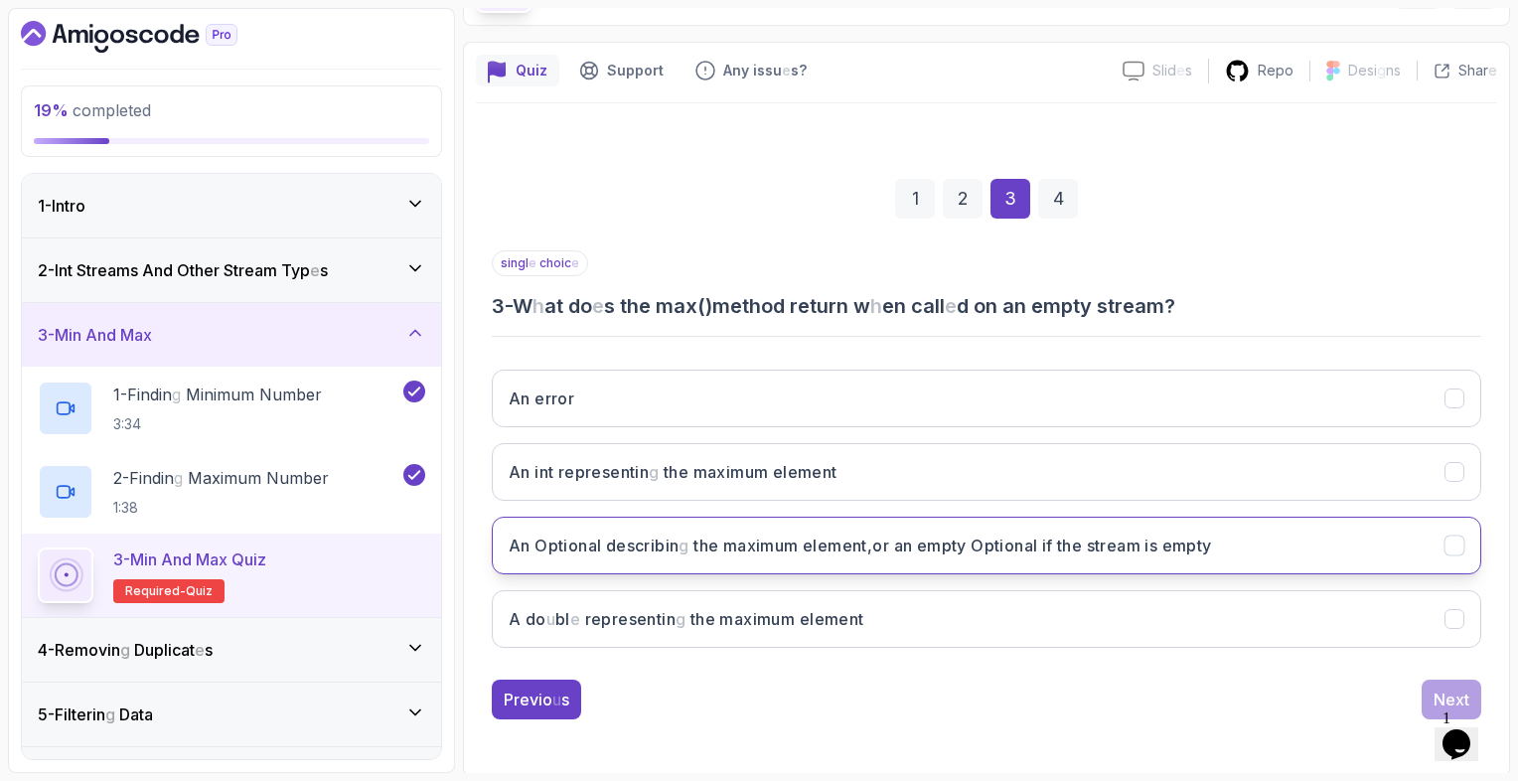
click at [1311, 517] on button "An Optional describin g the maximum element , or an empty Optional if the strea…" at bounding box center [986, 546] width 989 height 58
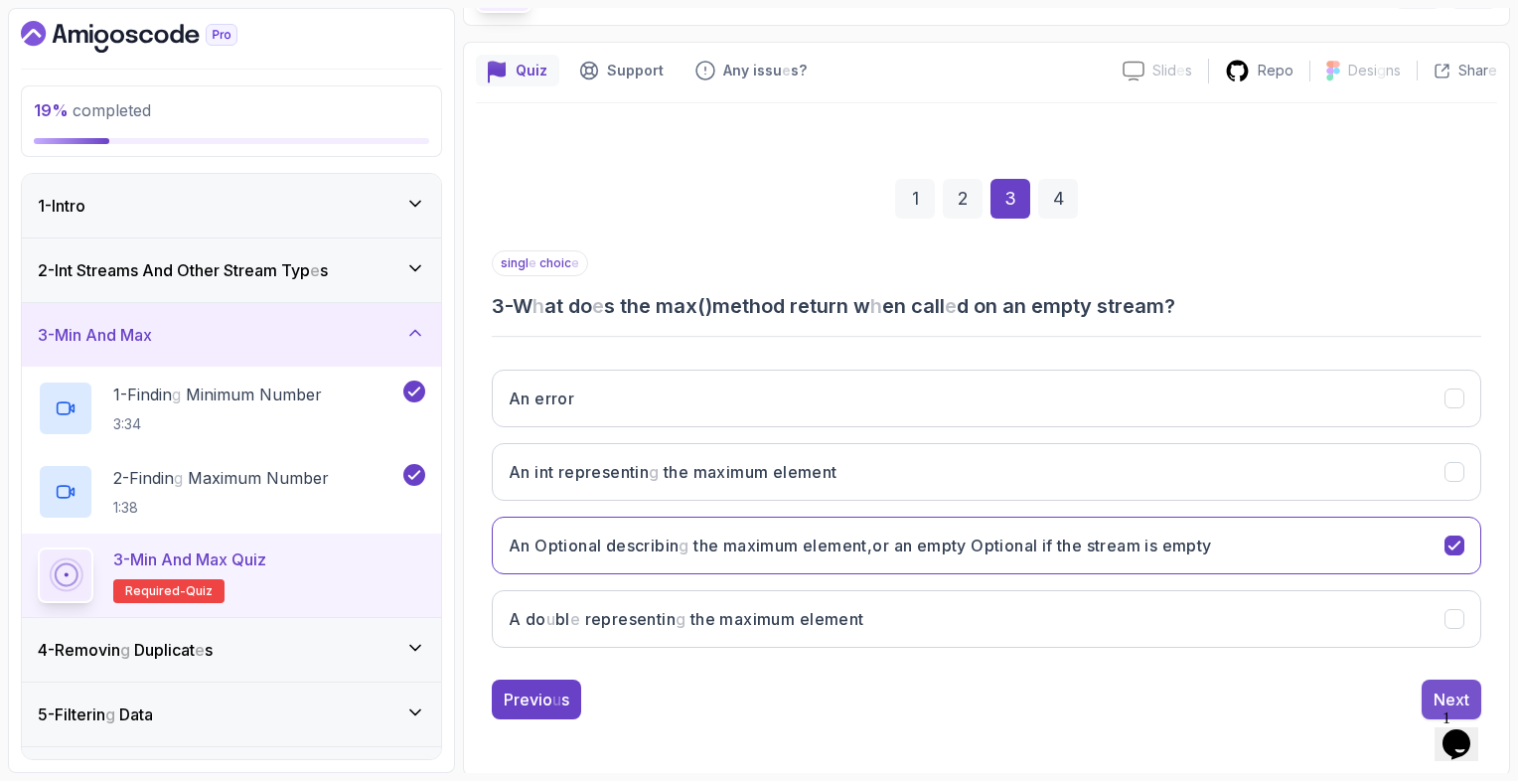
click at [1438, 679] on button "Next" at bounding box center [1452, 699] width 60 height 40
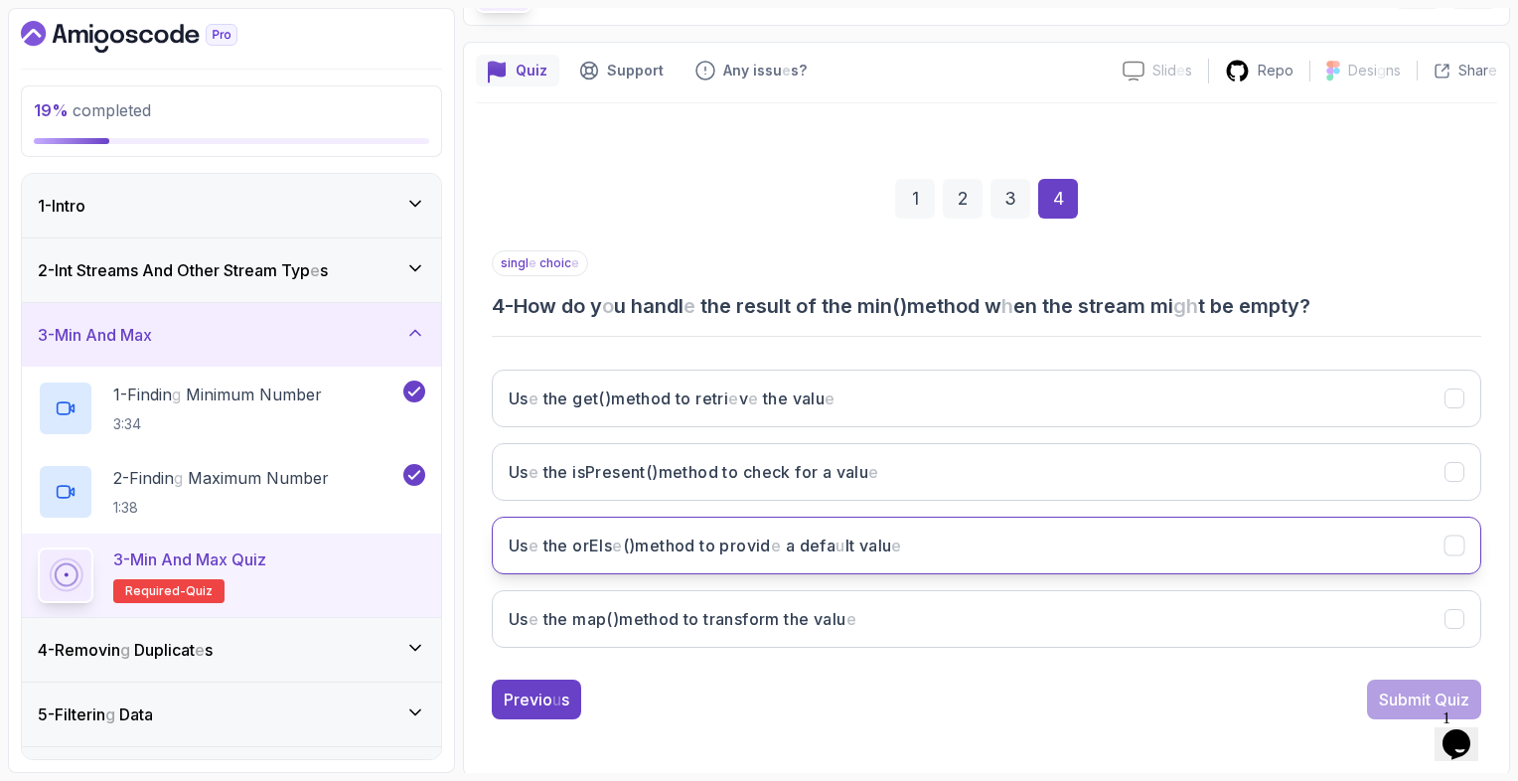
click at [1156, 535] on button "Us e the orEls e () method to provid [PERSON_NAME] u lt valu e" at bounding box center [986, 546] width 989 height 58
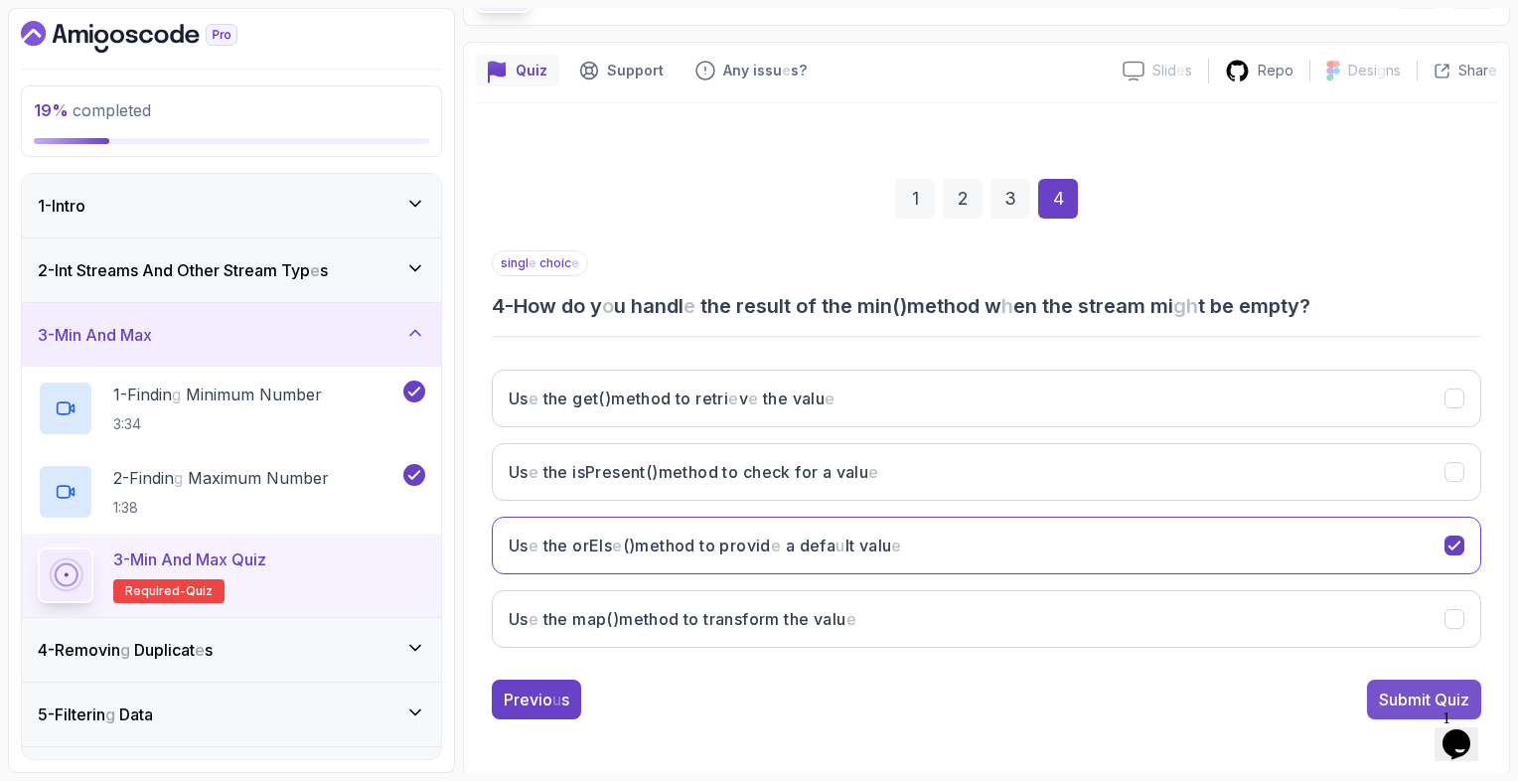
click at [1390, 689] on readpronunciation-word "Submit" at bounding box center [1405, 699] width 52 height 20
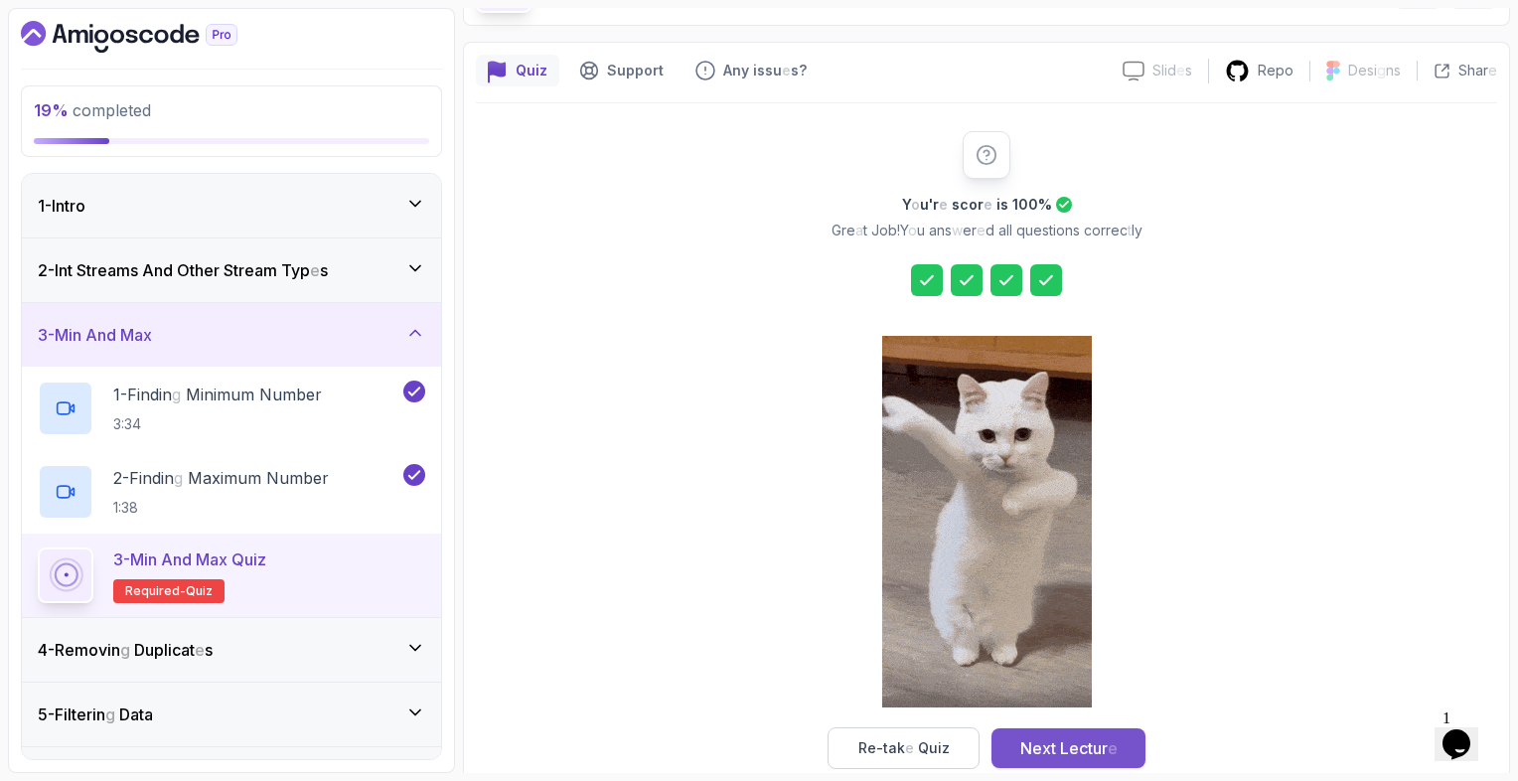
click at [1107, 747] on readpronunciation-span "Lectur" at bounding box center [1084, 748] width 48 height 20
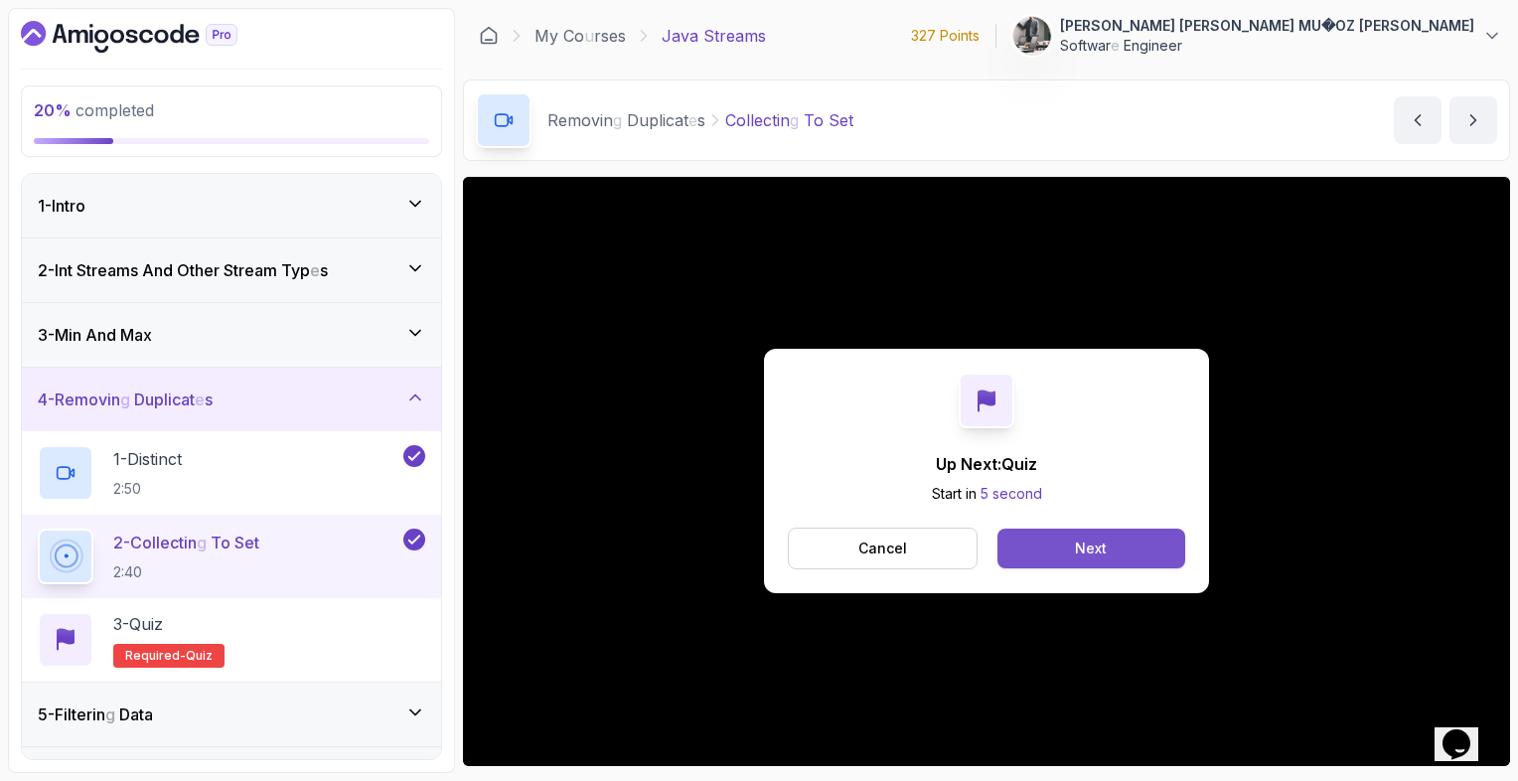
click at [1098, 543] on readpronunciation-word "Next" at bounding box center [1091, 547] width 32 height 17
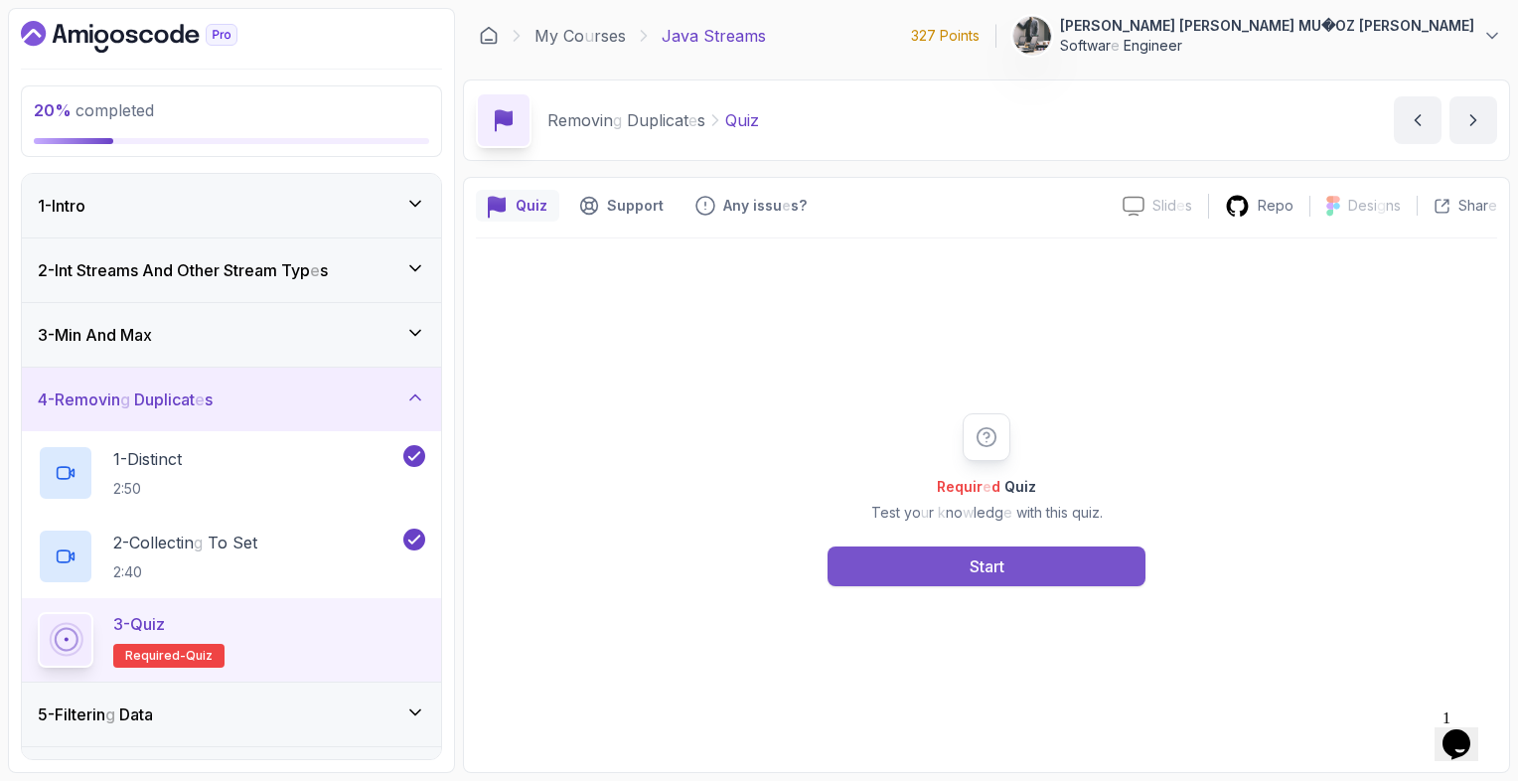
click at [1089, 553] on button "Start" at bounding box center [986, 566] width 318 height 40
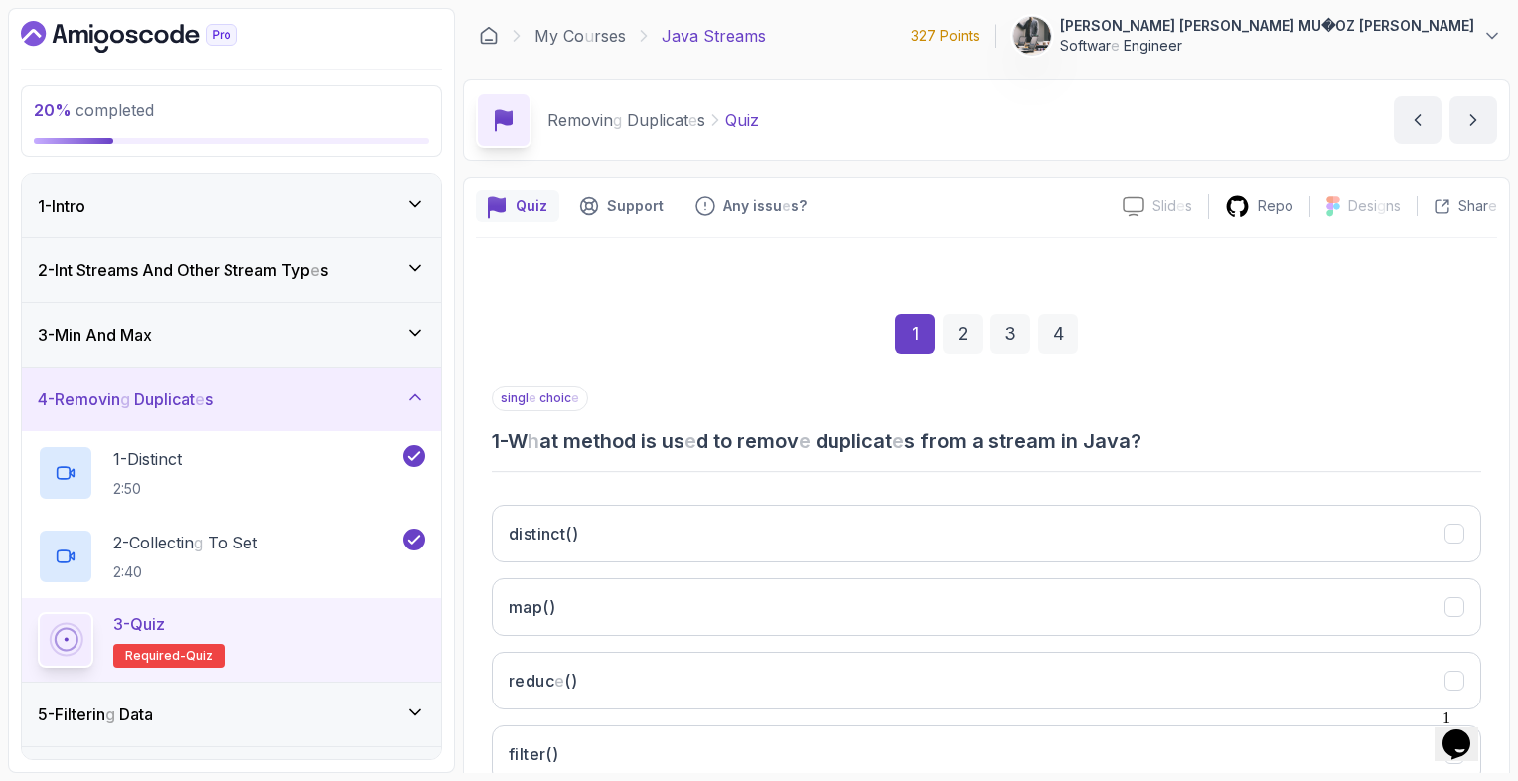
click at [1089, 553] on button "distinct ()" at bounding box center [986, 534] width 989 height 58
click at [1511, 491] on section "20 % completed 1 - Intro 2 - Int Streams And Other Stream Typ e s 3 - Min And M…" at bounding box center [759, 390] width 1518 height 781
click at [1498, 526] on div "Quiz Support Any issu e s ? Slid e s Slid e s not availabl e Repo Desi g ns Des…" at bounding box center [986, 544] width 1047 height 734
click at [1494, 564] on div "1 2 3 4 singl e choic e 1 - W h at method is us e d to remov e duplicat e s fro…" at bounding box center [986, 568] width 1021 height 604
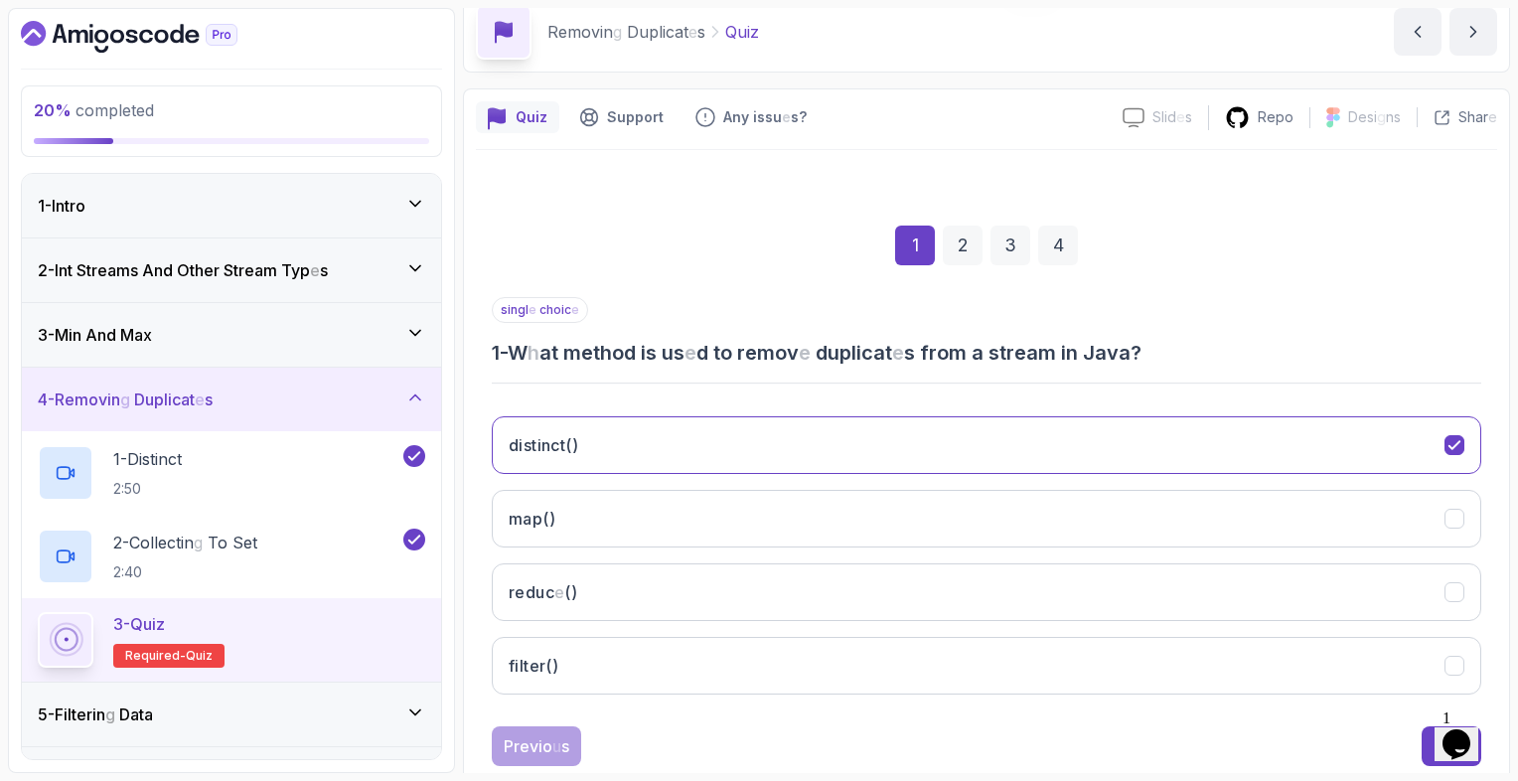
scroll to position [135, 0]
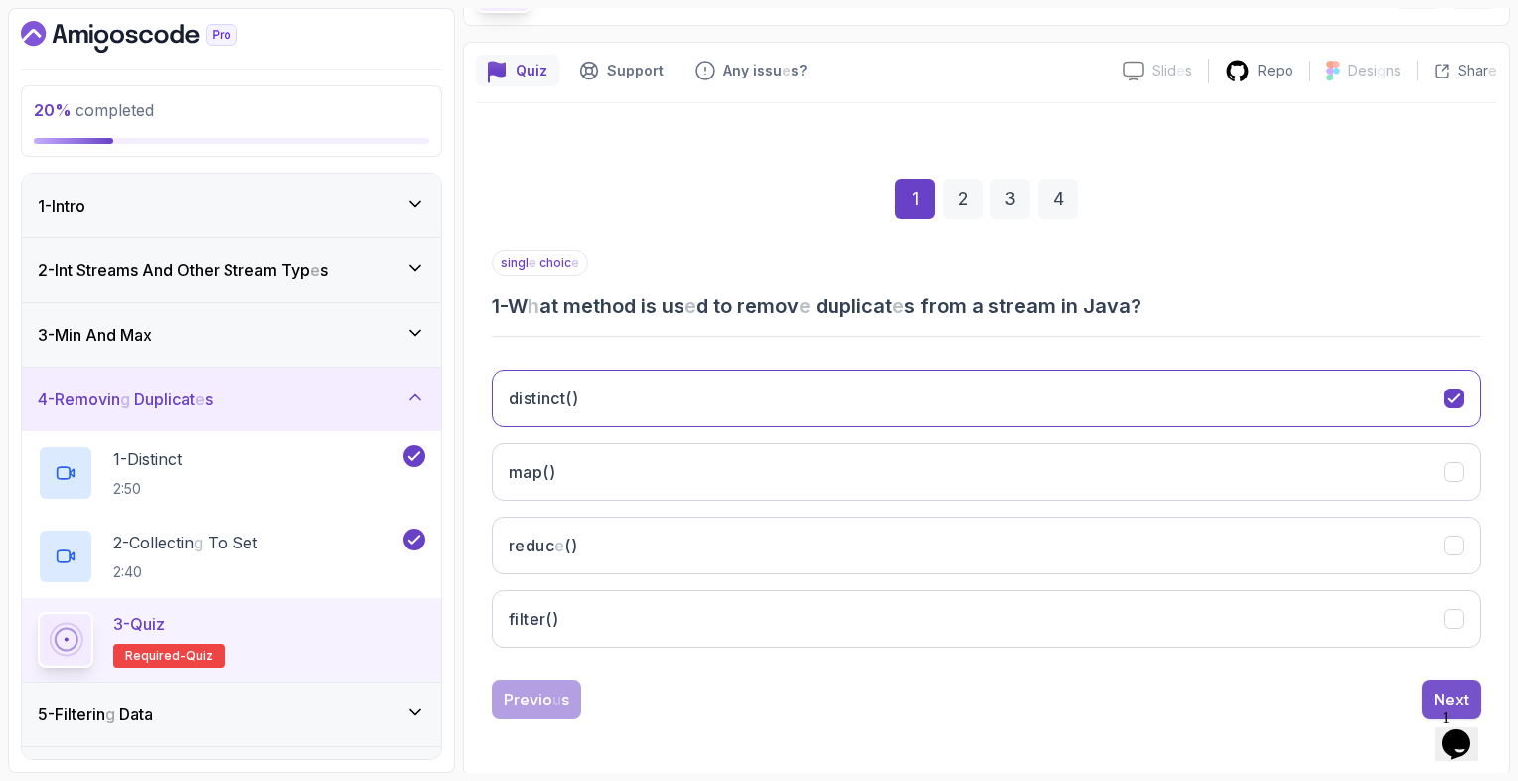
click at [1430, 689] on button "Next" at bounding box center [1452, 699] width 60 height 40
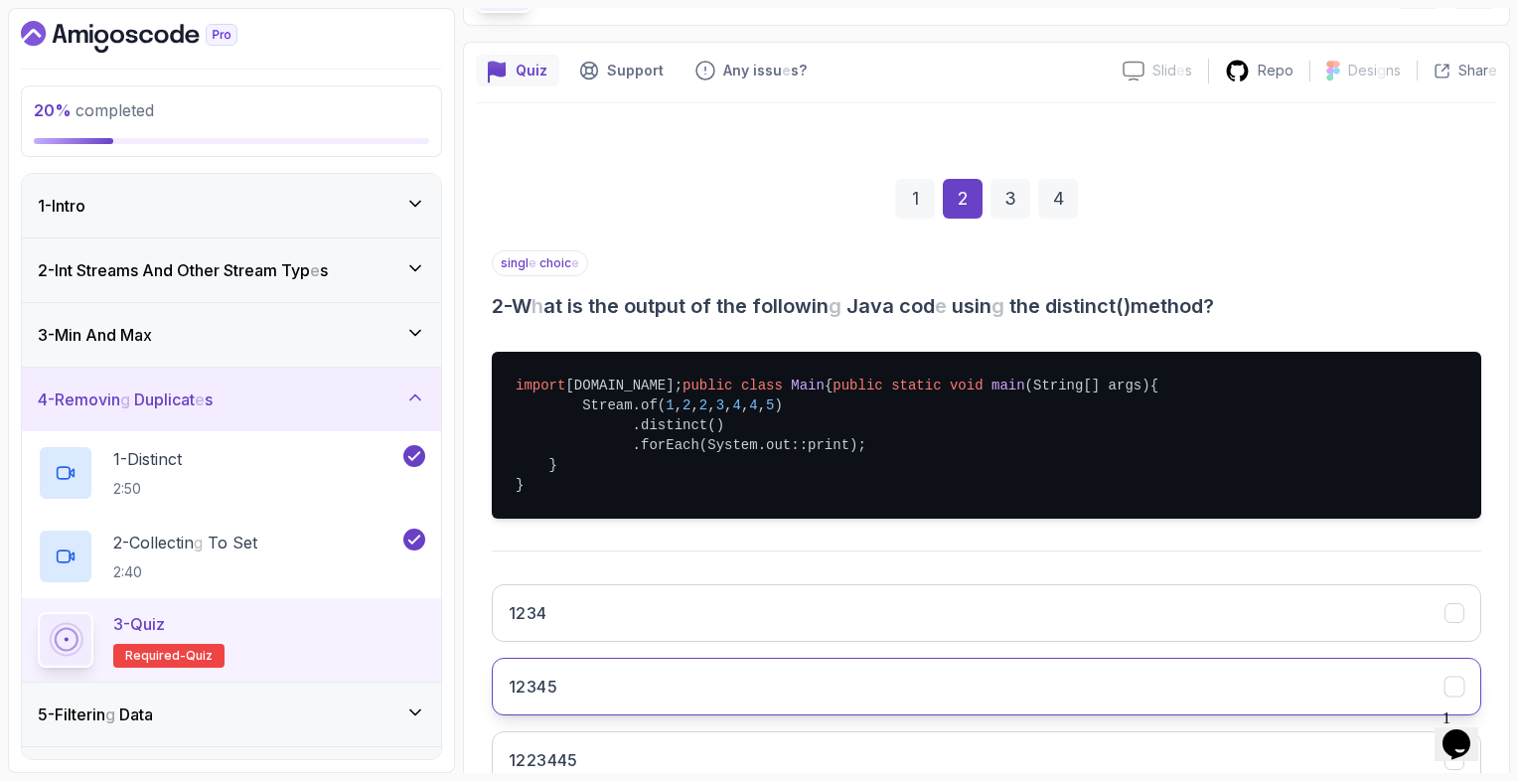
click at [1195, 715] on button "12345" at bounding box center [986, 687] width 989 height 58
click at [1410, 626] on div "1234 12345 1223445 Error" at bounding box center [986, 723] width 989 height 310
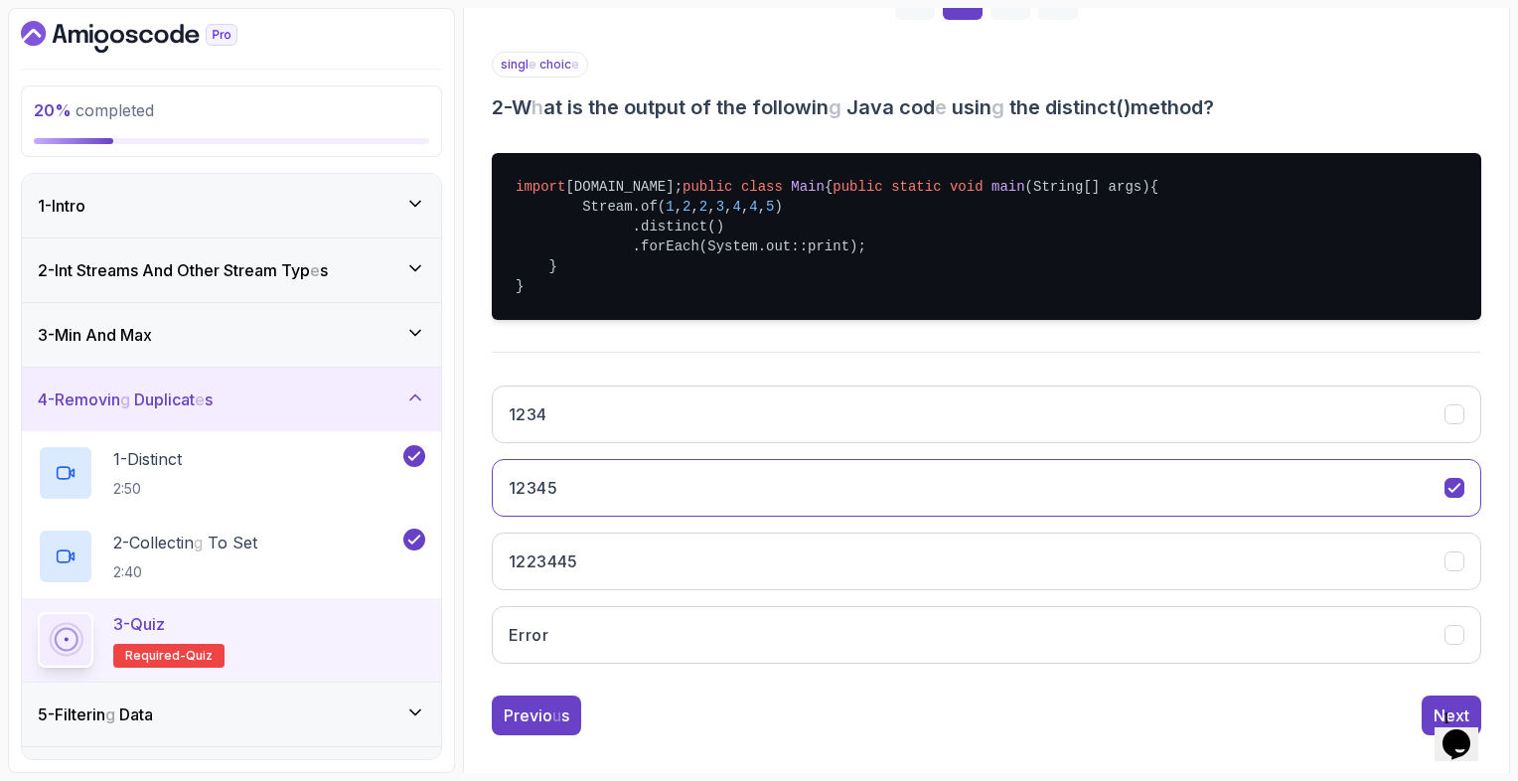
scroll to position [409, 0]
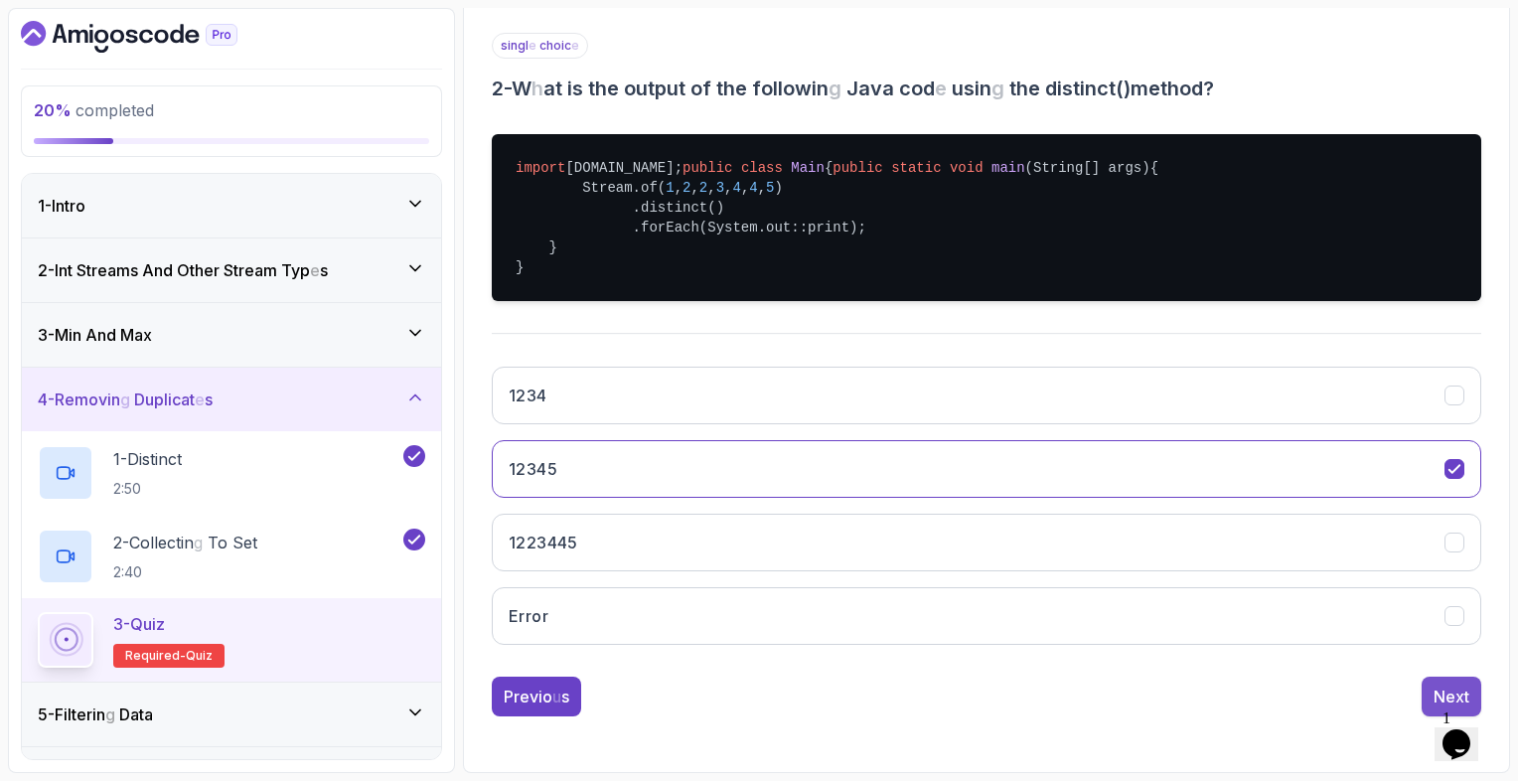
click at [1427, 689] on button "Next" at bounding box center [1452, 696] width 60 height 40
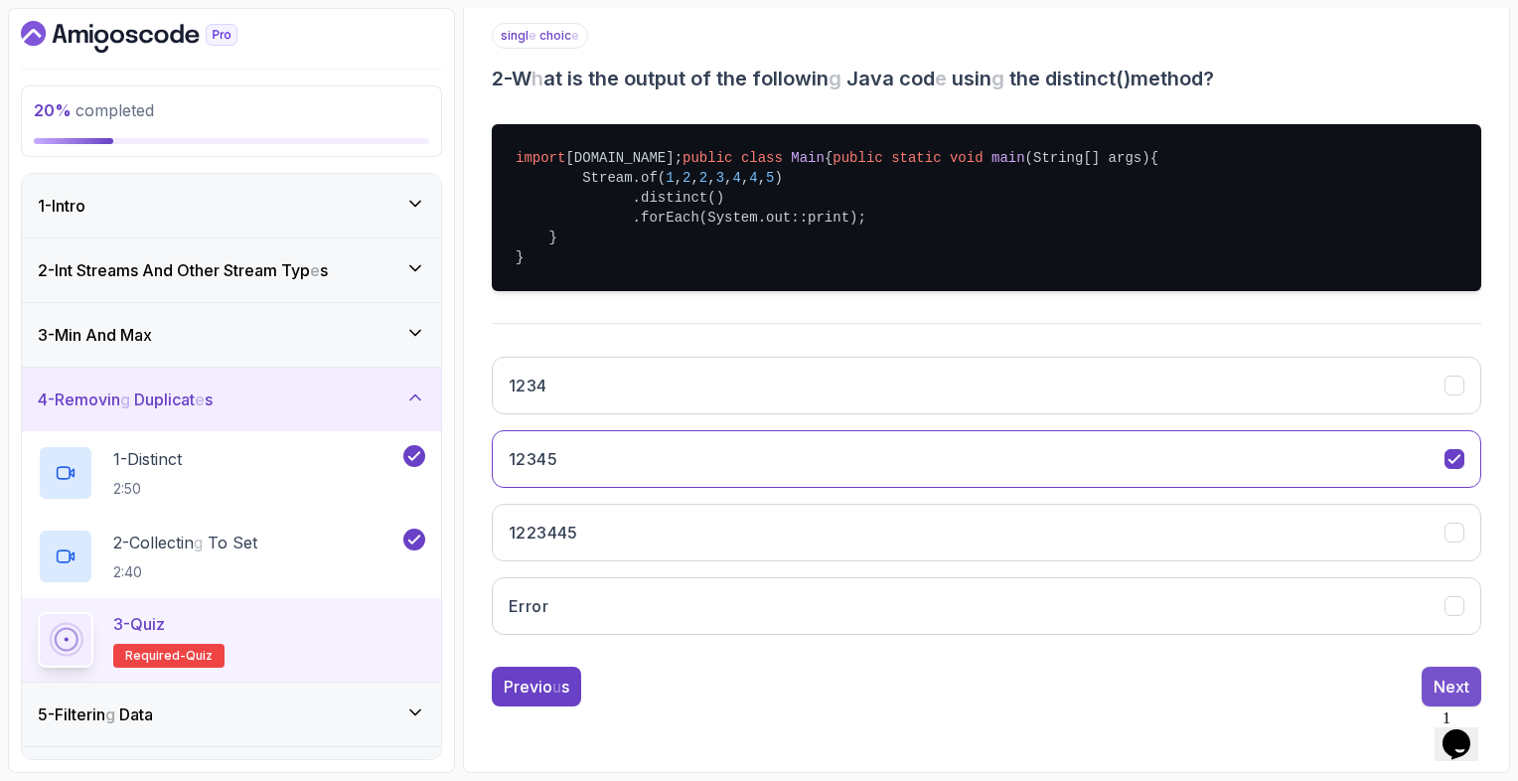
scroll to position [135, 0]
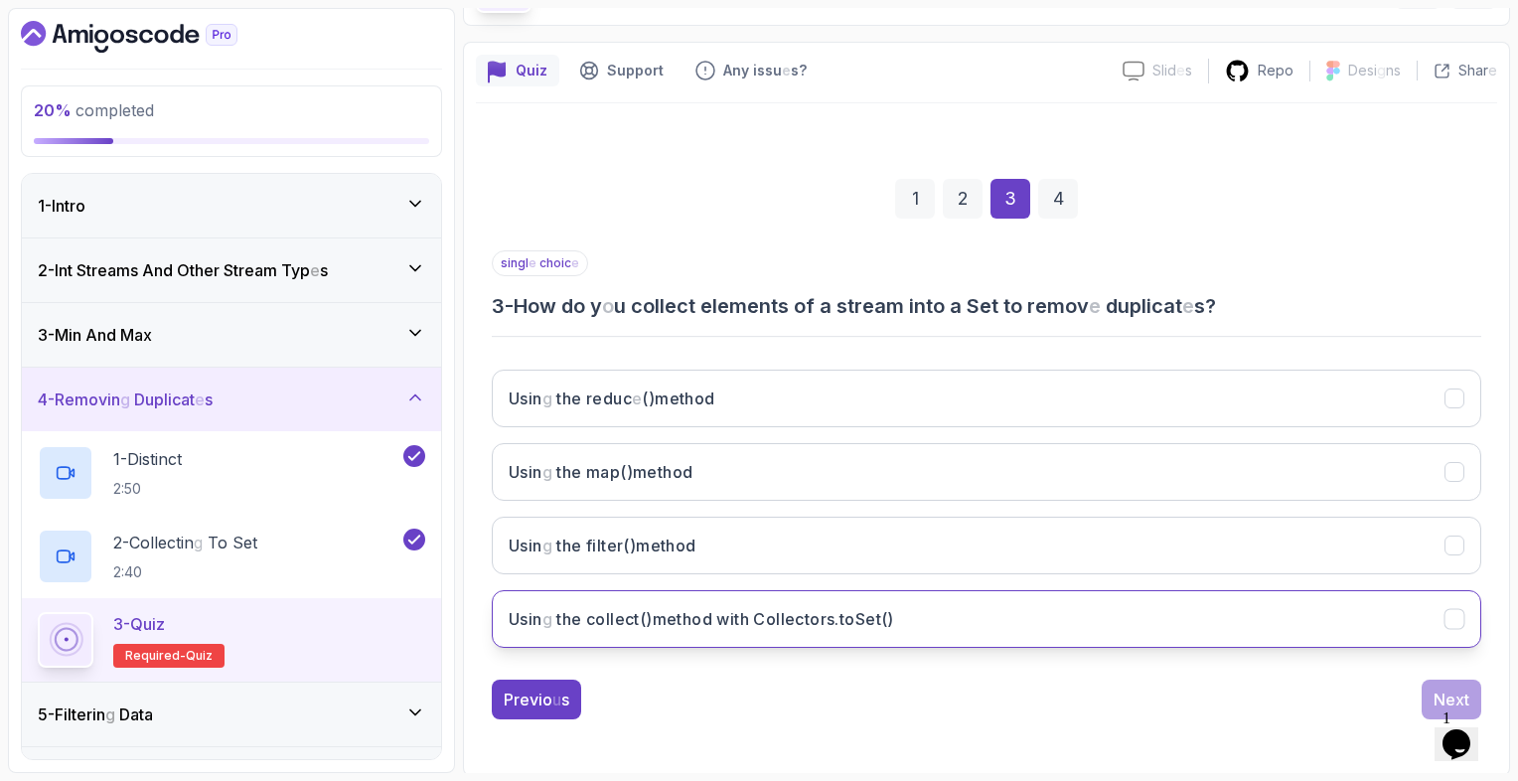
click at [1373, 624] on button "Usin g the collect () method with Collectors . to Set ()" at bounding box center [986, 619] width 989 height 58
click at [1430, 686] on button "Next" at bounding box center [1452, 699] width 60 height 40
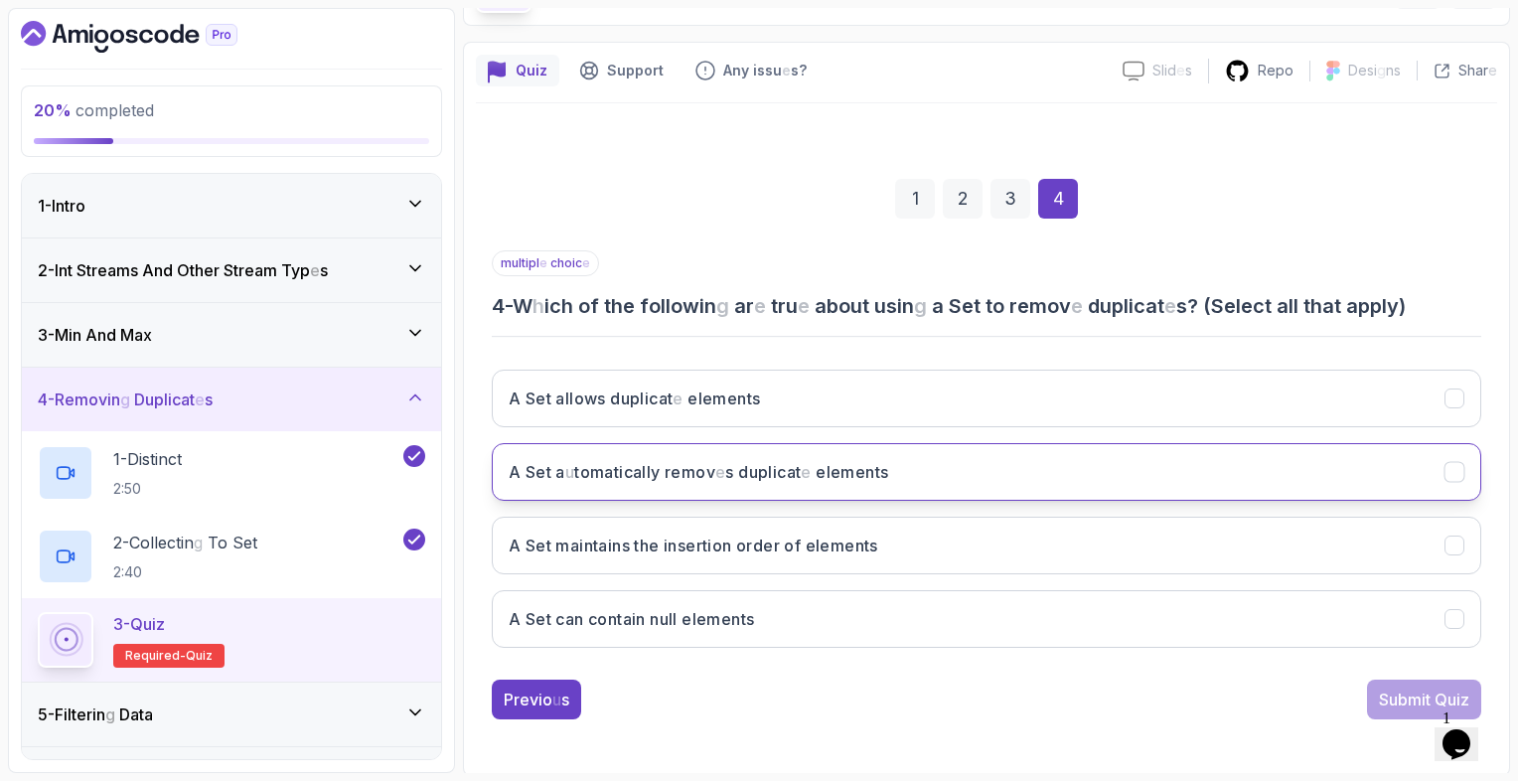
click at [1153, 489] on button "A Set a u tomatically remov e s duplicat e elements" at bounding box center [986, 472] width 989 height 58
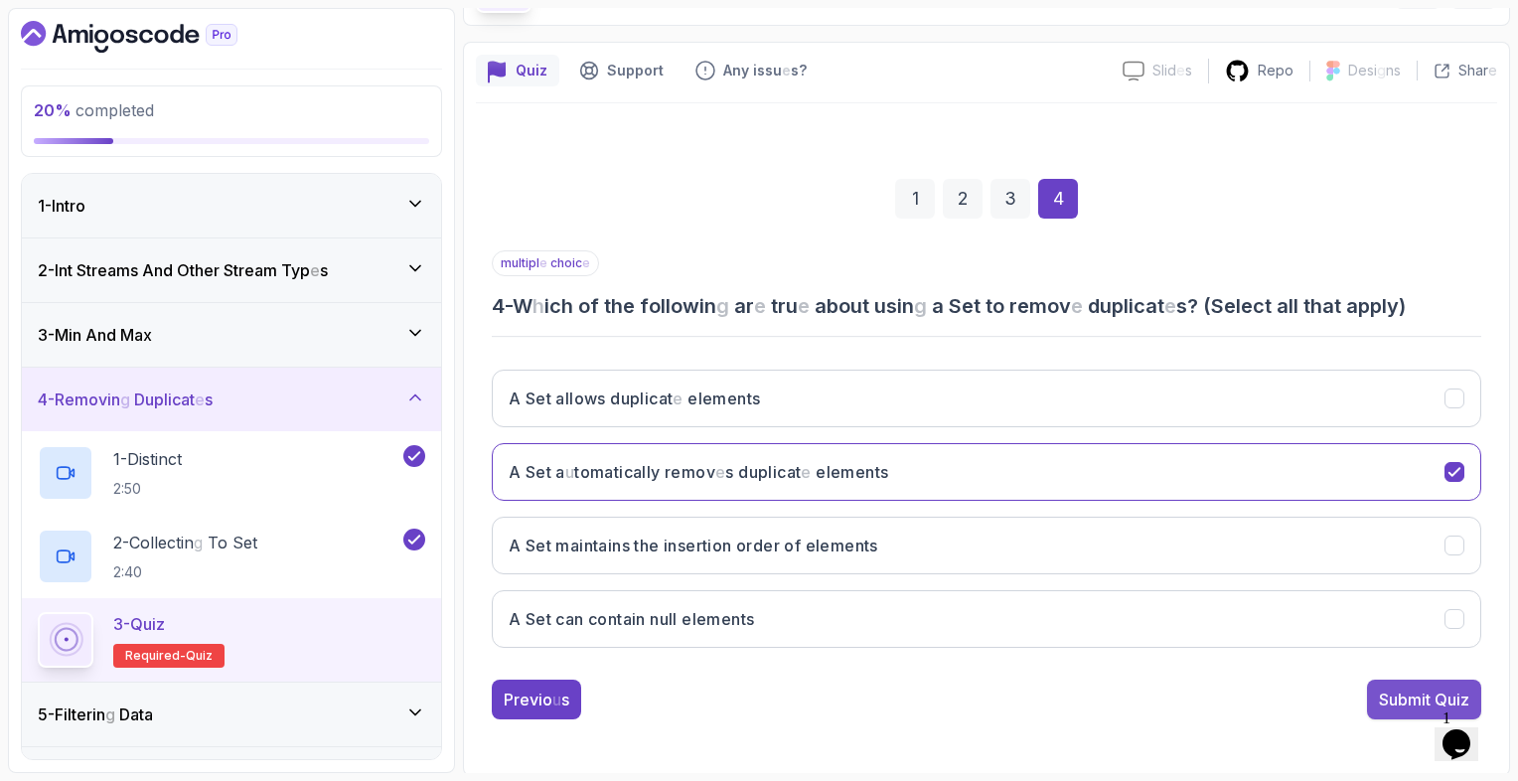
click at [1388, 694] on readpronunciation-word "Submit" at bounding box center [1405, 699] width 52 height 20
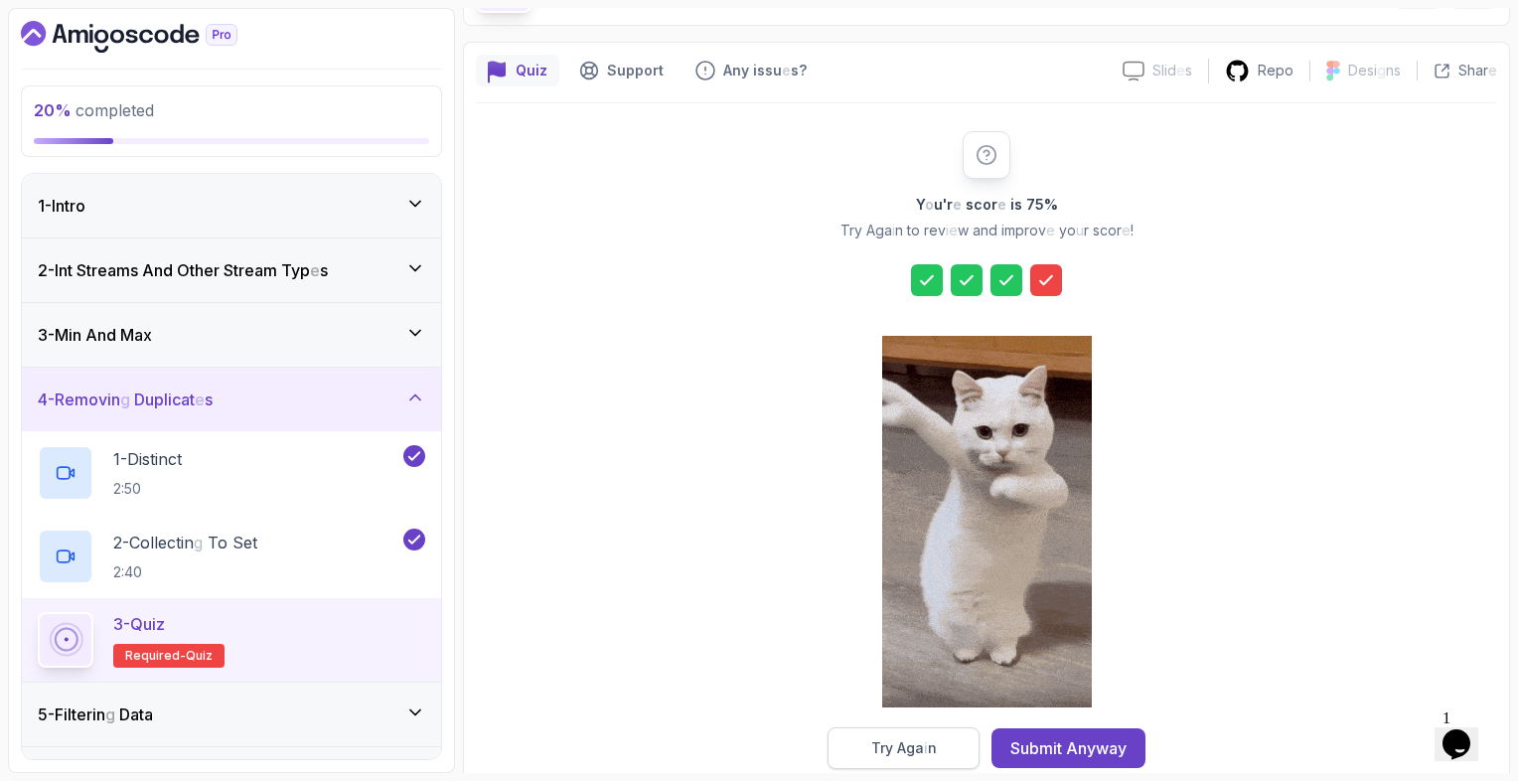
click at [926, 744] on readpronunciation-span "i" at bounding box center [926, 747] width 4 height 17
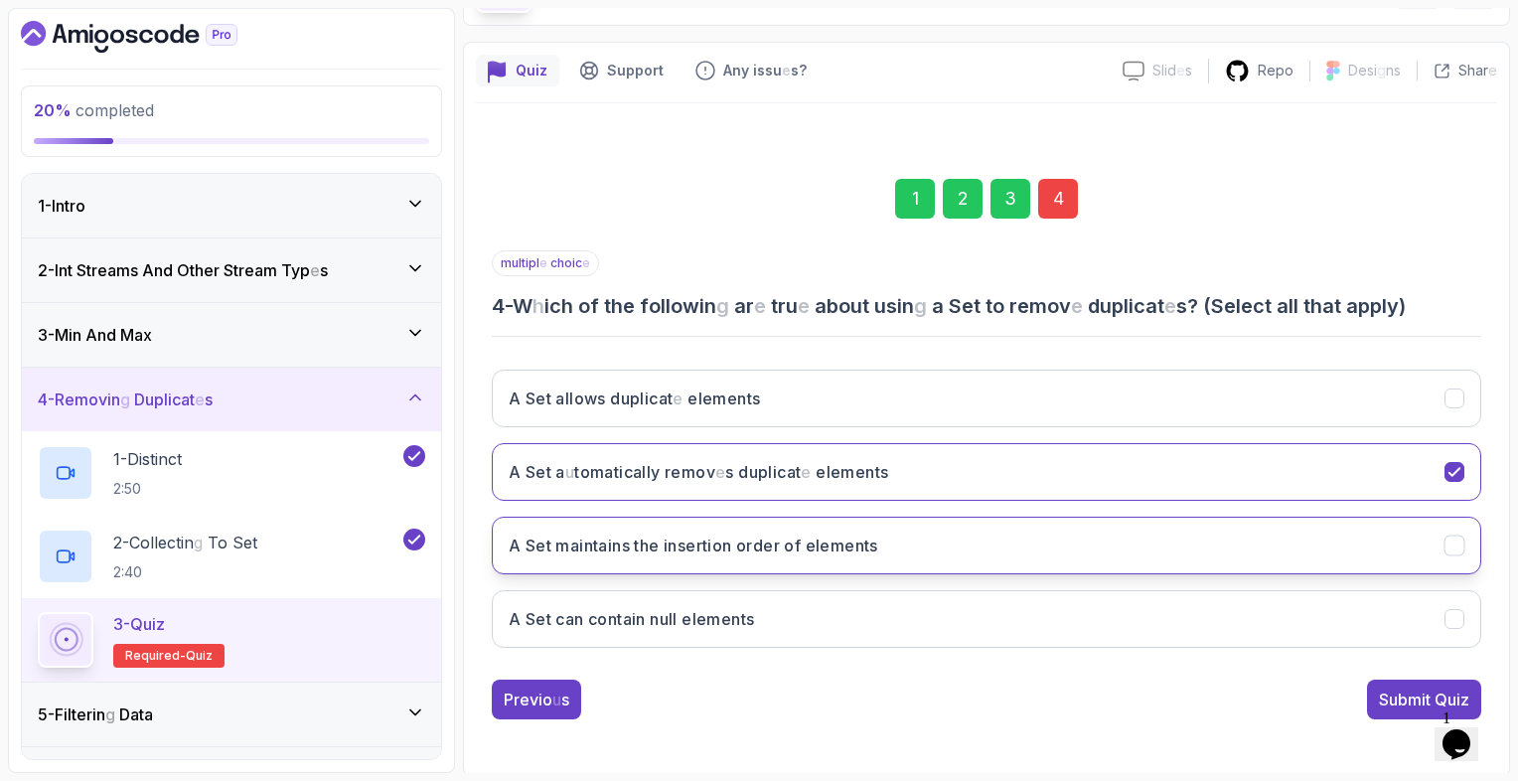
click at [1098, 563] on button "A Set maintains the insertion order of elements" at bounding box center [986, 546] width 989 height 58
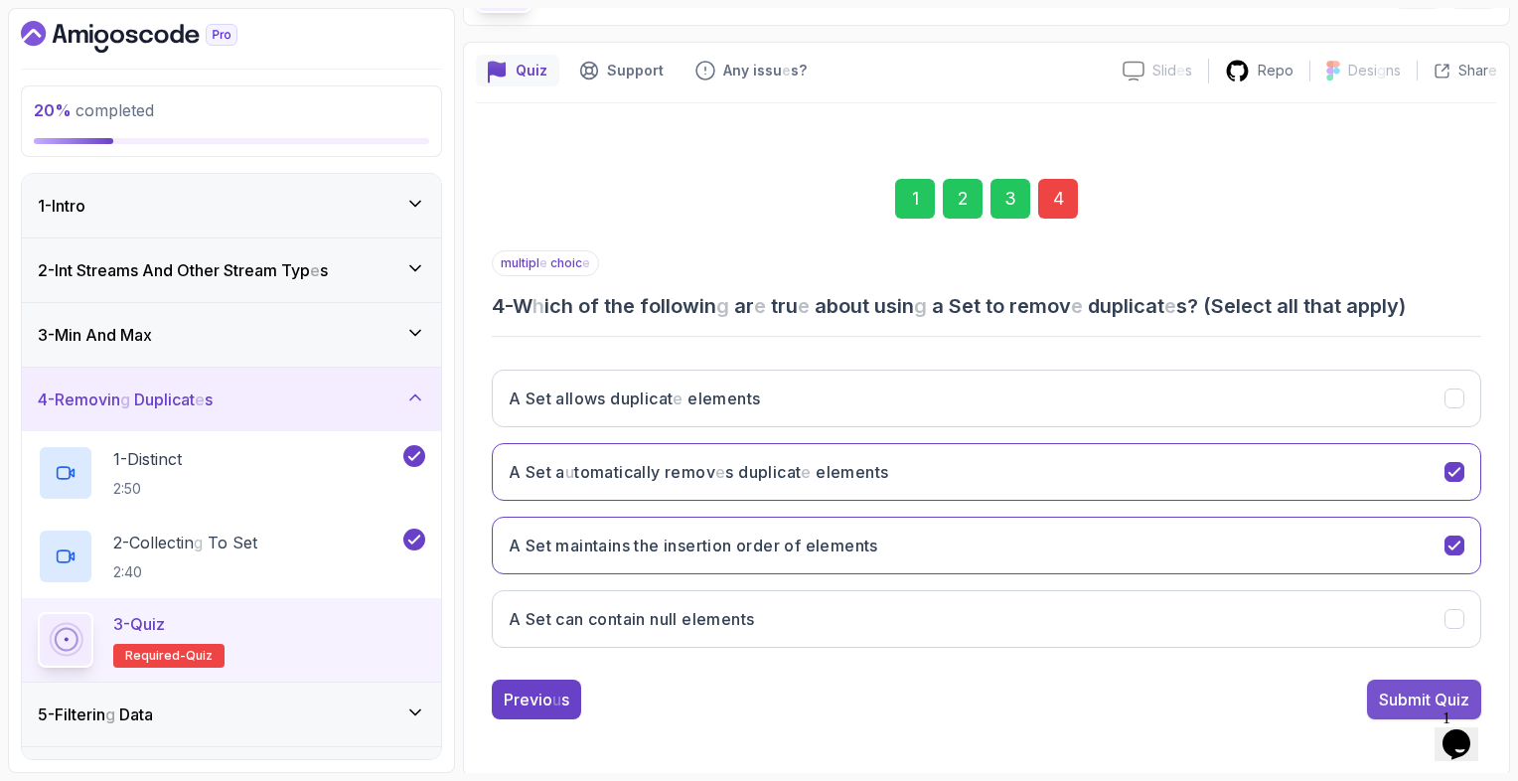
click at [1260, 536] on div at bounding box center [1260, 536] width 0 height 0
click at [1384, 701] on readpronunciation-word "Submit" at bounding box center [1405, 699] width 52 height 20
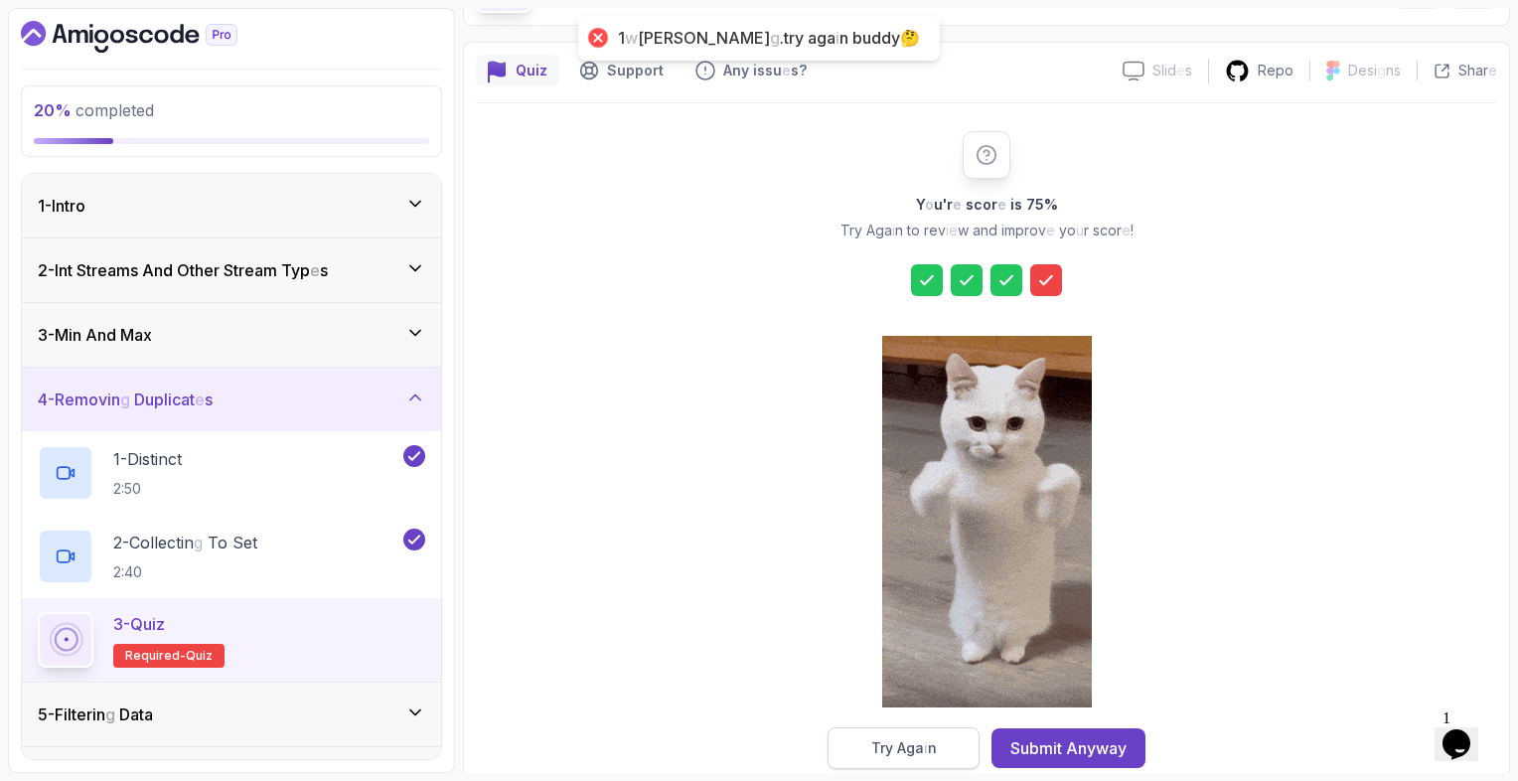
click at [890, 752] on readpronunciation-word "Try" at bounding box center [882, 747] width 22 height 17
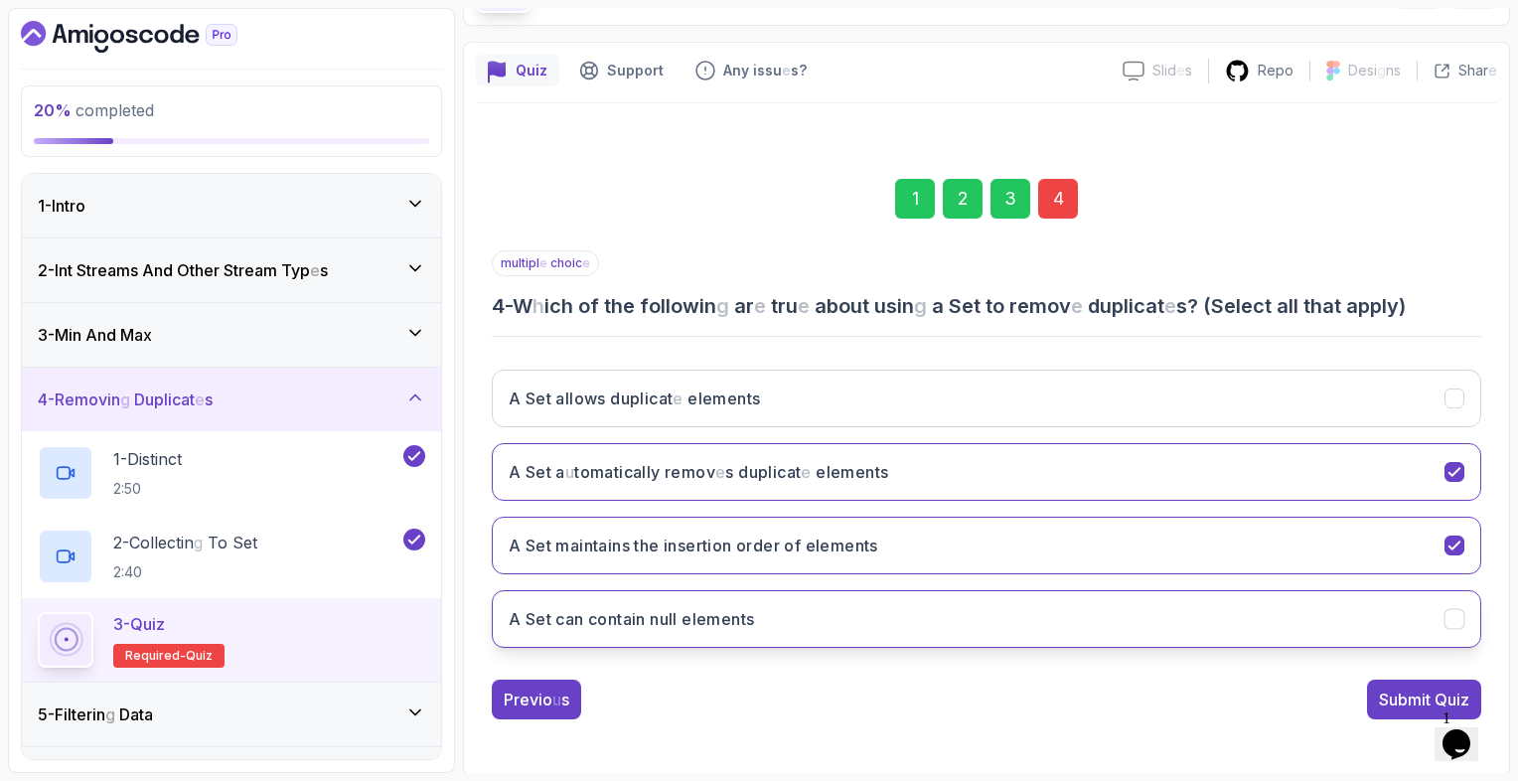
click at [930, 625] on button "A Set can contain null elements" at bounding box center [986, 619] width 989 height 58
click at [1375, 700] on button "Submit Quiz" at bounding box center [1424, 699] width 114 height 40
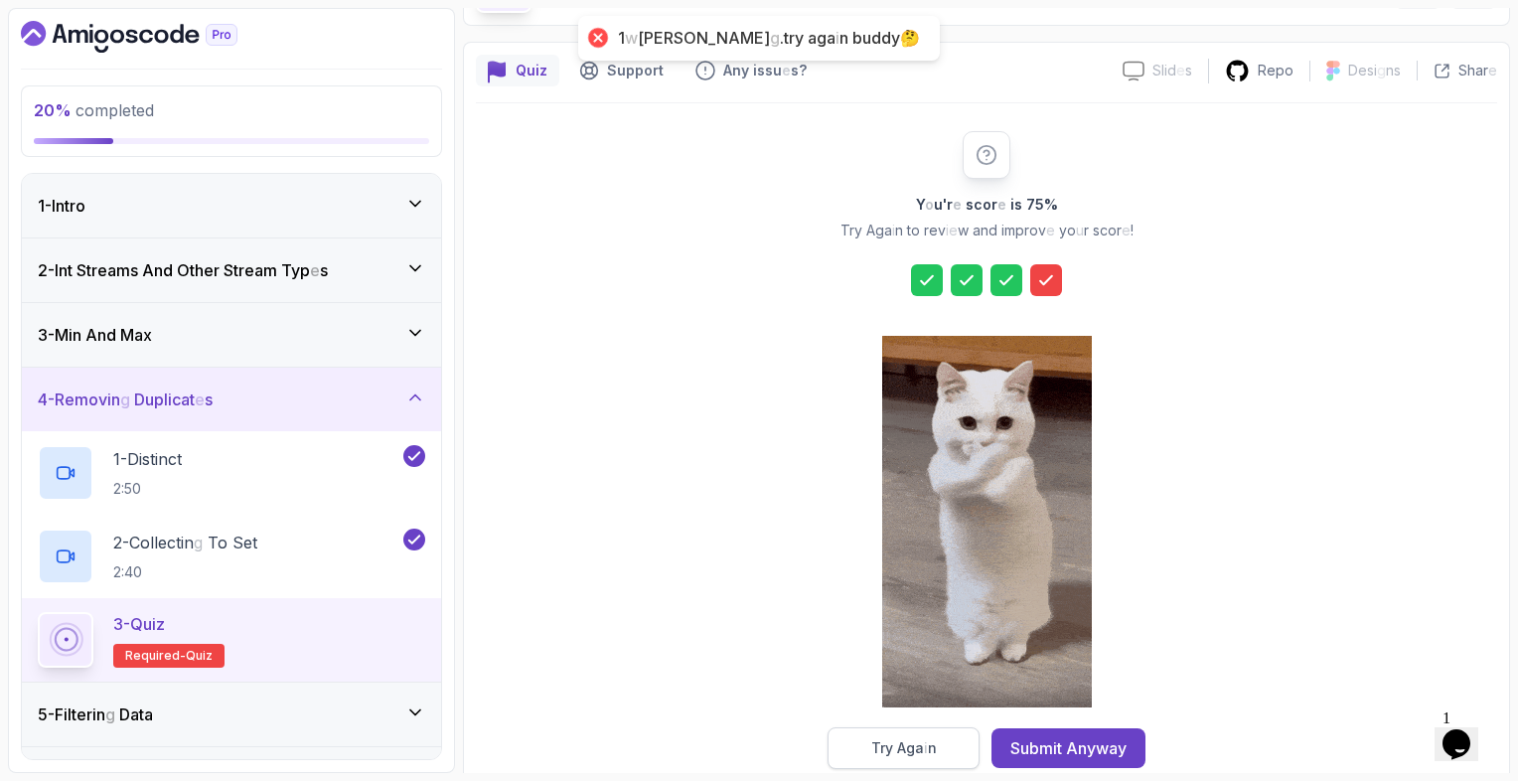
click at [957, 747] on button "Try Aga i n" at bounding box center [903, 748] width 152 height 42
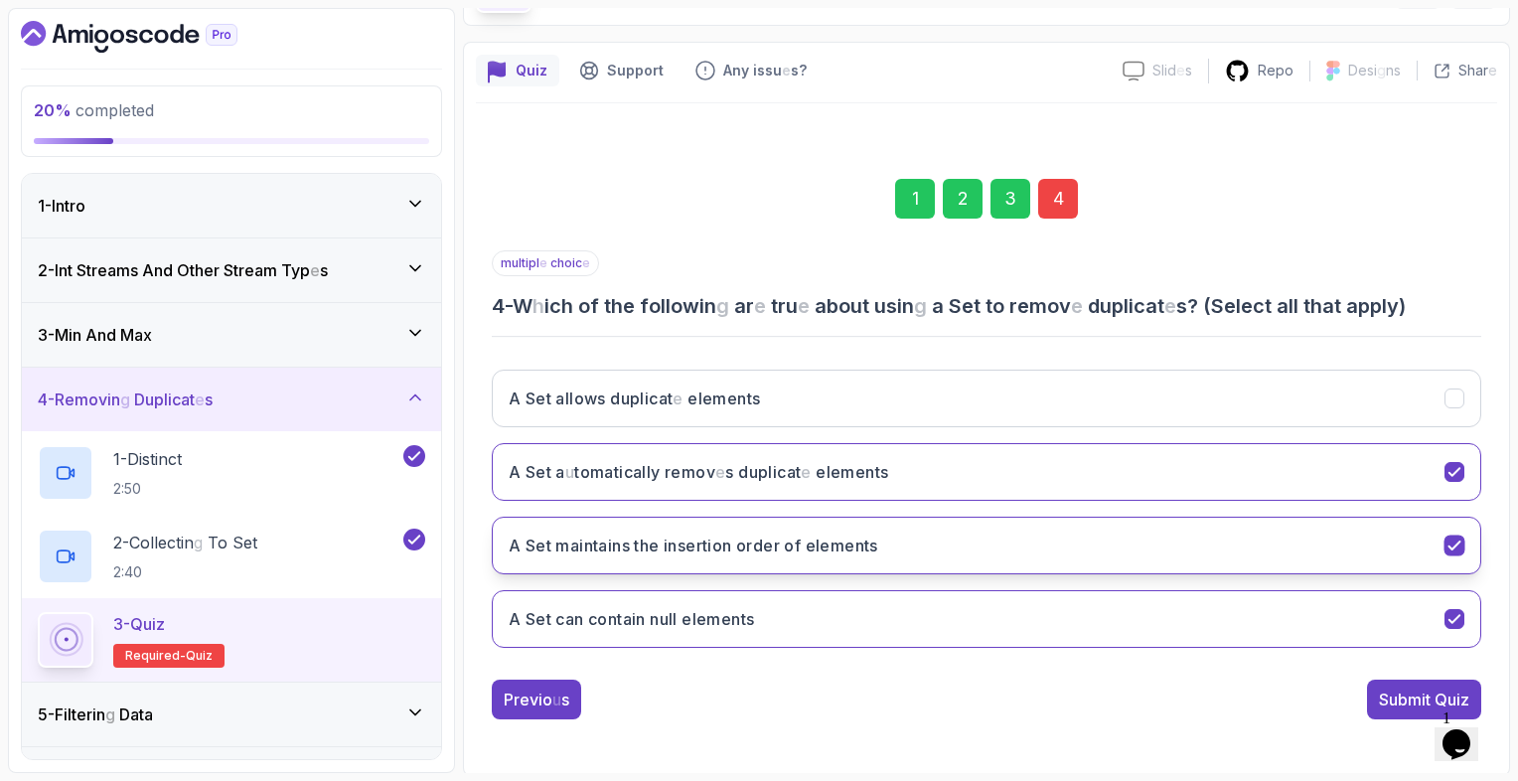
click at [1441, 546] on button "A Set maintains the insertion order of elements" at bounding box center [986, 546] width 989 height 58
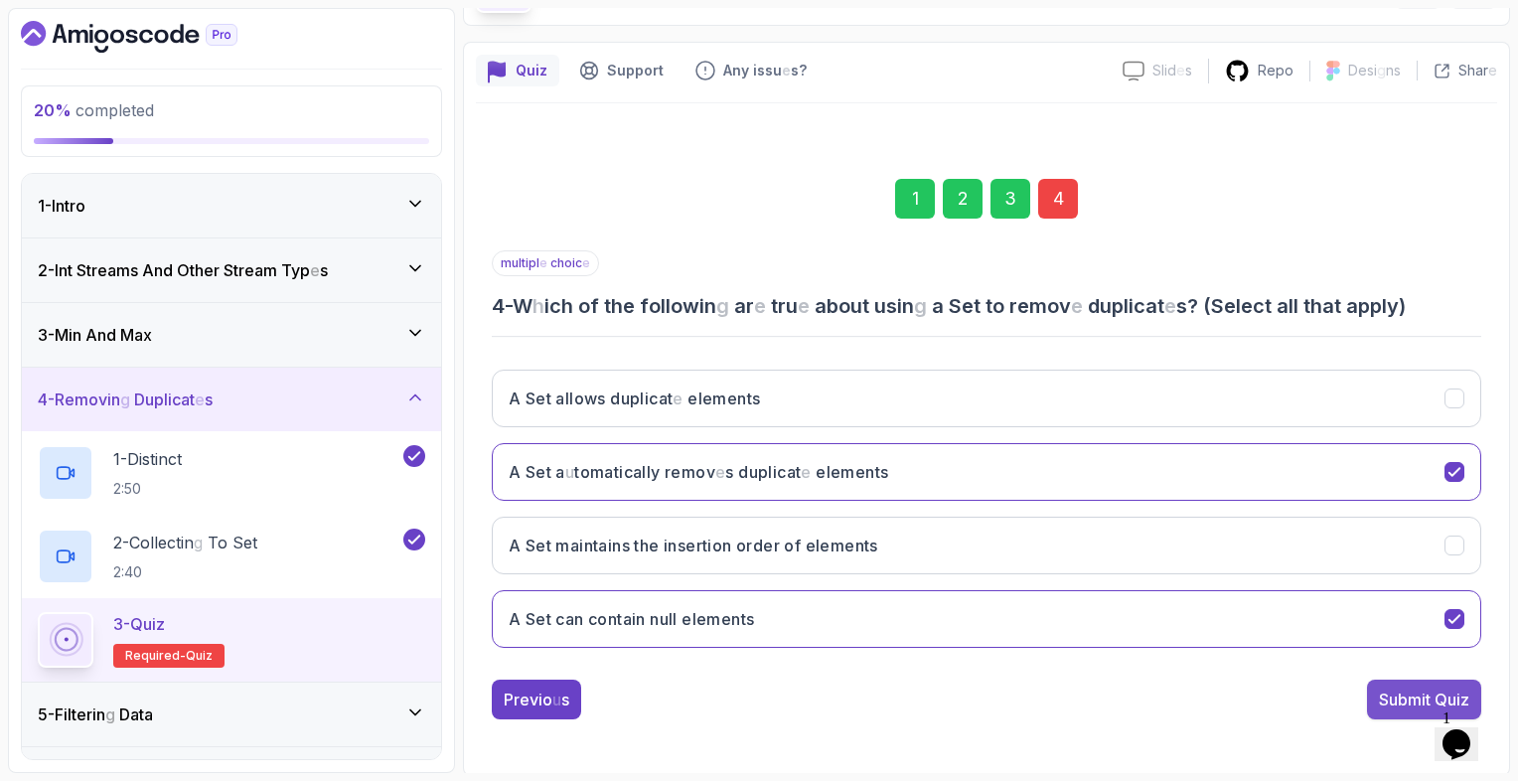
click at [1396, 700] on readpronunciation-word "Submit" at bounding box center [1405, 699] width 52 height 20
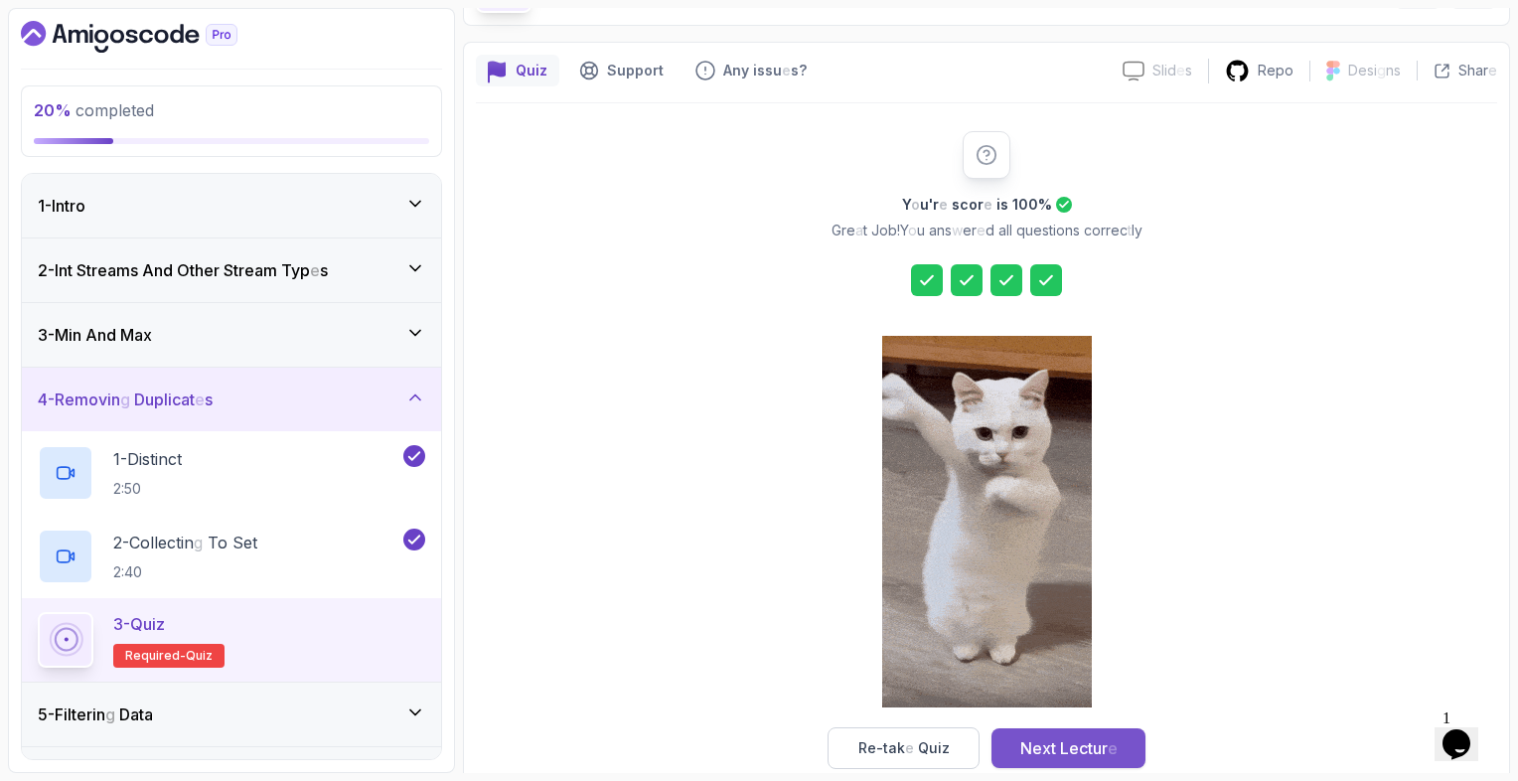
click at [1085, 743] on readpronunciation-span "Lectur" at bounding box center [1084, 748] width 48 height 20
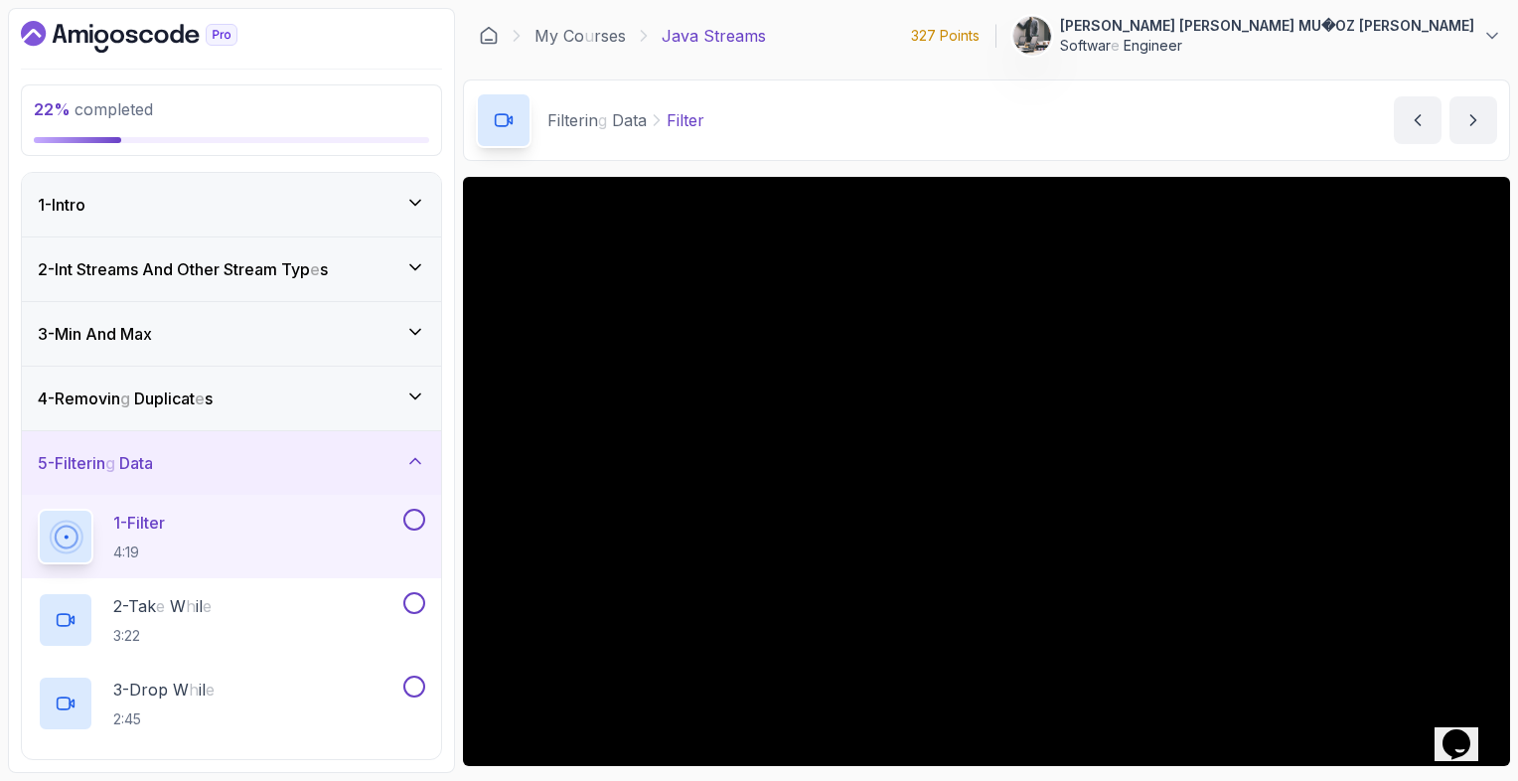
click at [268, 472] on div "5 - Filterin g Data" at bounding box center [231, 463] width 387 height 24
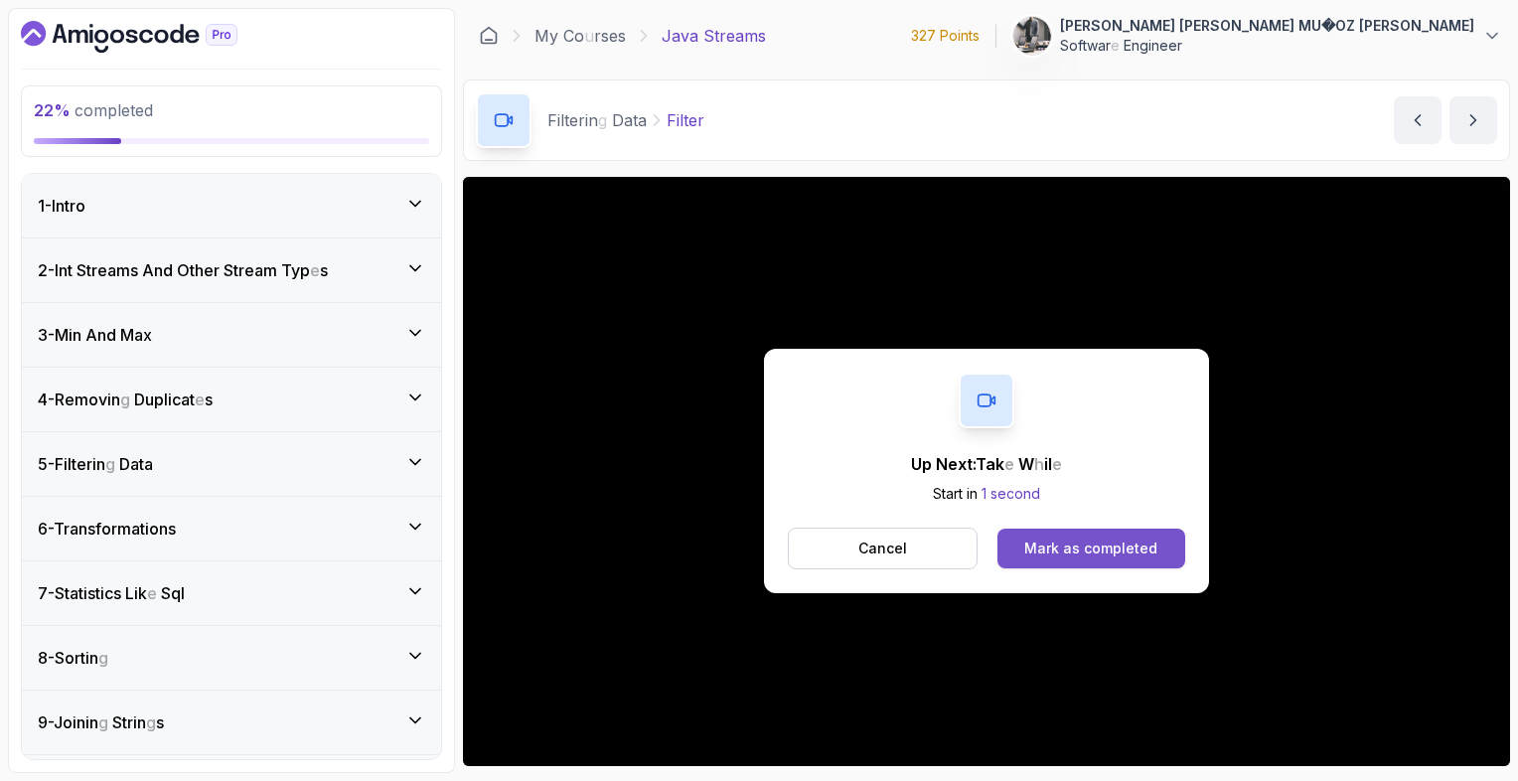
click at [1060, 557] on div "Mark as completed" at bounding box center [1090, 548] width 133 height 20
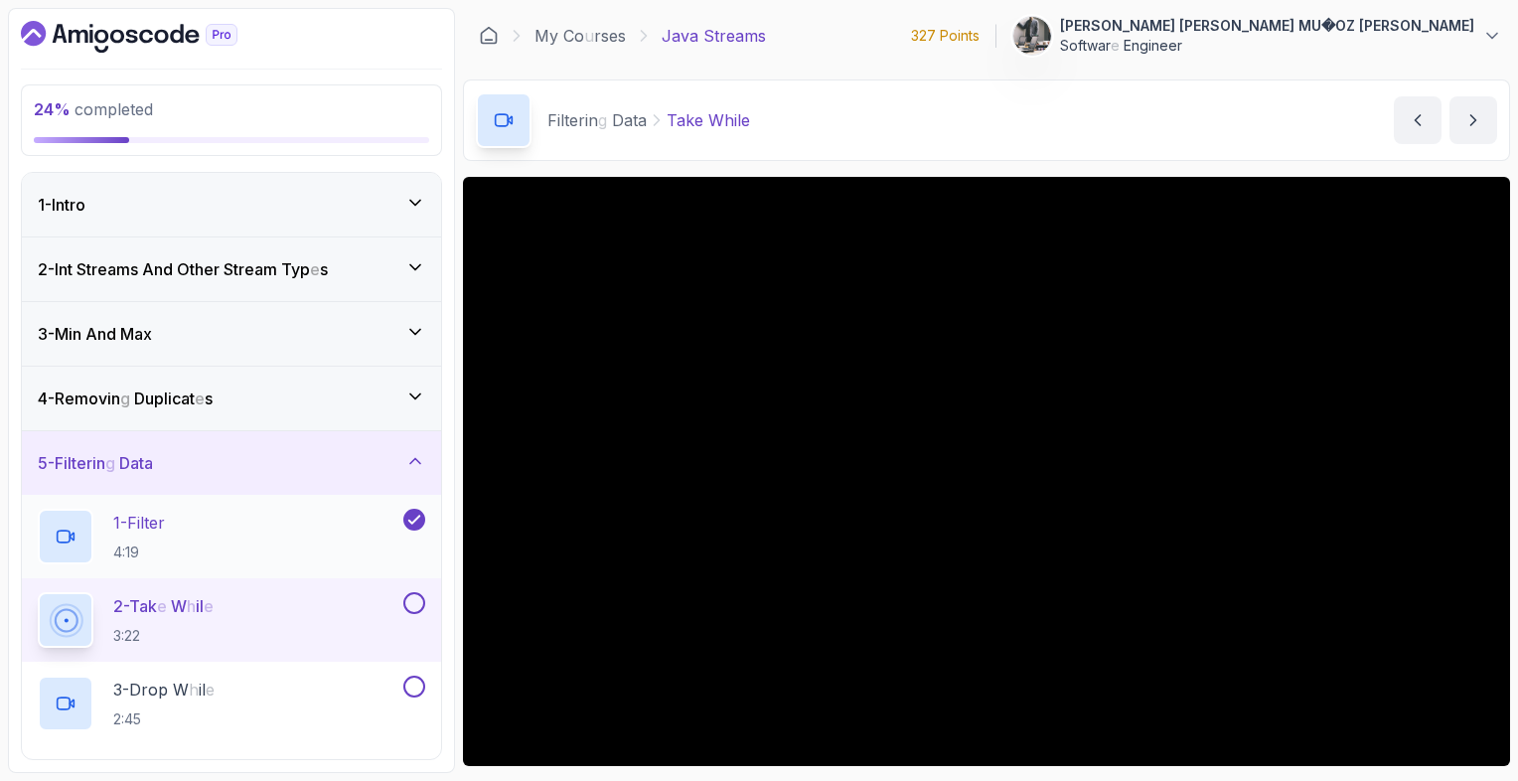
click at [321, 536] on div "1 - Filter 4:19" at bounding box center [219, 537] width 362 height 56
click at [1039, 534] on div at bounding box center [986, 471] width 1047 height 589
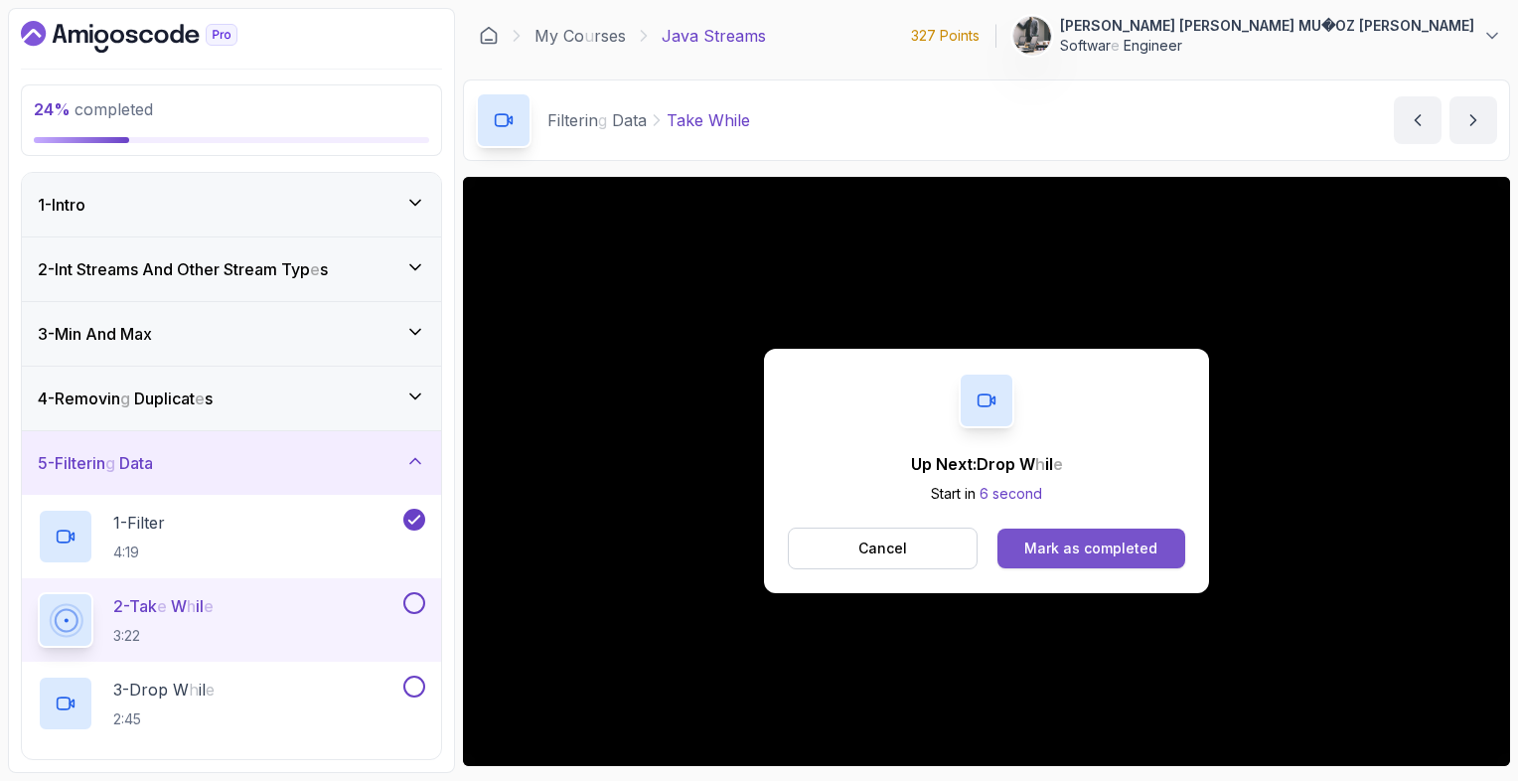
click at [1104, 539] on readpronunciation-word "completed" at bounding box center [1121, 547] width 74 height 17
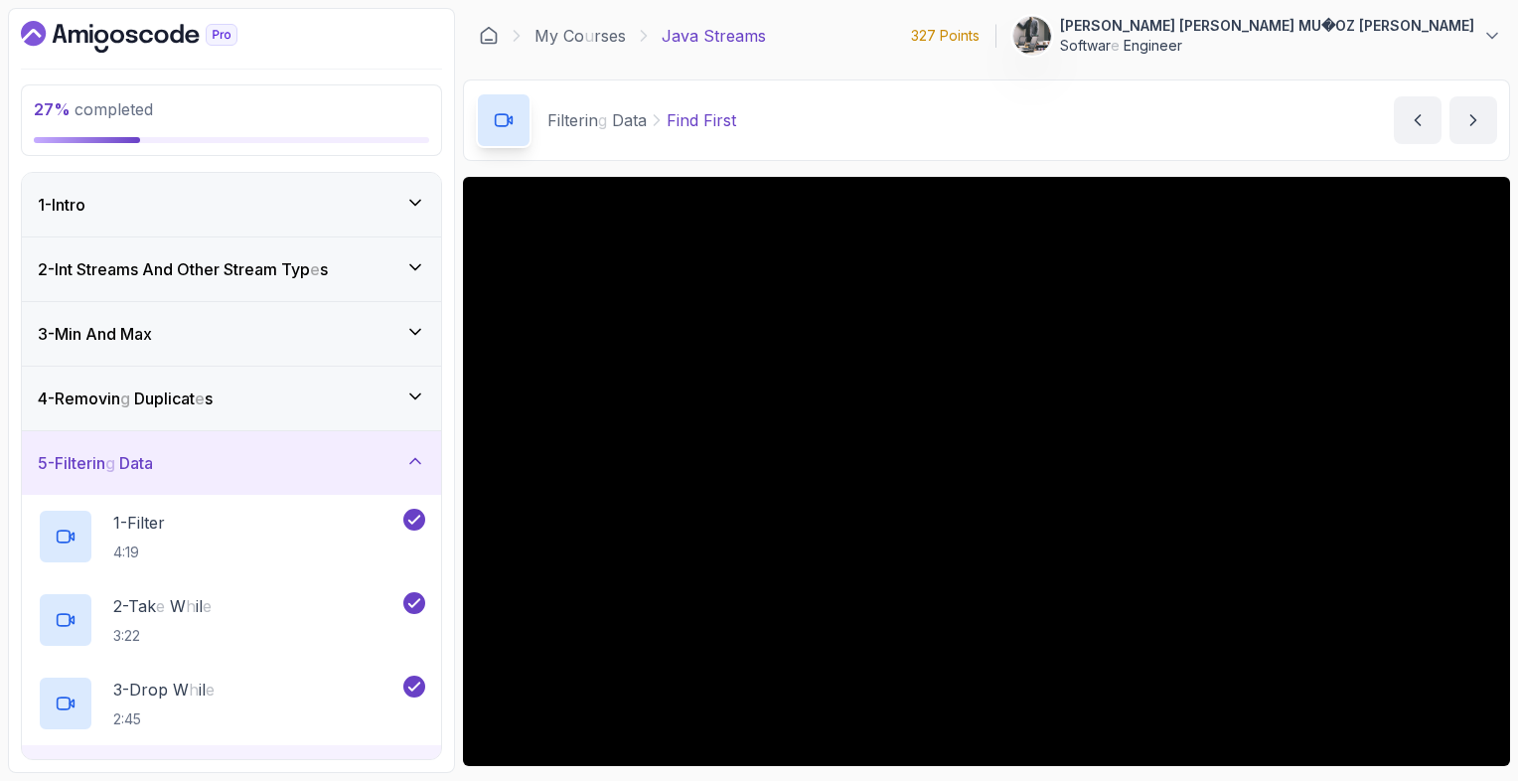
click at [257, 470] on div "5 - Filterin g Data" at bounding box center [231, 463] width 387 height 24
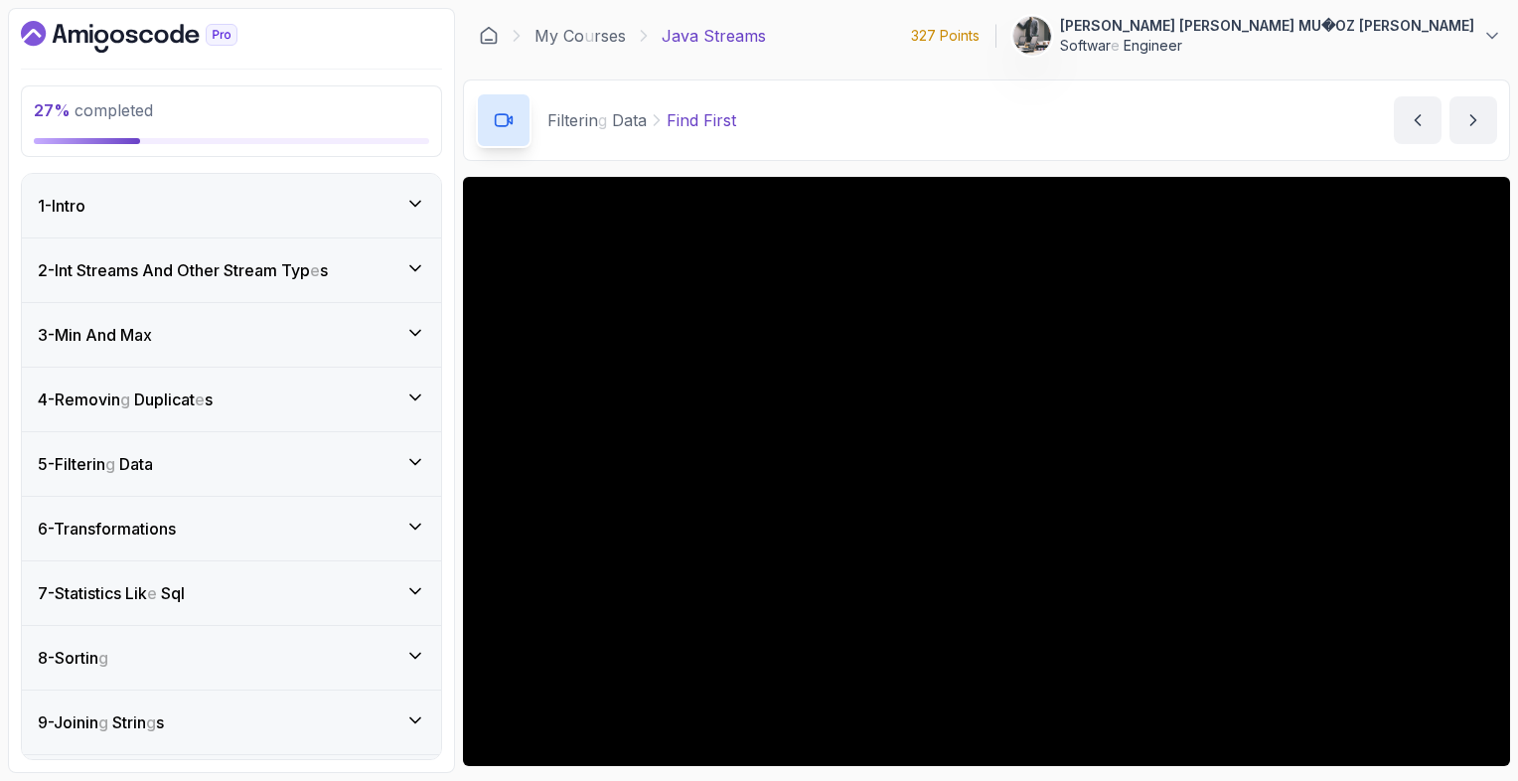
click at [257, 470] on div "5 - Filterin g Data" at bounding box center [231, 464] width 387 height 24
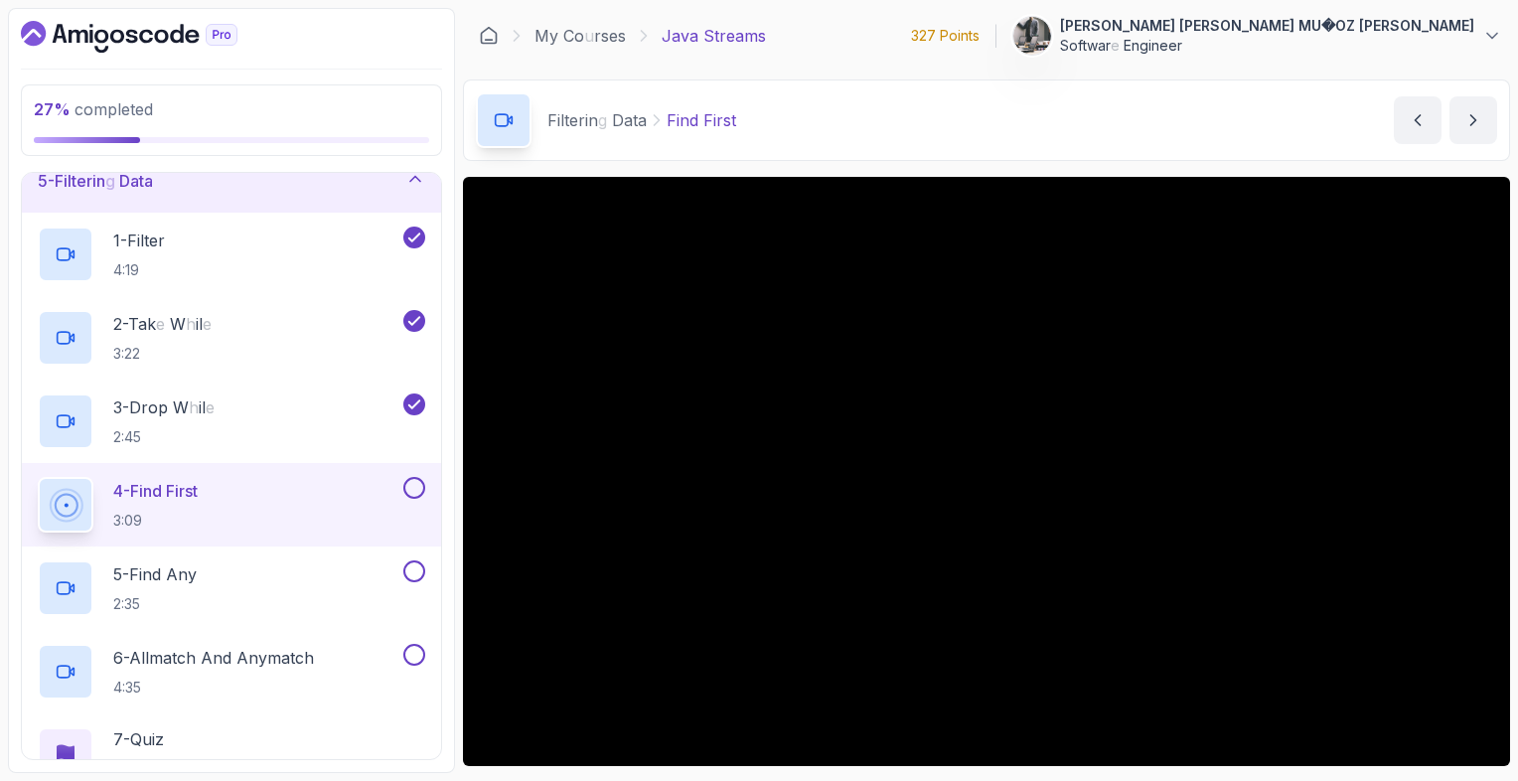
scroll to position [318, 0]
